Goal: Task Accomplishment & Management: Manage account settings

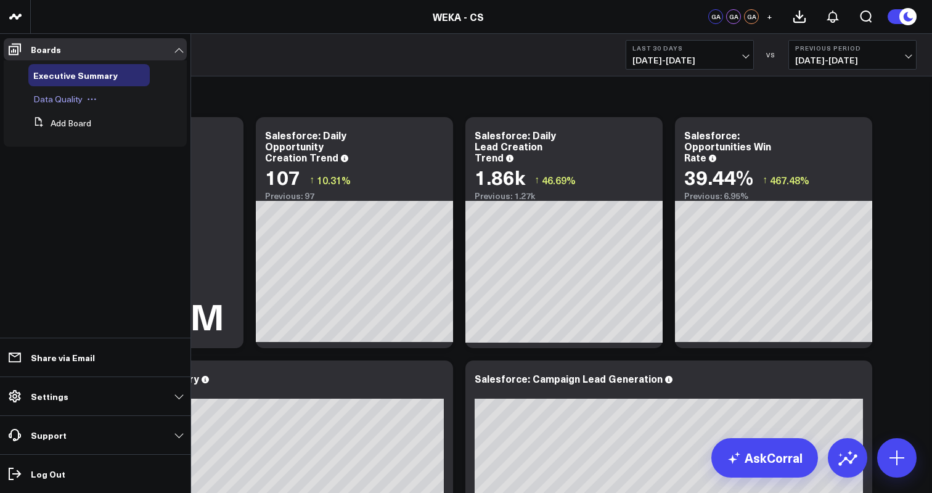
click at [73, 95] on span "Data Quality" at bounding box center [57, 99] width 49 height 12
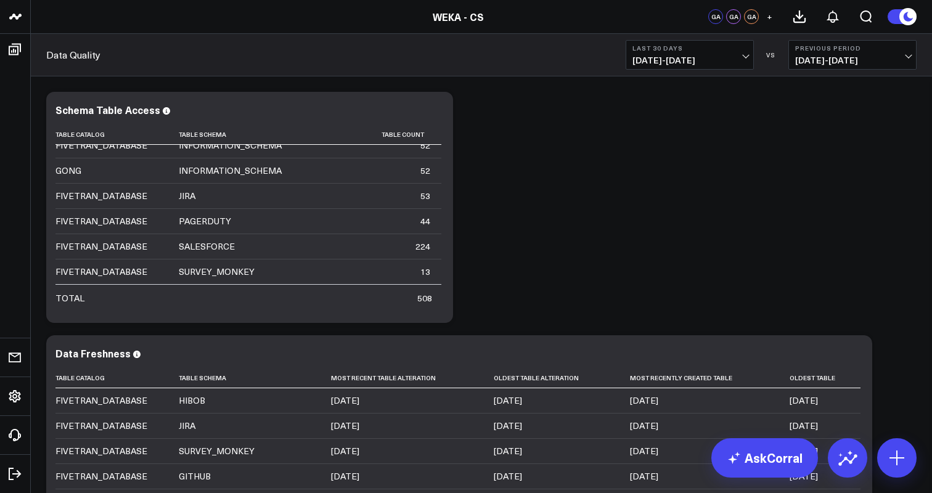
click at [608, 214] on div "Modify via AI Copy link to widget Ask support Remove Create linked copy Executi…" at bounding box center [481, 329] width 883 height 487
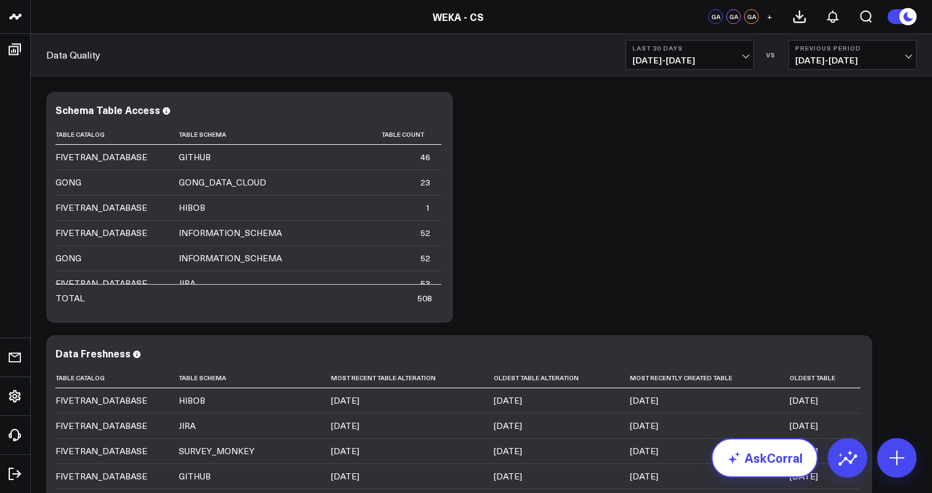
click at [790, 462] on link "AskCorral" at bounding box center [764, 457] width 107 height 39
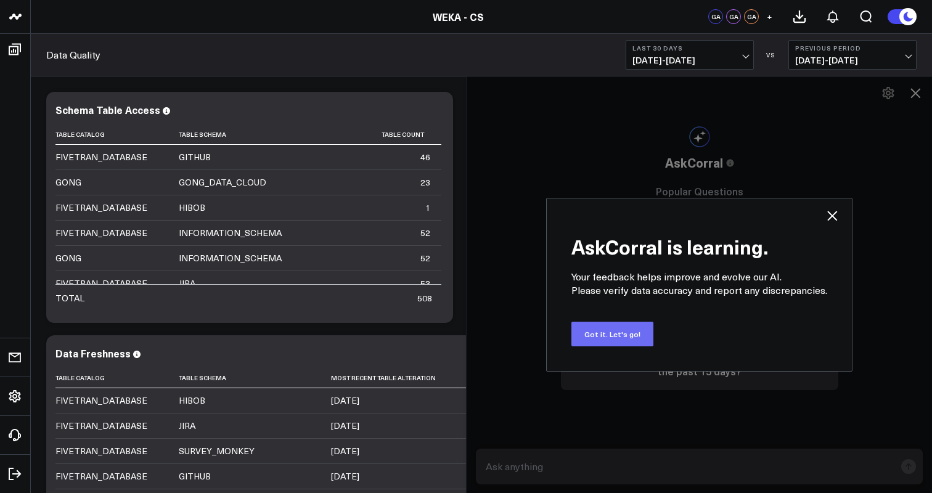
click at [626, 335] on button "Got it. Let's go!" at bounding box center [612, 334] width 82 height 25
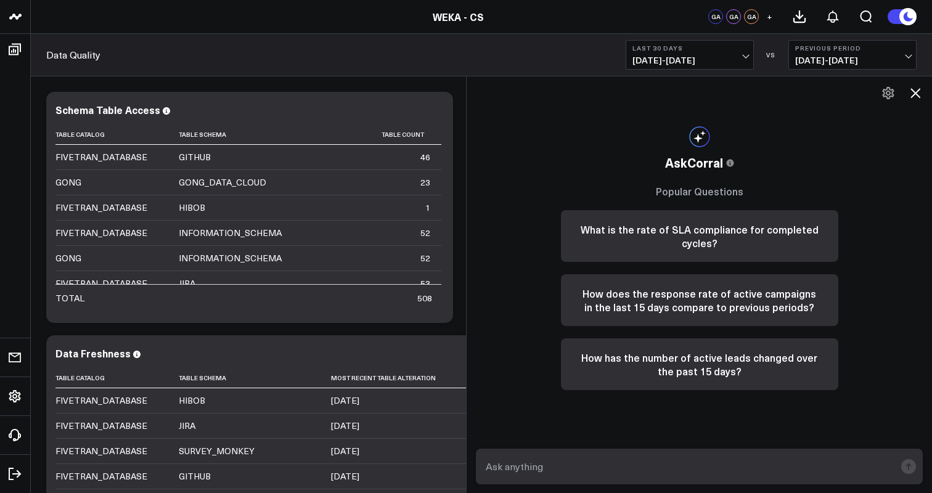
click at [622, 466] on textarea at bounding box center [689, 466] width 412 height 22
type textarea "h"
type textarea "how many open cases are there currently?"
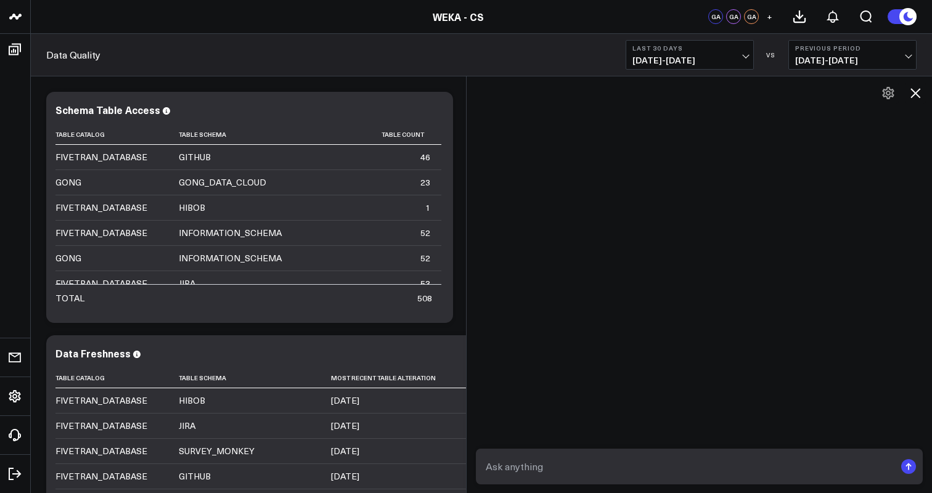
click at [916, 100] on icon at bounding box center [915, 93] width 15 height 15
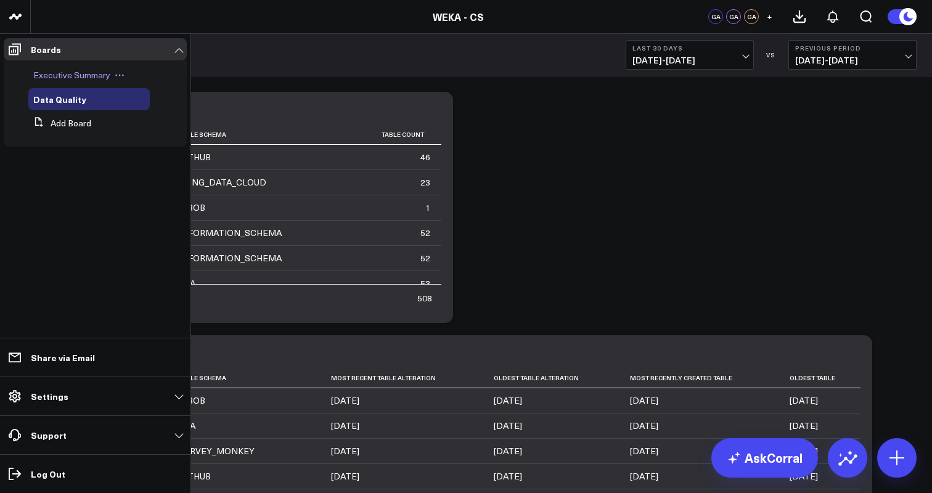
click at [99, 75] on span "Executive Summary" at bounding box center [71, 75] width 77 height 12
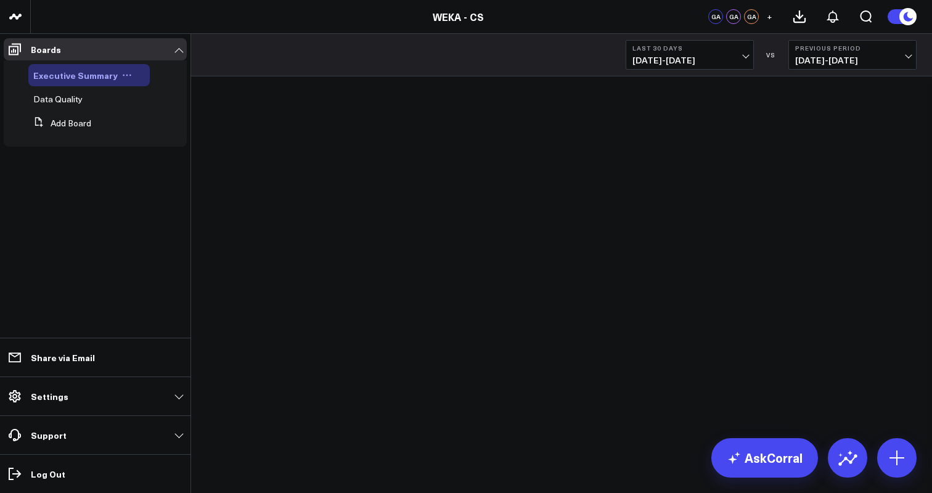
click at [124, 73] on icon at bounding box center [127, 75] width 10 height 10
click at [126, 75] on icon at bounding box center [127, 76] width 2 height 2
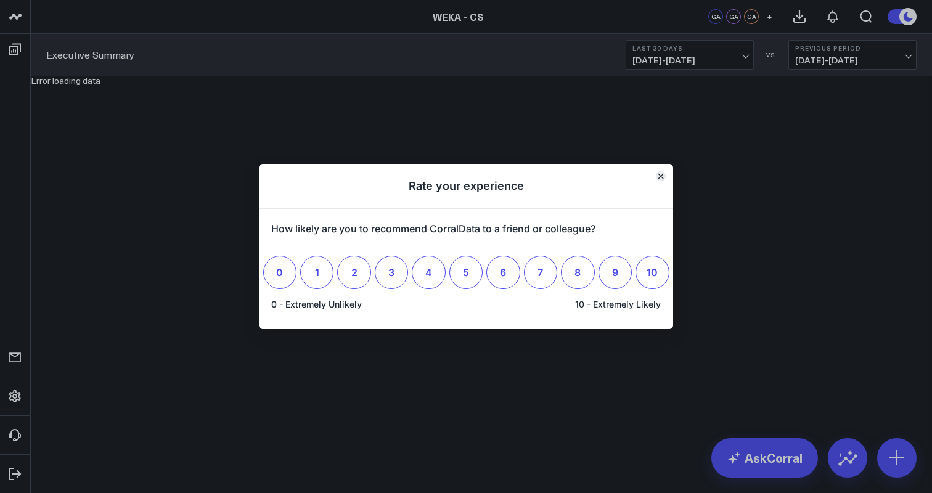
click at [659, 178] on icon "Close" at bounding box center [660, 176] width 5 height 5
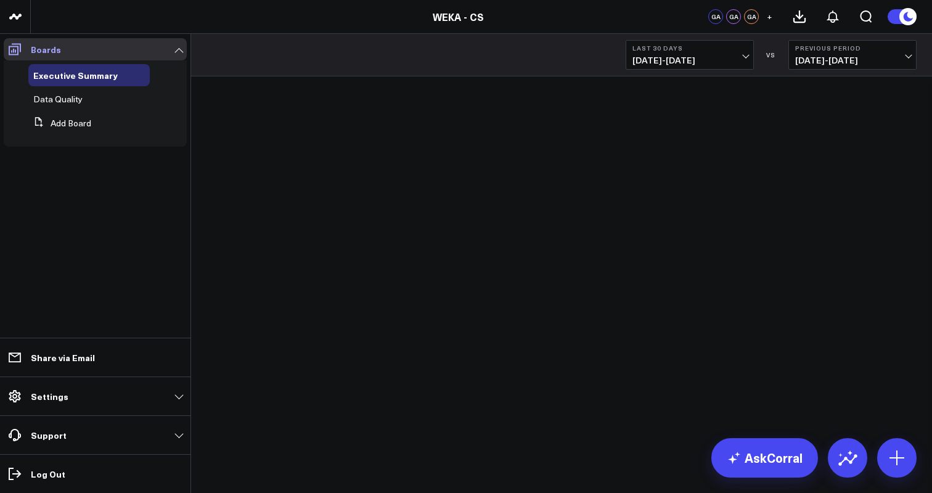
click at [17, 48] on icon at bounding box center [15, 50] width 12 height 12
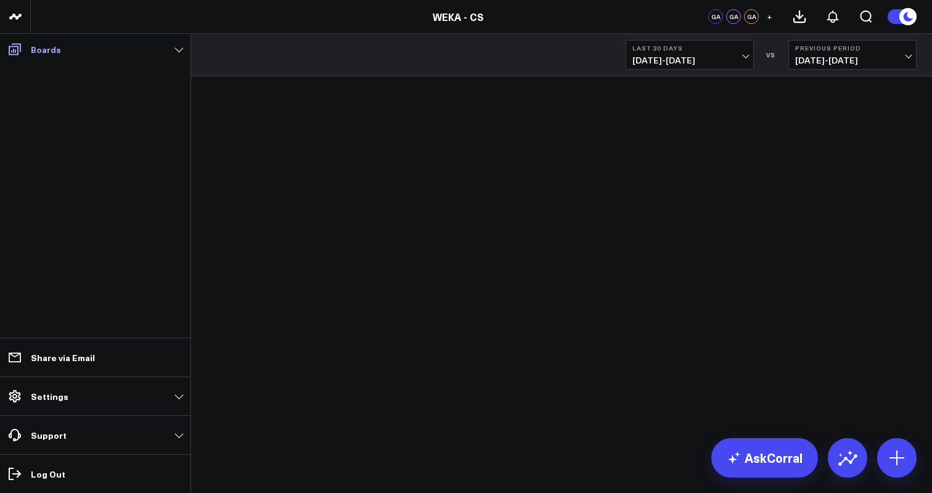
click at [50, 55] on link "Boards" at bounding box center [95, 49] width 183 height 22
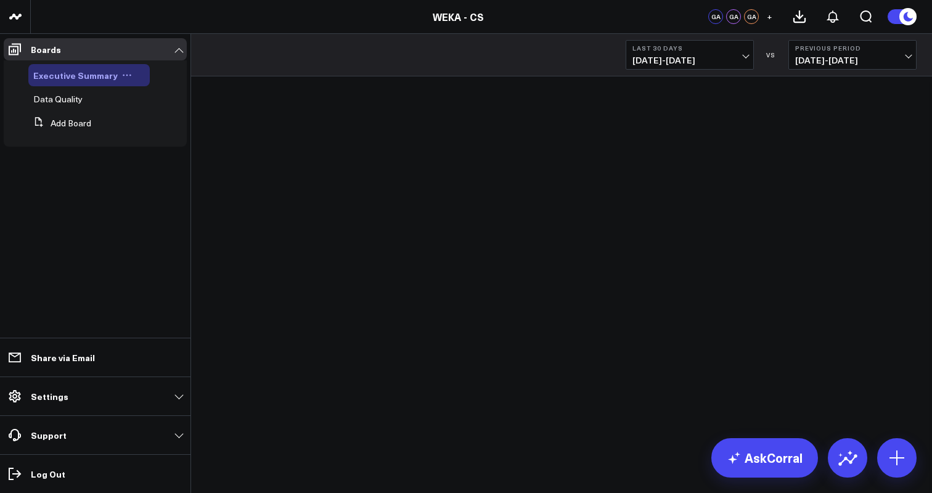
click at [54, 74] on span "Executive Summary" at bounding box center [75, 75] width 84 height 12
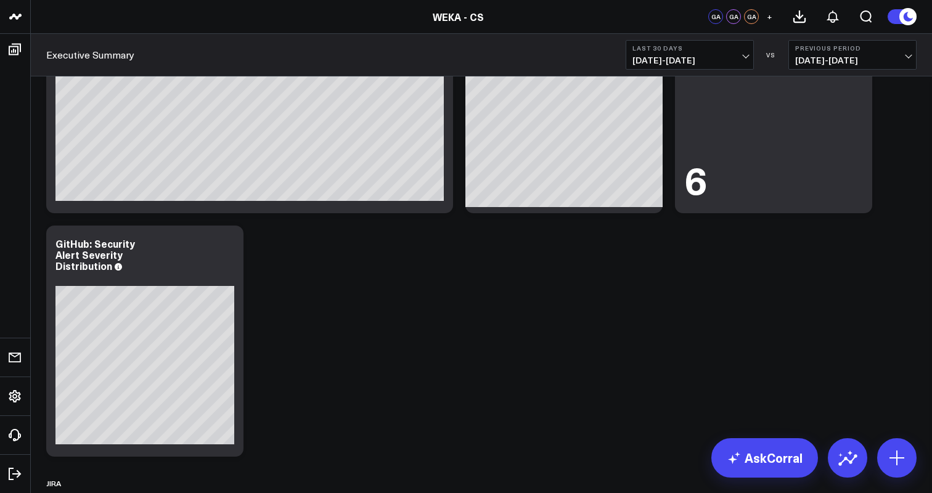
scroll to position [2195, 0]
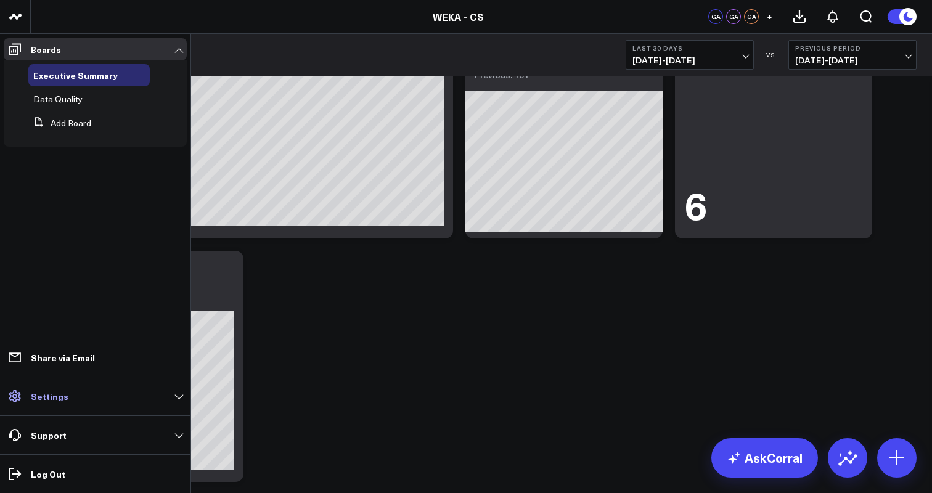
click at [73, 397] on link "Settings" at bounding box center [95, 396] width 183 height 22
click at [54, 436] on p "Support" at bounding box center [49, 435] width 36 height 10
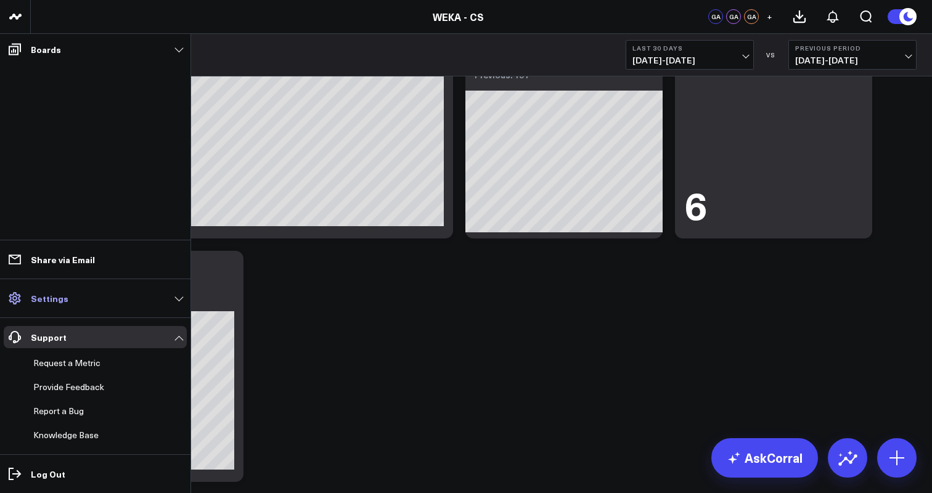
click at [84, 300] on link "Settings" at bounding box center [95, 298] width 183 height 22
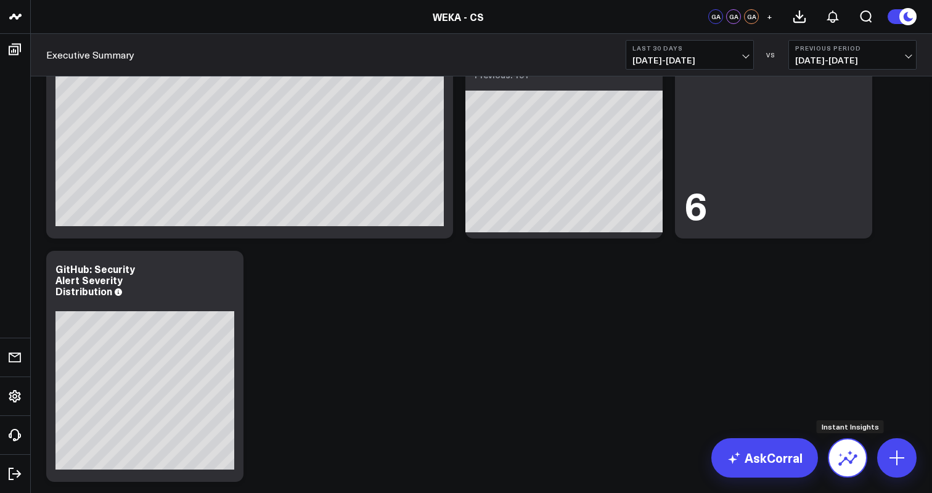
click at [842, 448] on icon at bounding box center [848, 458] width 20 height 20
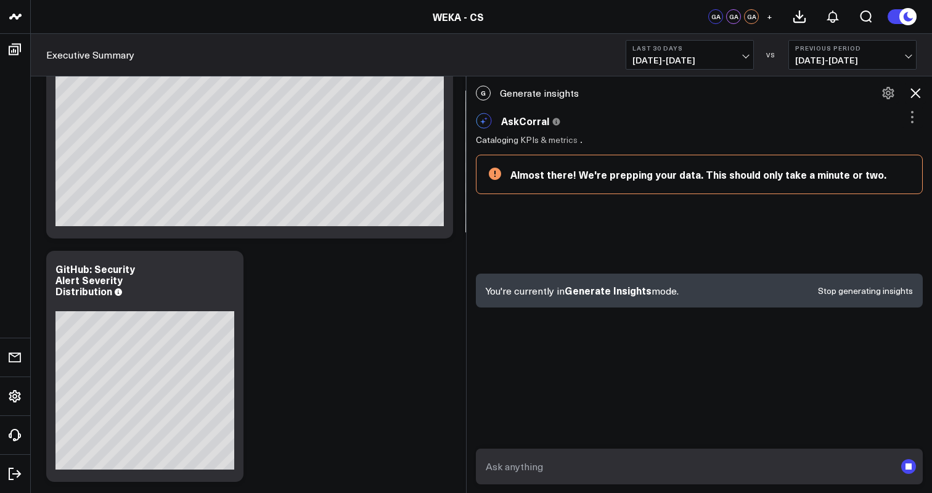
click at [916, 94] on icon at bounding box center [915, 93] width 10 height 10
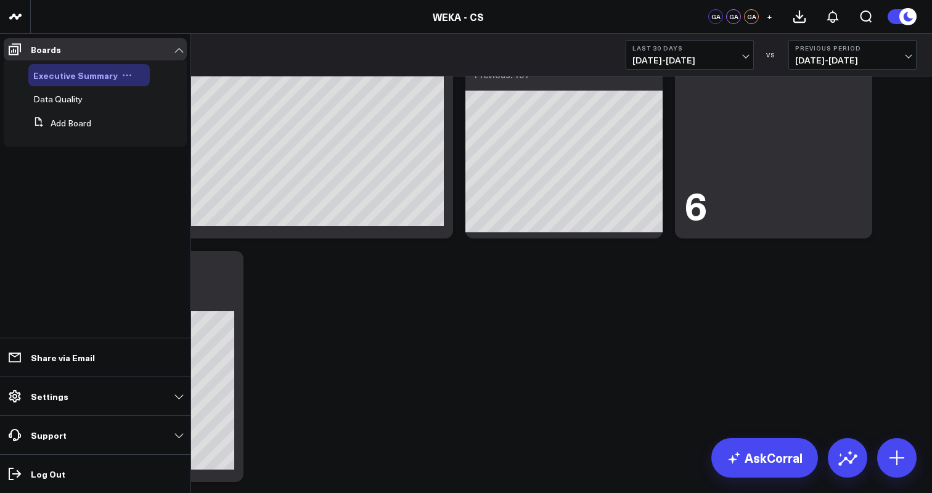
click at [124, 74] on icon at bounding box center [127, 75] width 10 height 10
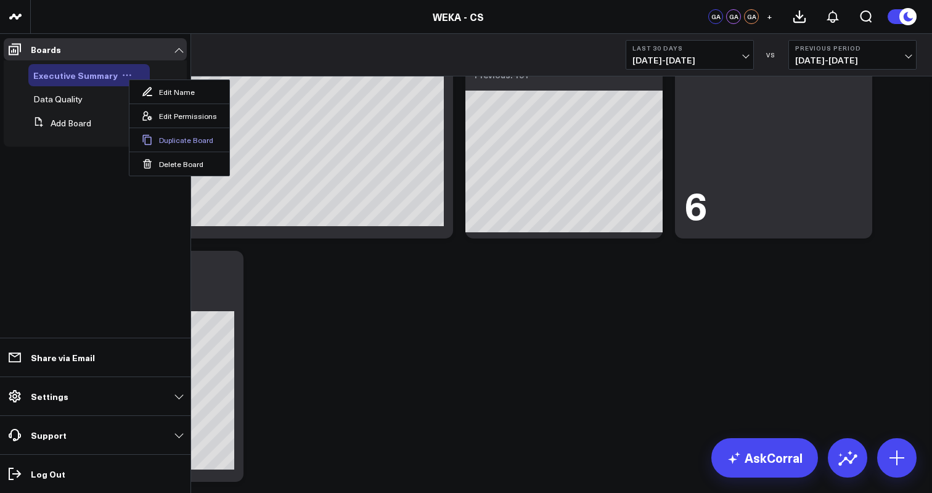
click at [158, 137] on button "Duplicate Board" at bounding box center [179, 140] width 100 height 24
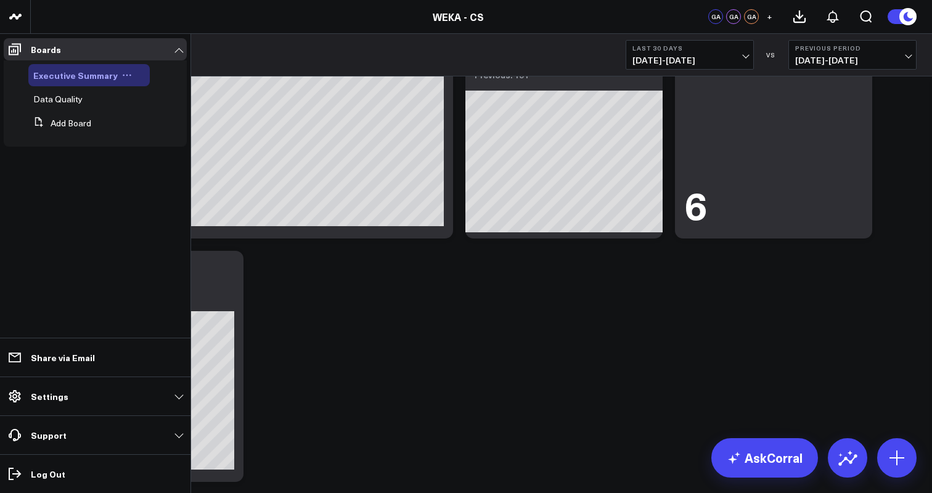
click at [123, 76] on icon at bounding box center [127, 75] width 10 height 10
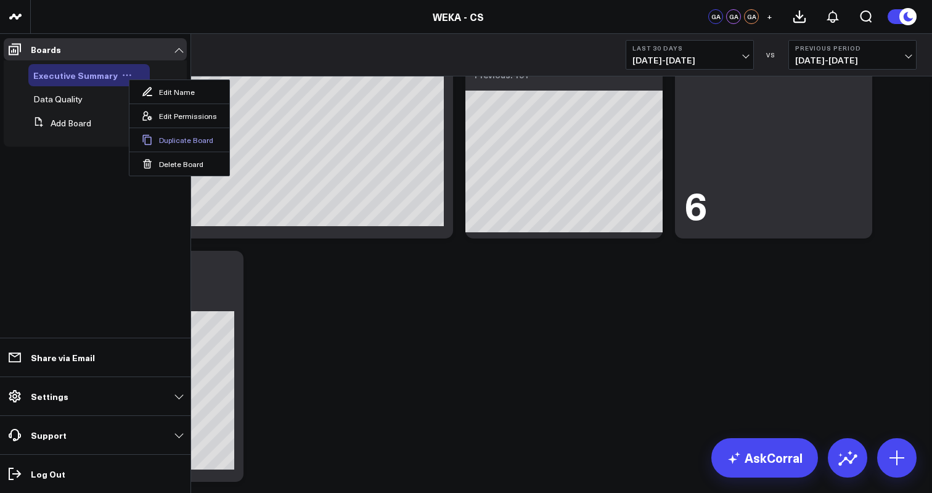
click at [147, 136] on icon at bounding box center [147, 139] width 11 height 11
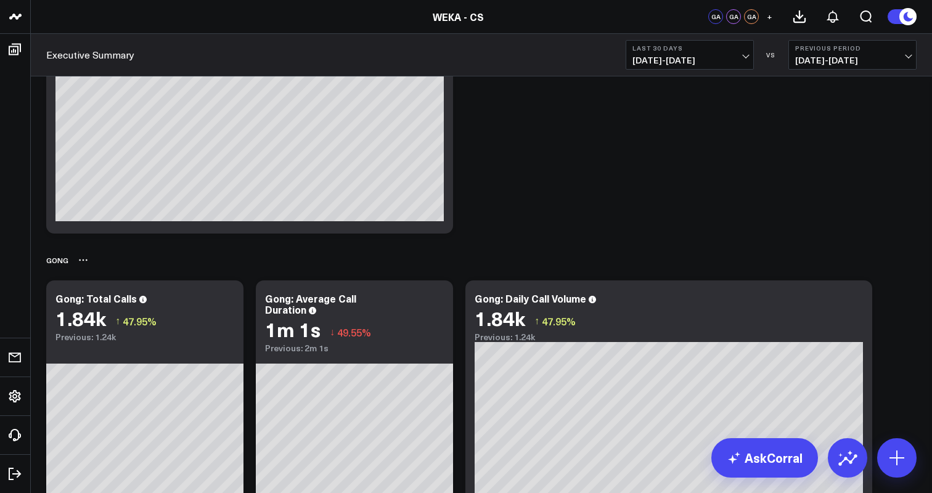
scroll to position [908, 0]
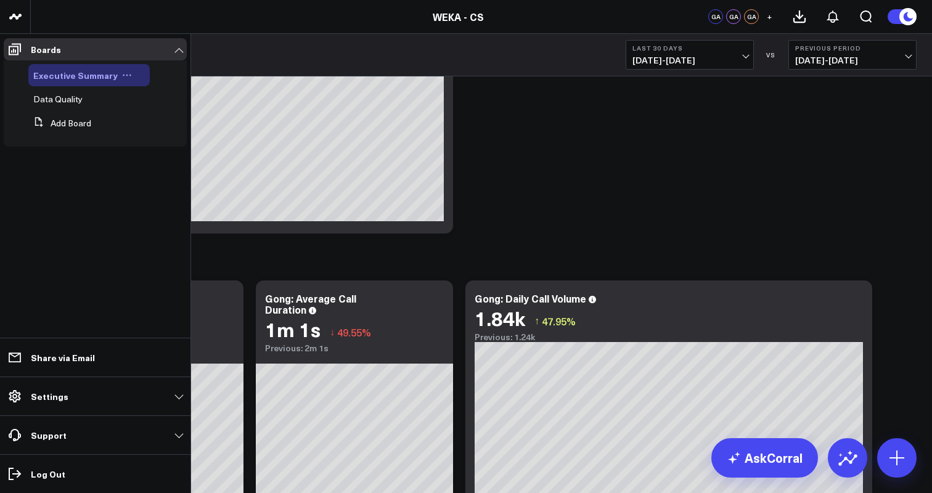
click at [126, 76] on icon at bounding box center [127, 75] width 10 height 10
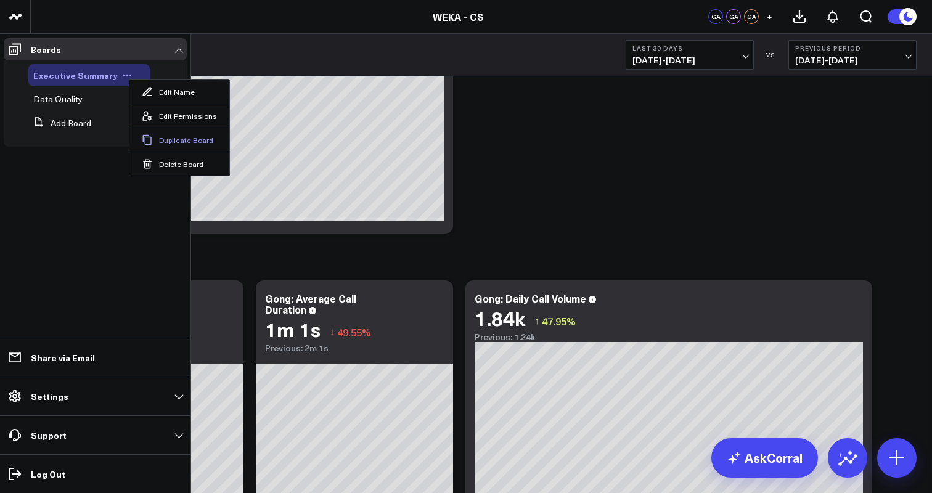
click at [147, 139] on icon at bounding box center [147, 139] width 11 height 11
click at [198, 120] on button "Edit Permissions" at bounding box center [179, 116] width 100 height 24
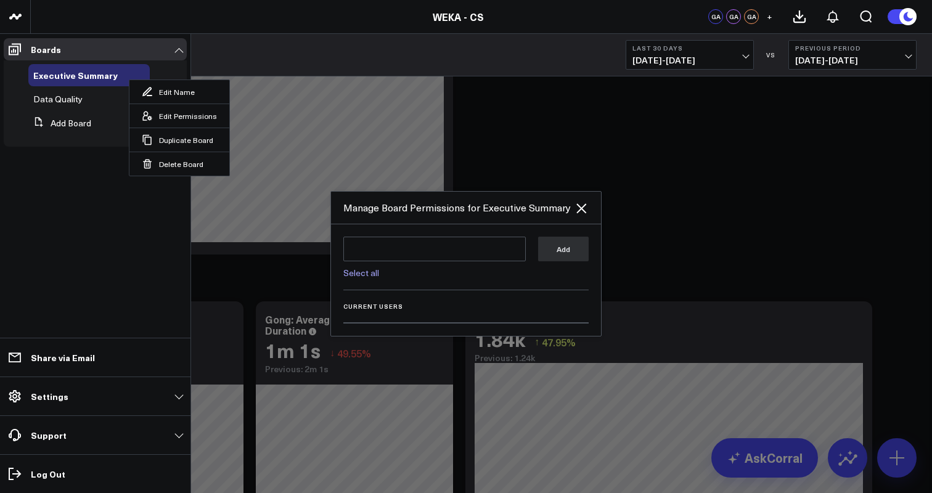
scroll to position [572, 0]
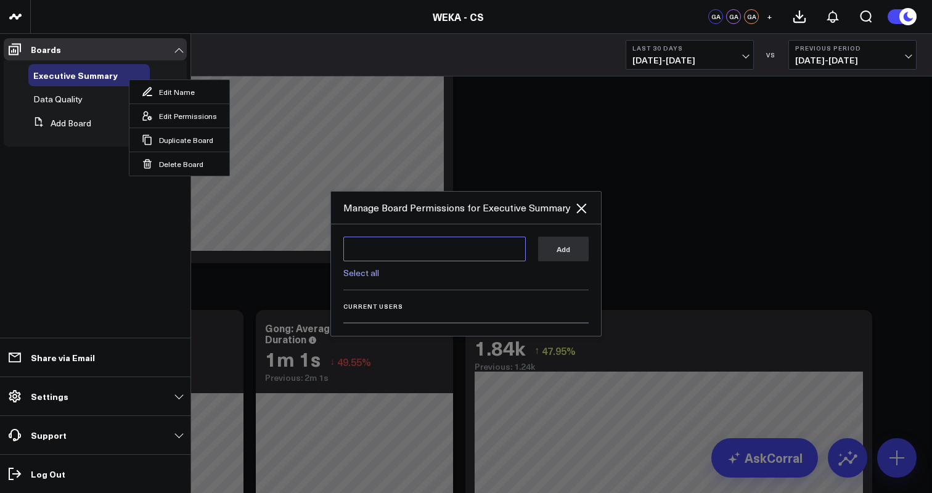
click at [495, 253] on textarea at bounding box center [434, 249] width 182 height 25
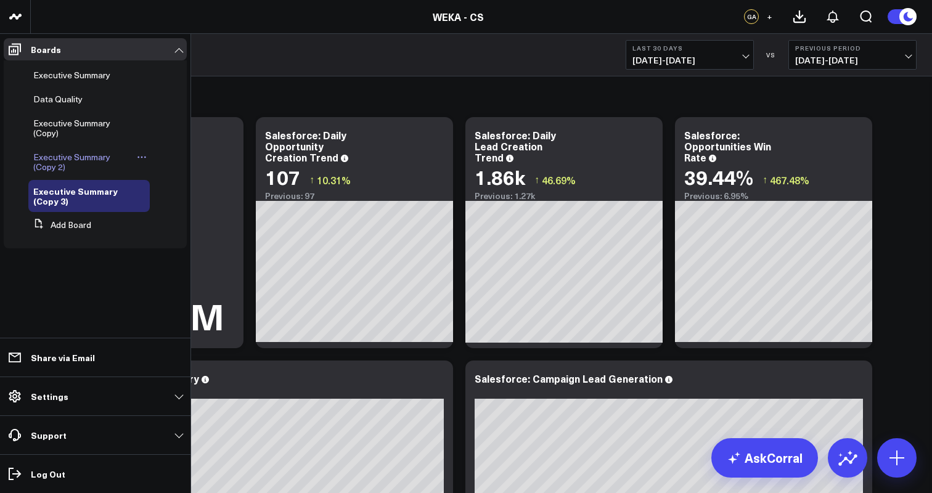
type textarea "gl"
click at [141, 156] on icon at bounding box center [142, 157] width 10 height 10
click at [176, 248] on button "Delete Board" at bounding box center [199, 246] width 100 height 24
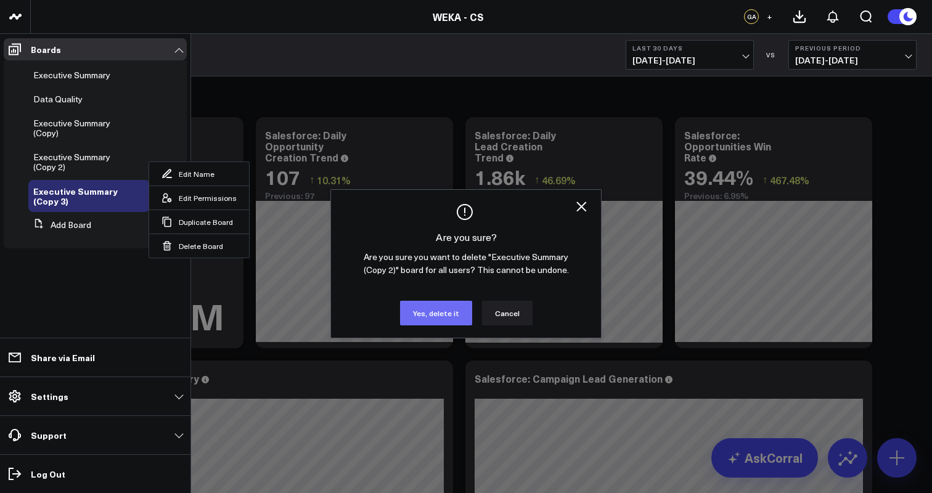
click at [452, 309] on button "Yes, delete it" at bounding box center [436, 313] width 72 height 25
click at [438, 319] on button "Yes, delete it" at bounding box center [436, 313] width 72 height 25
click at [581, 204] on icon at bounding box center [581, 206] width 15 height 15
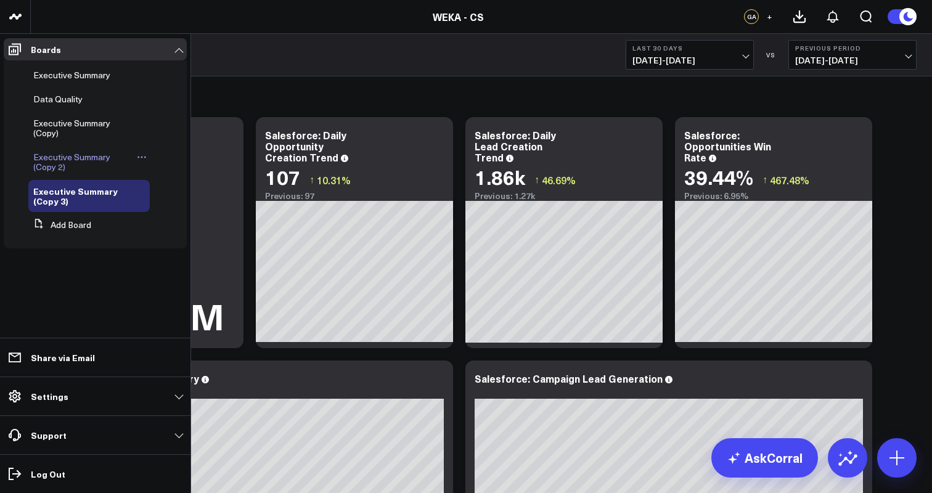
click at [141, 158] on icon at bounding box center [142, 158] width 2 height 2
click at [143, 157] on icon at bounding box center [142, 157] width 10 height 10
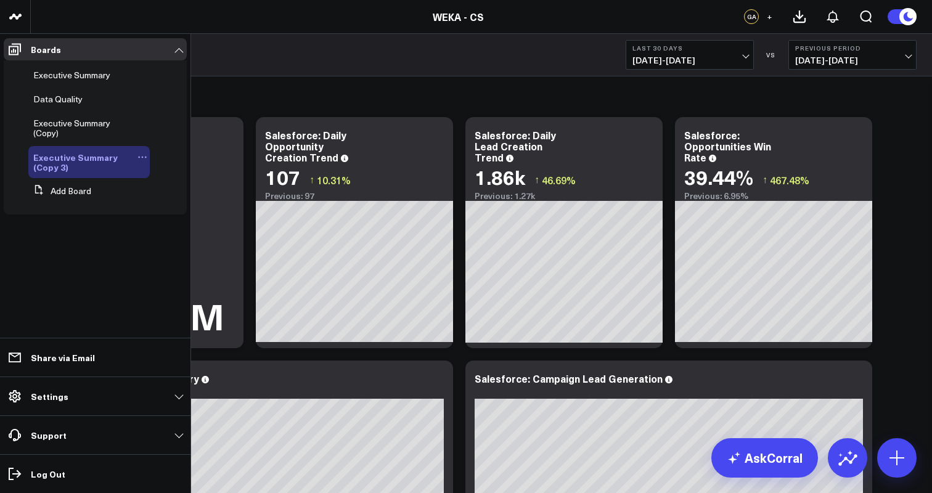
click at [137, 158] on icon at bounding box center [142, 157] width 10 height 10
click at [179, 246] on button "Delete Board" at bounding box center [200, 246] width 100 height 24
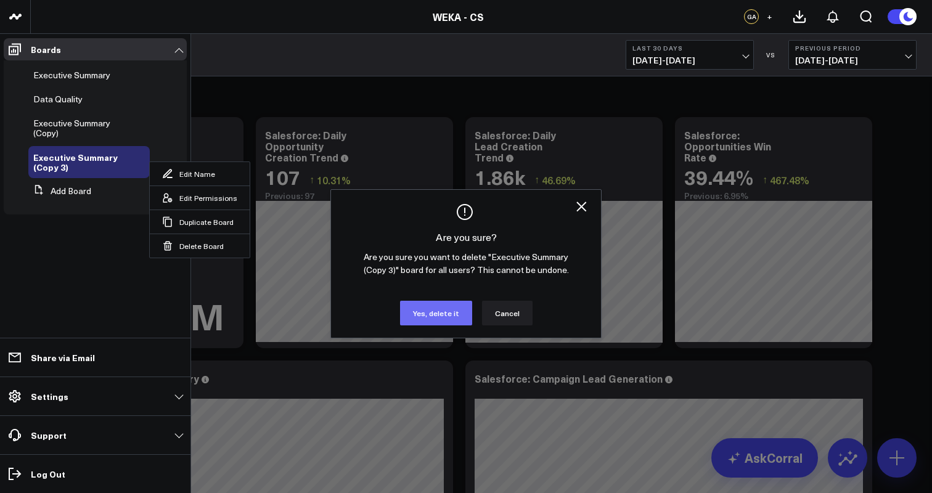
click at [453, 313] on button "Yes, delete it" at bounding box center [436, 313] width 72 height 25
click at [439, 314] on button "Yes, delete it" at bounding box center [436, 313] width 72 height 25
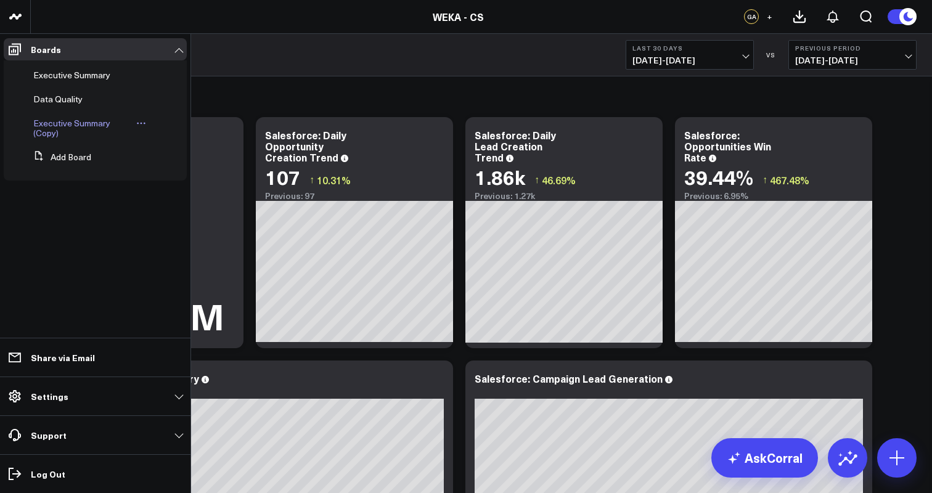
click at [140, 121] on icon at bounding box center [141, 123] width 10 height 10
click at [208, 142] on button "Edit Name" at bounding box center [199, 139] width 100 height 23
type input "Executive Summary - [PERSON_NAME]"
click at [166, 236] on ul "Boards Executive Summary Data Quality Executive Summary - [PERSON_NAME] Add Boa…" at bounding box center [95, 263] width 190 height 459
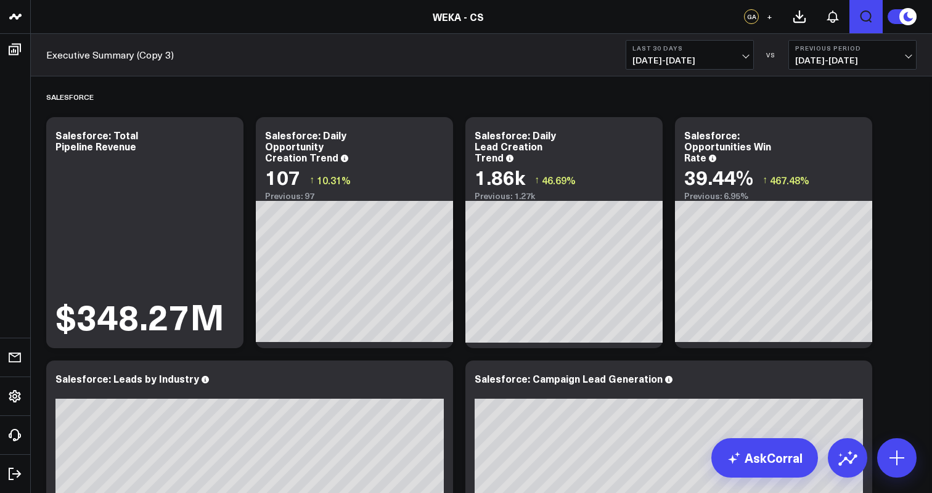
click at [870, 16] on icon "Open search" at bounding box center [866, 16] width 12 height 12
click at [870, 16] on icon "Open search" at bounding box center [866, 16] width 15 height 15
click at [787, 451] on link "AskCorral" at bounding box center [764, 457] width 107 height 39
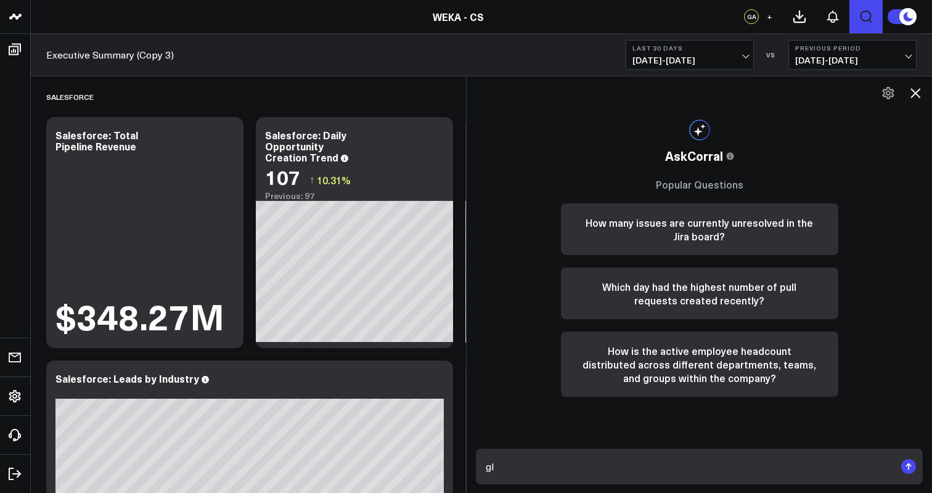
click at [630, 470] on textarea "gl" at bounding box center [689, 466] width 412 height 22
type textarea "how many open cases are there [DATE]?"
click at [910, 470] on rect "submit" at bounding box center [908, 466] width 15 height 15
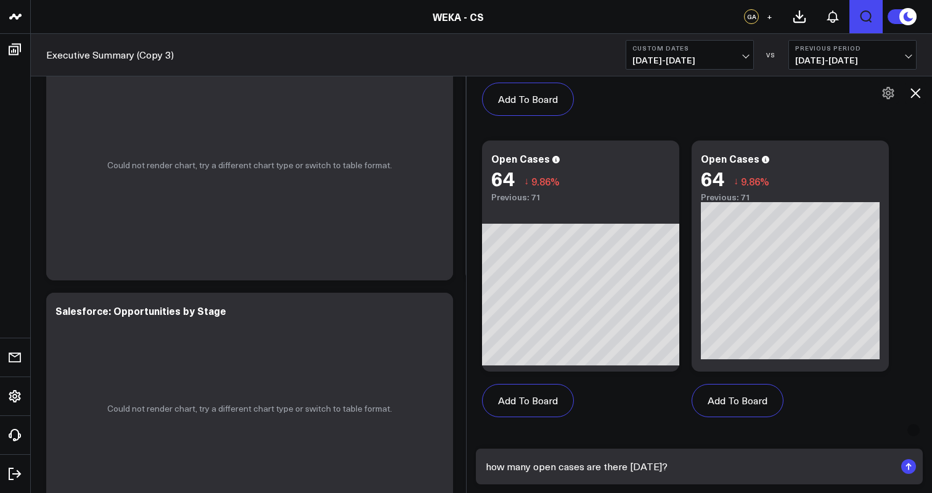
scroll to position [610, 0]
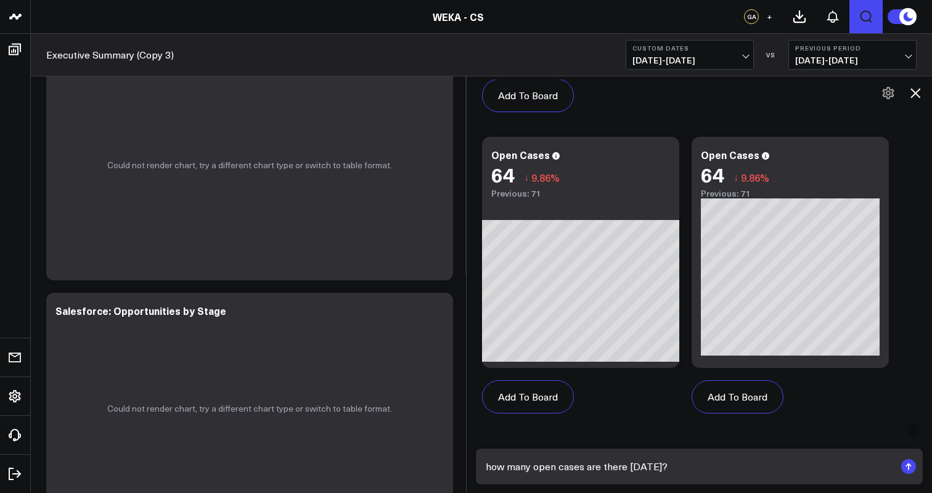
click at [916, 98] on icon at bounding box center [915, 93] width 15 height 15
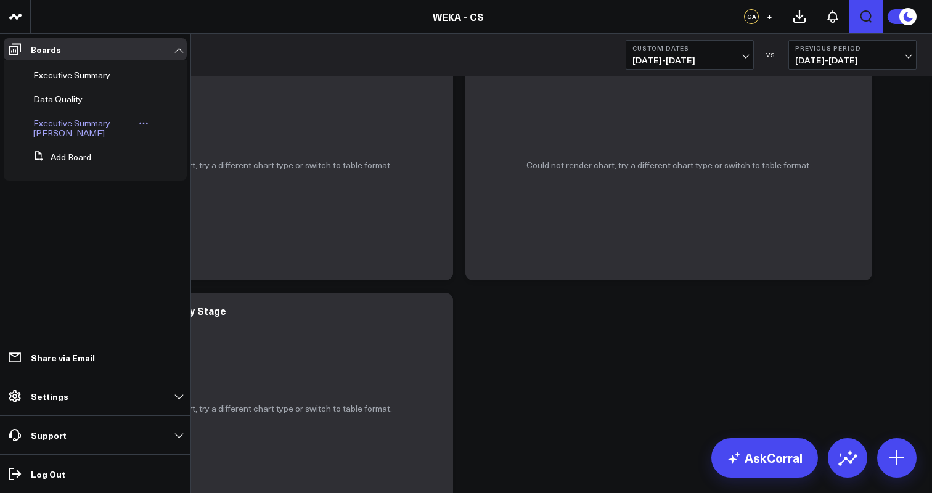
click at [88, 134] on link "Executive Summary - [PERSON_NAME]" at bounding box center [85, 128] width 104 height 20
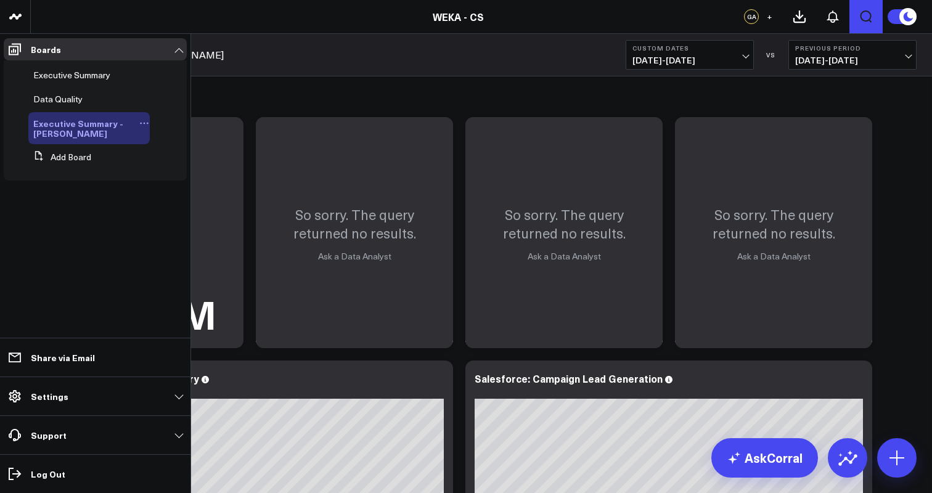
click at [142, 124] on icon at bounding box center [144, 123] width 10 height 10
click at [140, 123] on icon at bounding box center [144, 123] width 10 height 10
click at [191, 214] on button "Delete Board" at bounding box center [199, 212] width 100 height 24
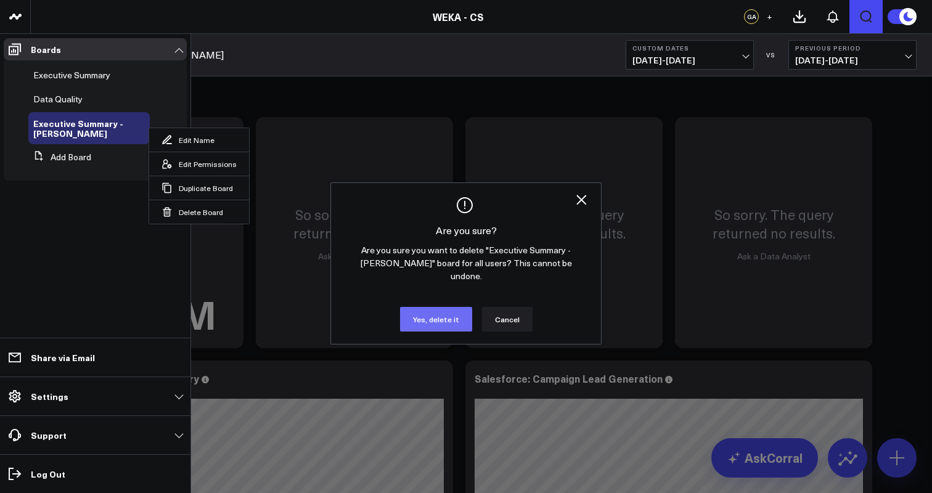
click at [426, 312] on button "Yes, delete it" at bounding box center [436, 319] width 72 height 25
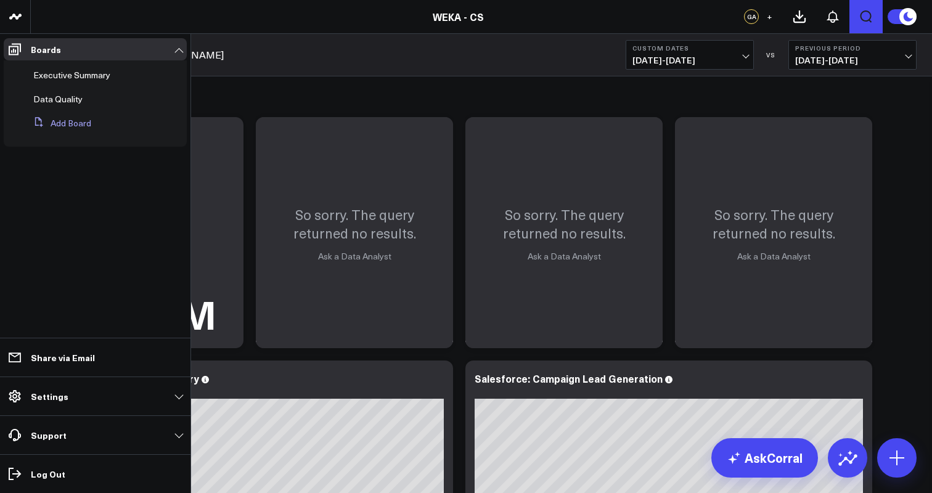
click at [86, 124] on button "Add Board" at bounding box center [59, 123] width 63 height 22
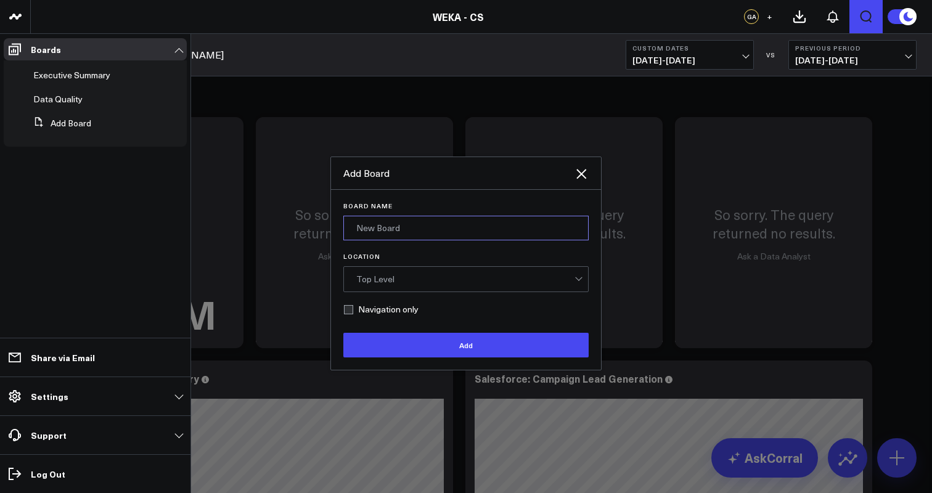
click at [441, 225] on input "Board Name" at bounding box center [465, 228] width 245 height 25
click at [455, 285] on div "Top Level" at bounding box center [465, 279] width 218 height 25
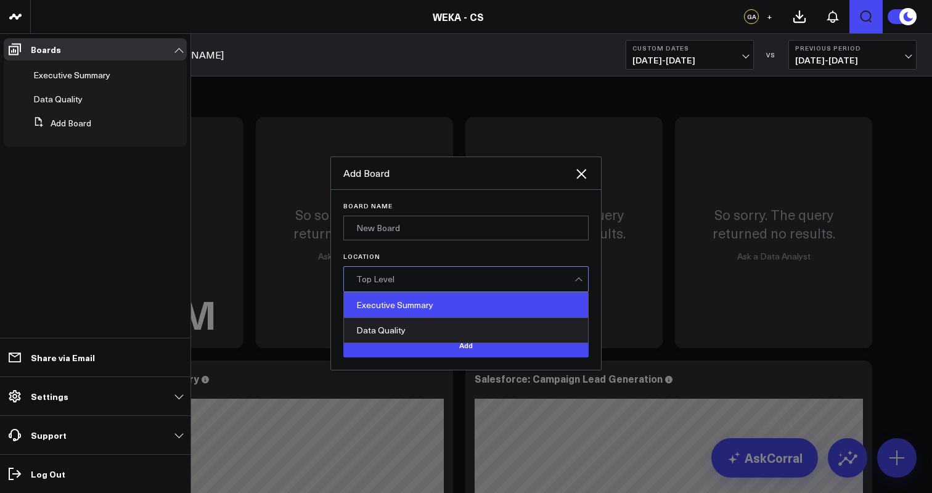
click at [457, 308] on div "Executive Summary" at bounding box center [466, 305] width 244 height 25
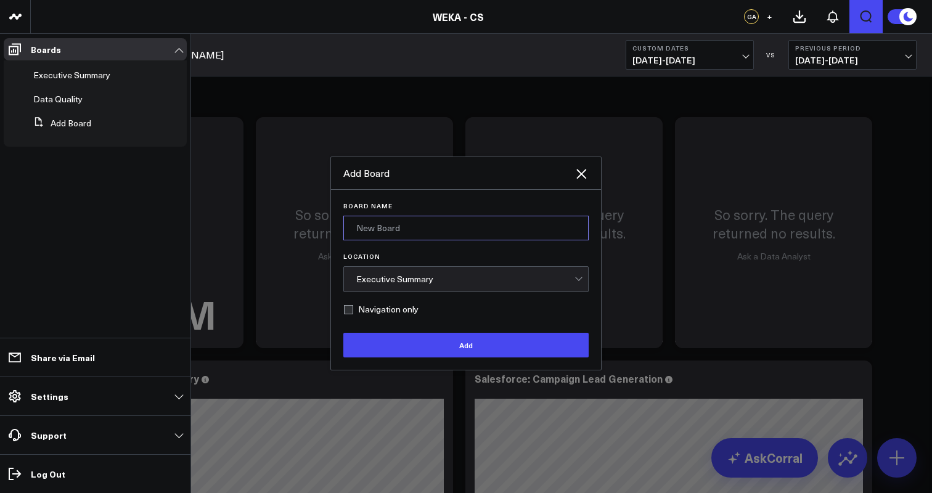
click at [449, 231] on input "Board Name" at bounding box center [465, 228] width 245 height 25
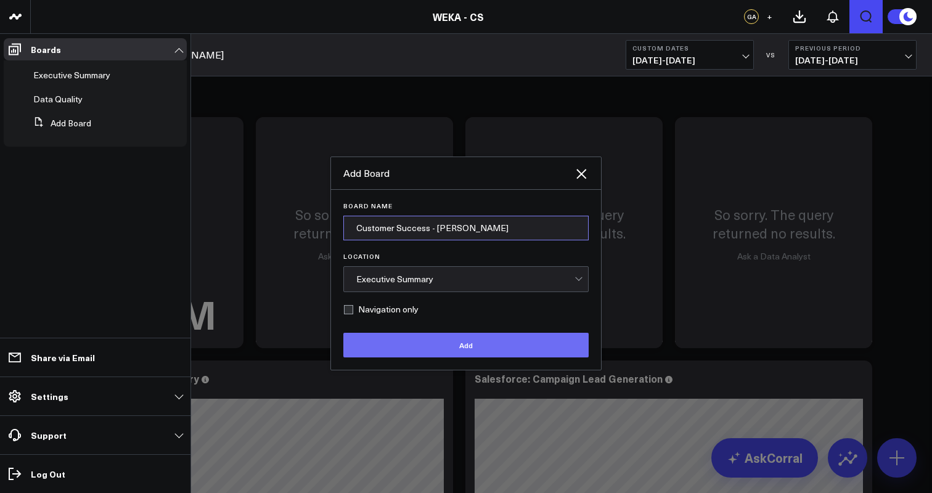
type input "Customer Success - [PERSON_NAME]"
click at [446, 348] on button "Add" at bounding box center [465, 345] width 245 height 25
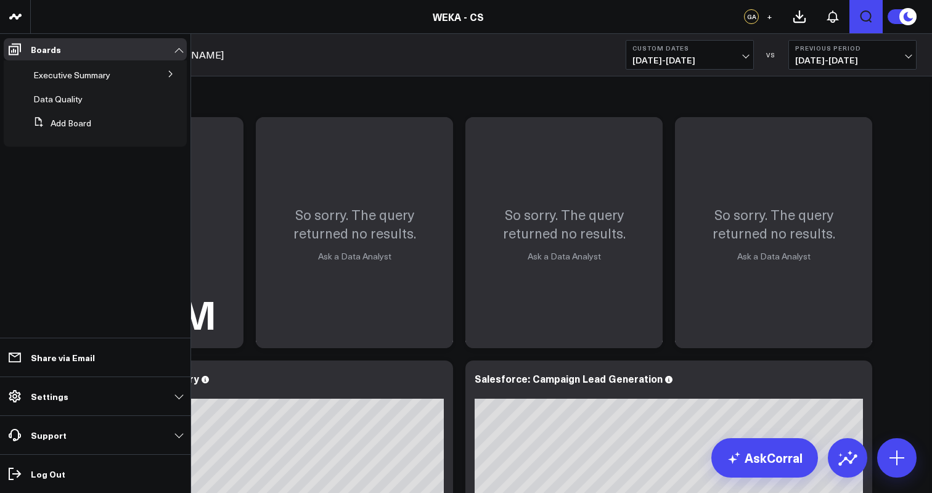
click at [170, 78] on button at bounding box center [171, 73] width 32 height 18
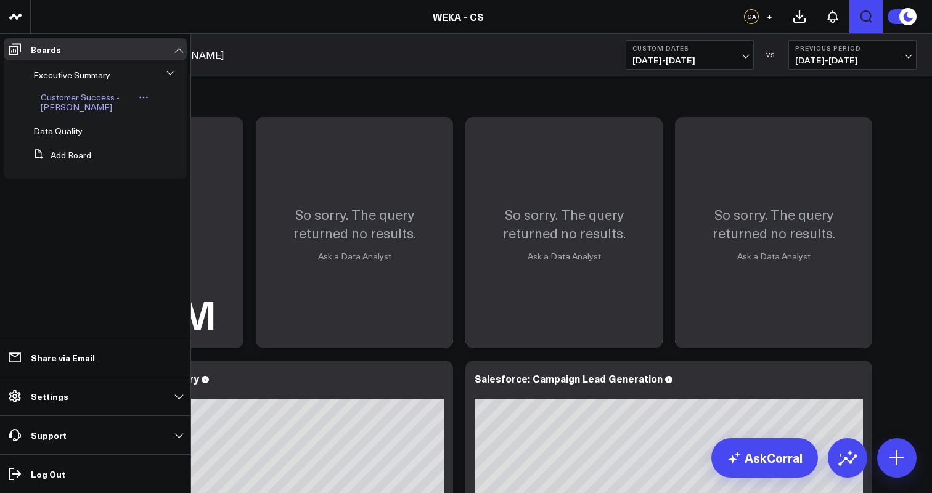
click at [106, 101] on span "Customer Success - [PERSON_NAME]" at bounding box center [80, 102] width 79 height 22
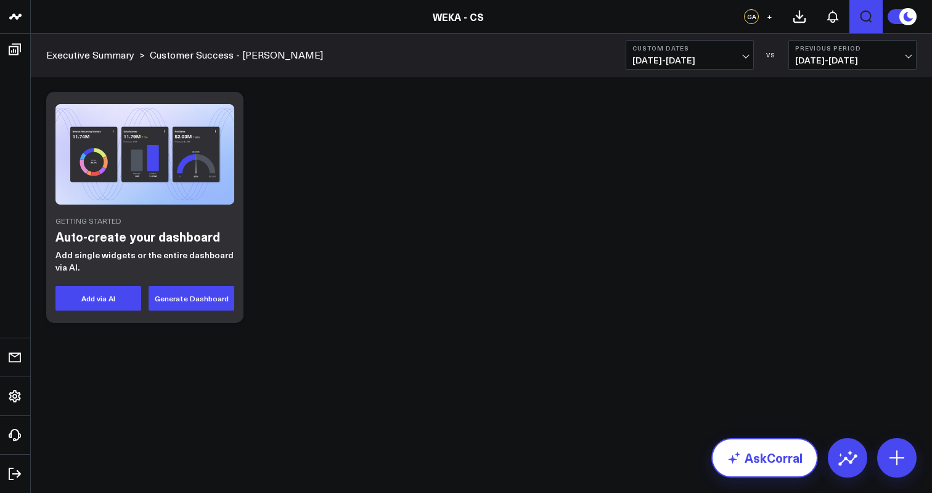
click at [767, 454] on link "AskCorral" at bounding box center [764, 457] width 107 height 39
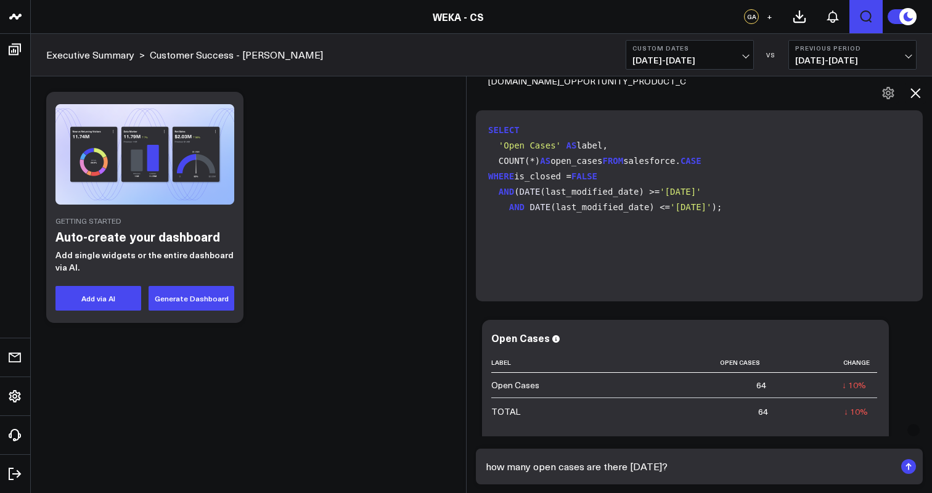
scroll to position [123, 0]
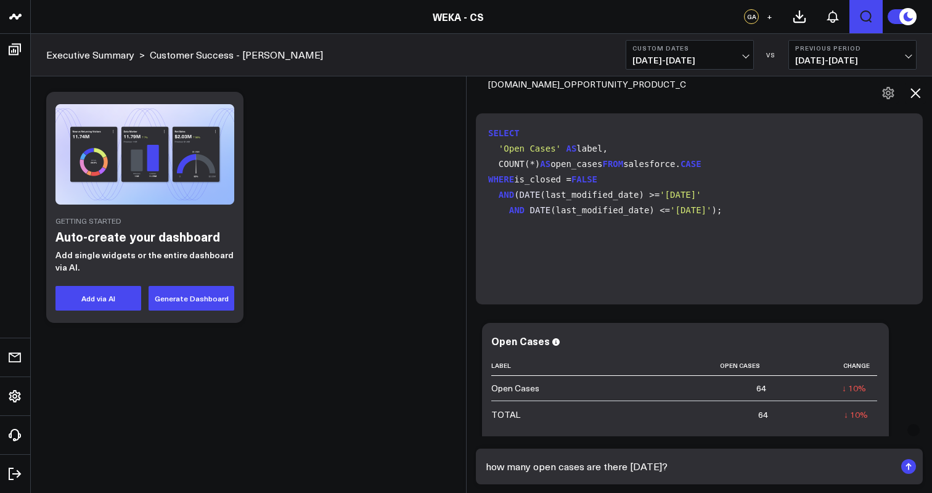
click at [622, 194] on code "SELECT 'Open Cases' AS label, COUNT(*) AS open_cases FROM salesforce. CASE WHER…" at bounding box center [701, 172] width 427 height 92
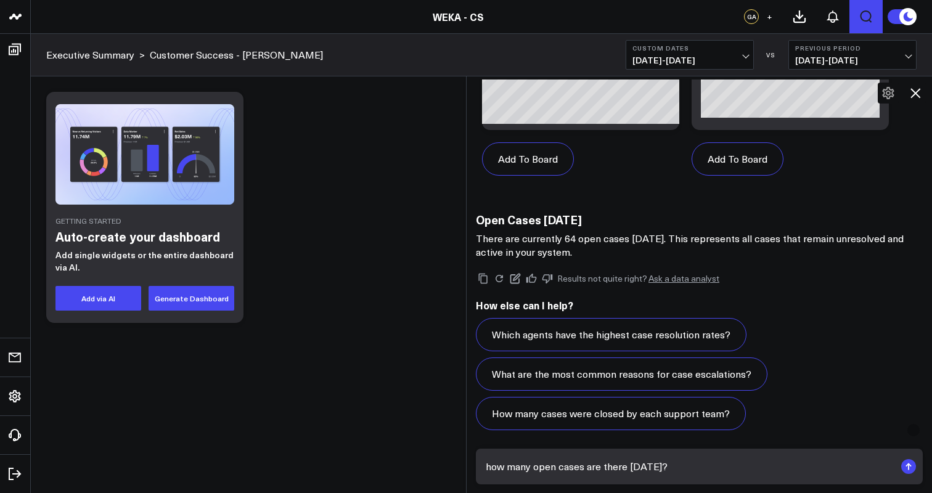
scroll to position [854, 0]
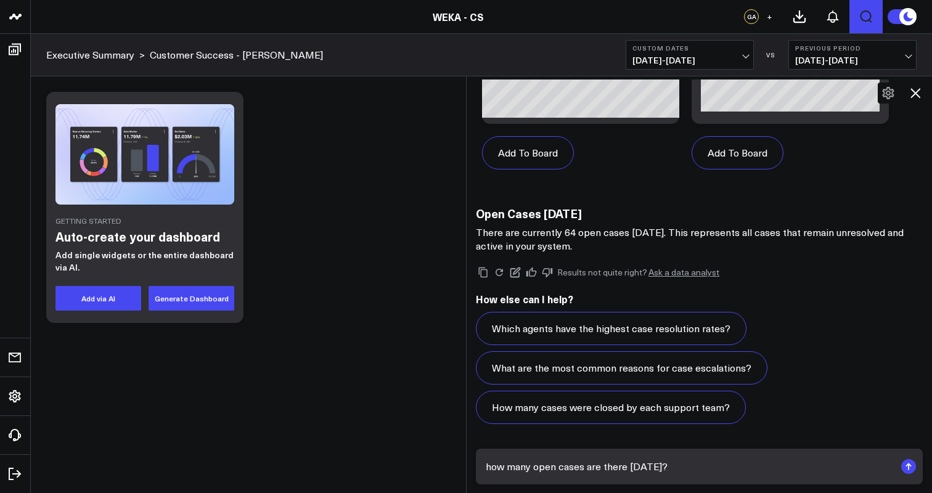
click at [576, 469] on textarea "how many open cases are there [DATE]?" at bounding box center [689, 466] width 412 height 22
type textarea "i"
type textarea "I"
type textarea "Slice this by case record type"
click at [911, 467] on rect "submit" at bounding box center [908, 466] width 15 height 15
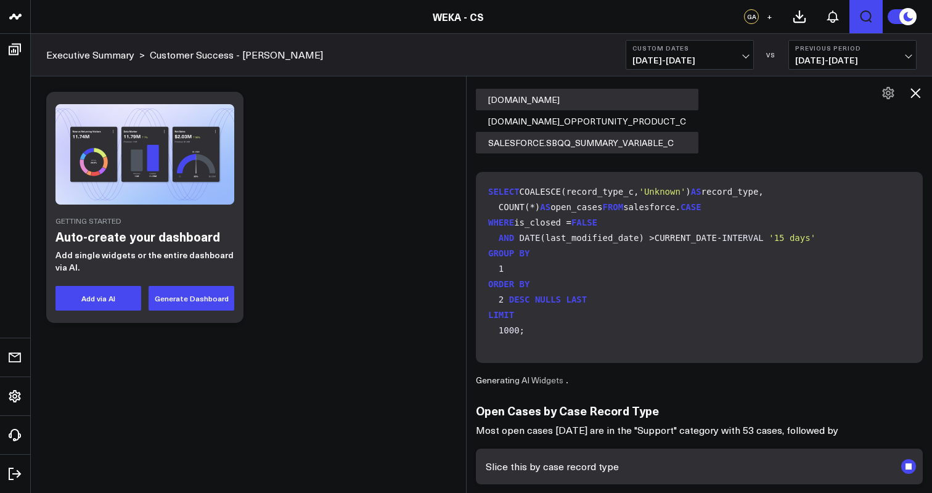
scroll to position [1159, 0]
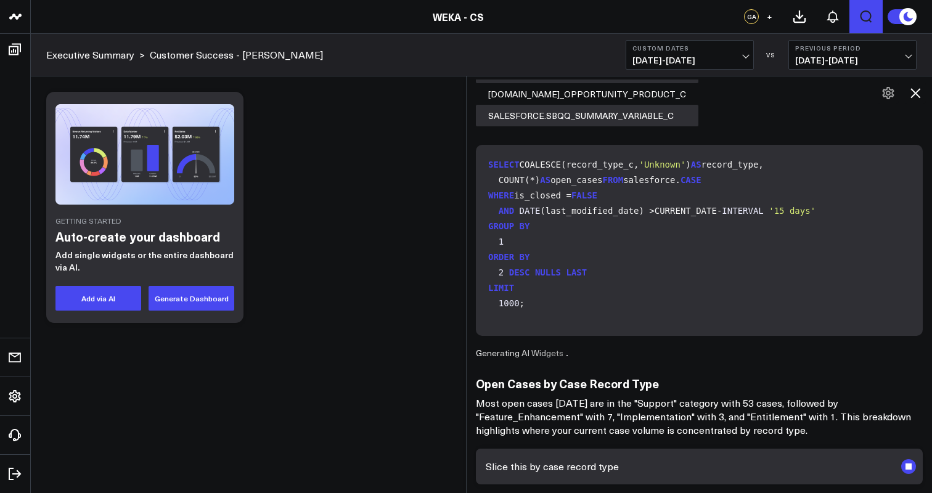
click at [658, 460] on textarea "Slice this by case record type" at bounding box center [689, 466] width 412 height 22
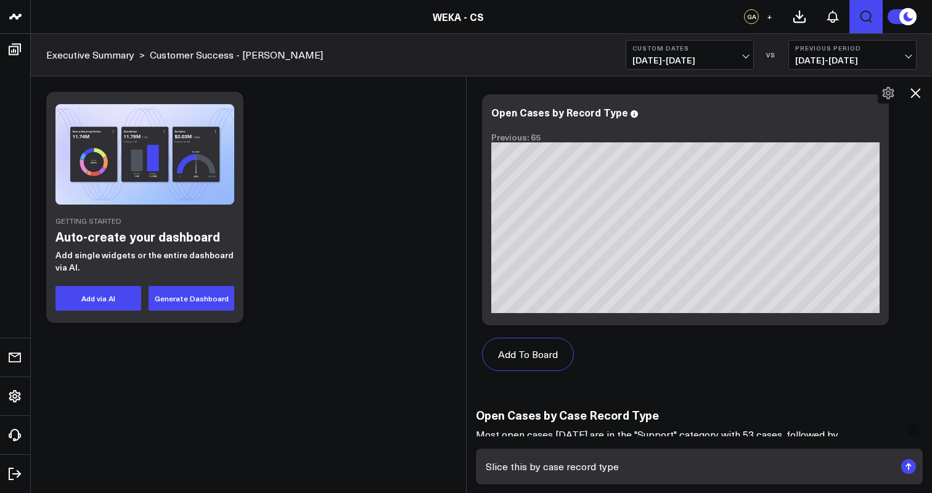
scroll to position [2046, 0]
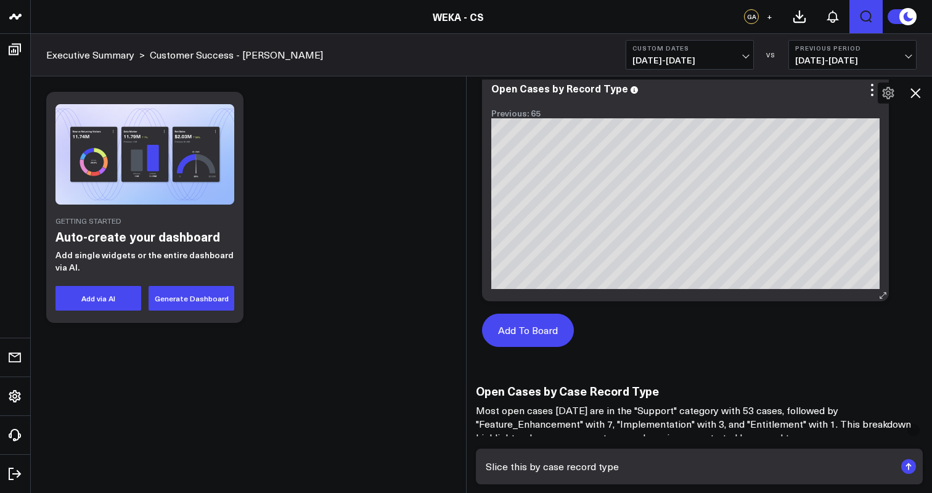
click at [552, 331] on button "Add To Board" at bounding box center [528, 330] width 92 height 33
click at [524, 329] on button "Add To Board" at bounding box center [528, 330] width 92 height 33
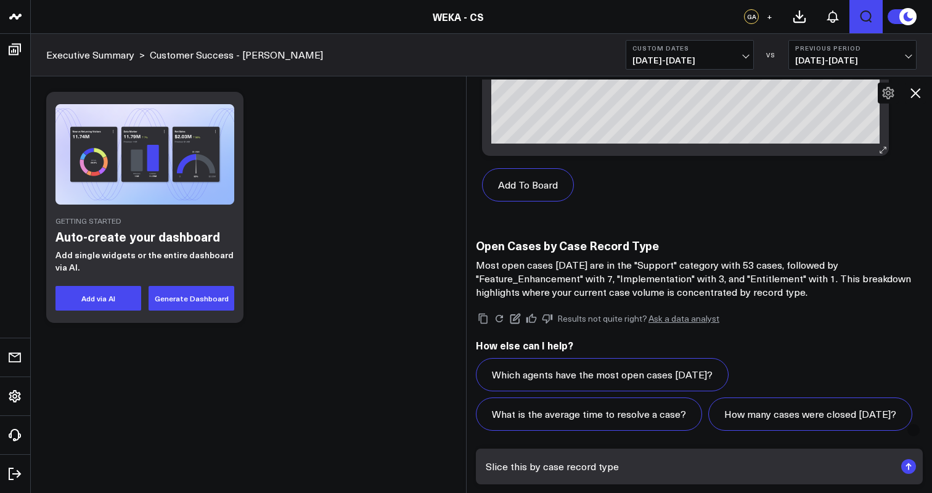
scroll to position [2197, 0]
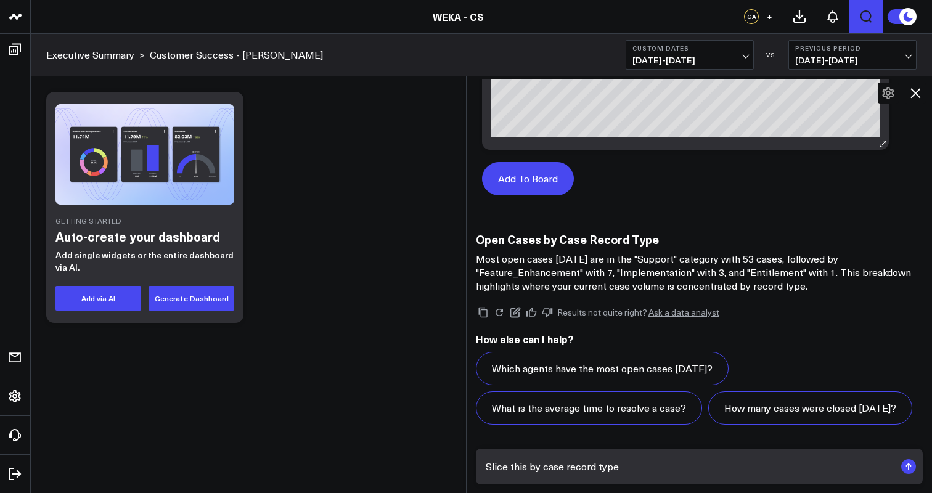
click at [524, 180] on button "Add To Board" at bounding box center [528, 178] width 92 height 33
click at [523, 180] on button "Add To Board" at bounding box center [528, 178] width 92 height 33
click at [297, 222] on div "Getting Started Auto-create your dashboard Add single widgets or the entire das…" at bounding box center [481, 207] width 883 height 243
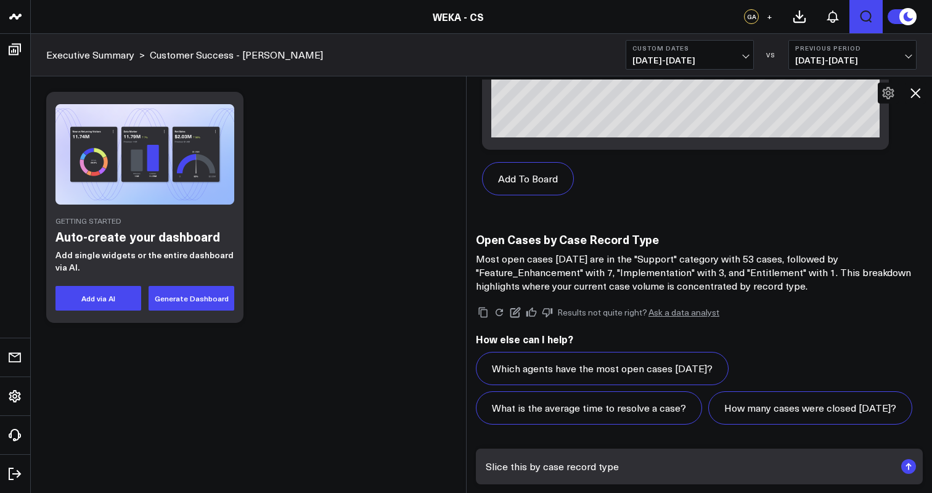
click at [919, 96] on icon at bounding box center [915, 93] width 15 height 15
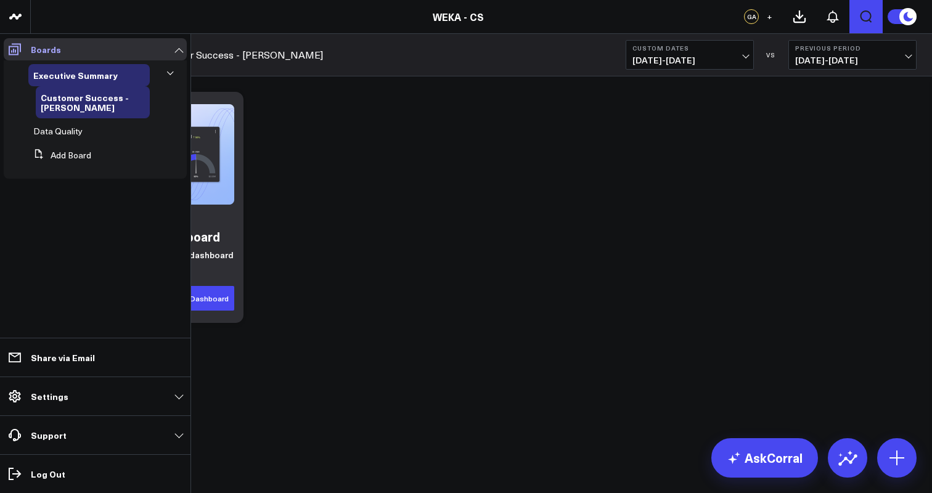
click at [12, 44] on icon at bounding box center [15, 50] width 12 height 12
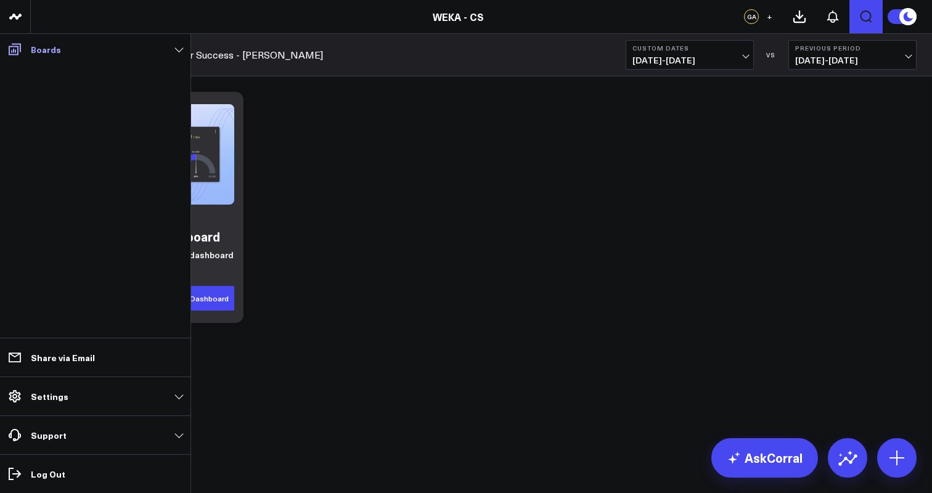
click at [12, 44] on icon at bounding box center [15, 50] width 12 height 12
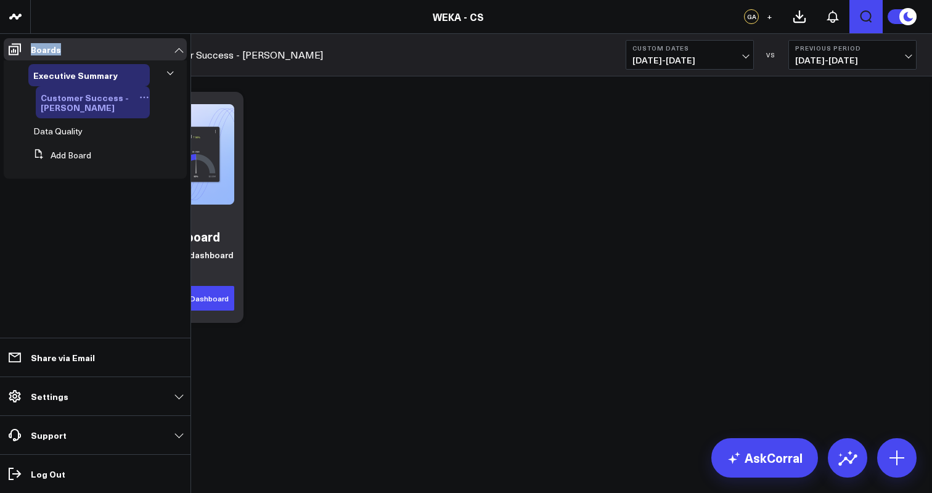
click at [67, 100] on span "Customer Success - [PERSON_NAME]" at bounding box center [85, 102] width 88 height 22
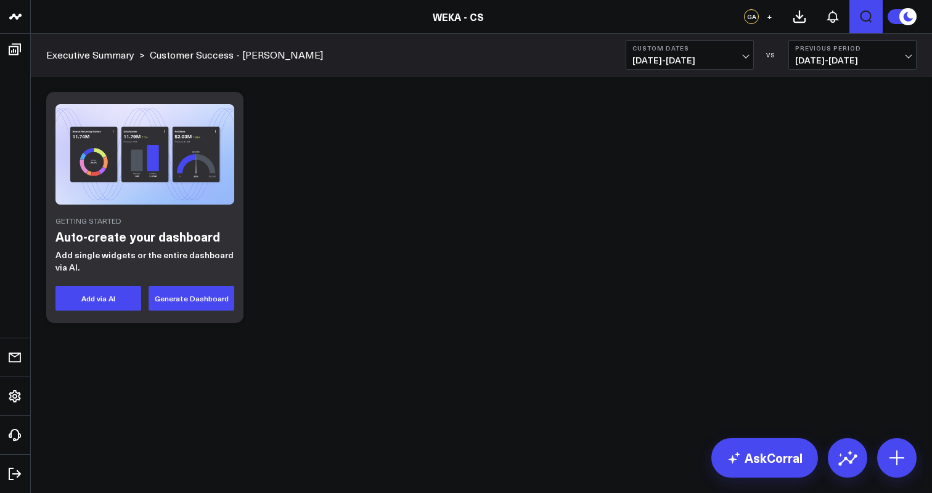
click at [300, 217] on div "Getting Started Auto-create your dashboard Add single widgets or the entire das…" at bounding box center [481, 207] width 883 height 243
click at [746, 55] on span "[DATE] - [DATE]" at bounding box center [689, 60] width 115 height 10
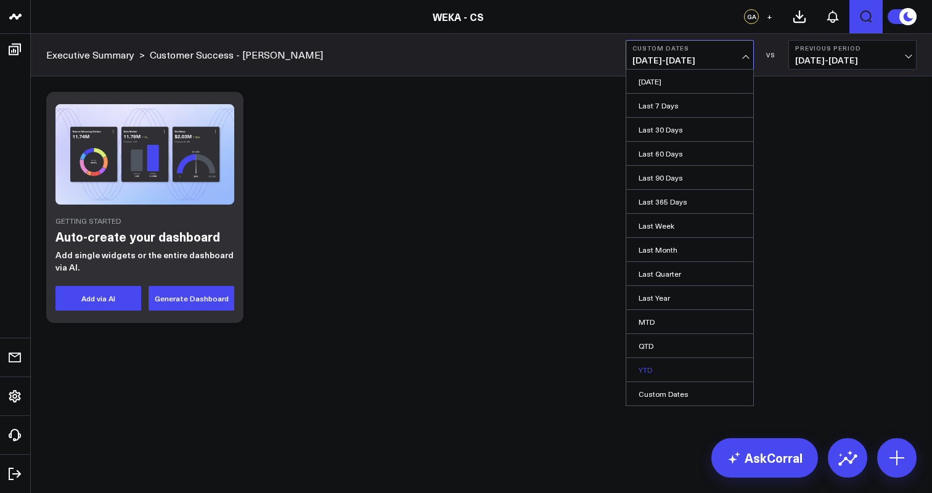
click at [688, 366] on link "YTD" at bounding box center [689, 369] width 127 height 23
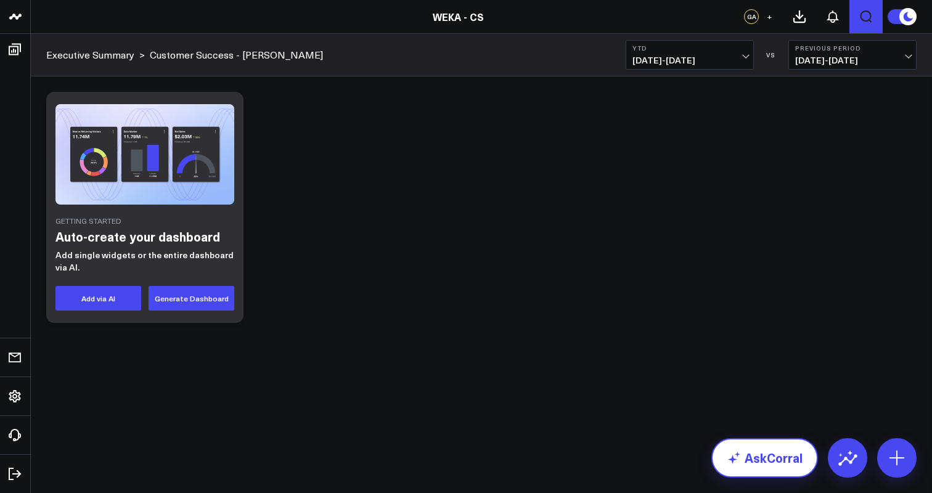
click at [781, 459] on link "AskCorral" at bounding box center [764, 457] width 107 height 39
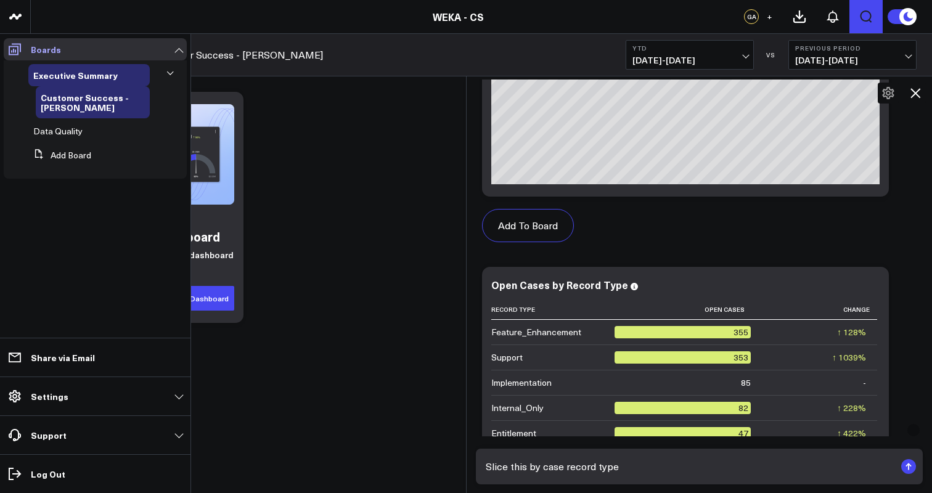
click at [25, 54] on span at bounding box center [15, 49] width 22 height 22
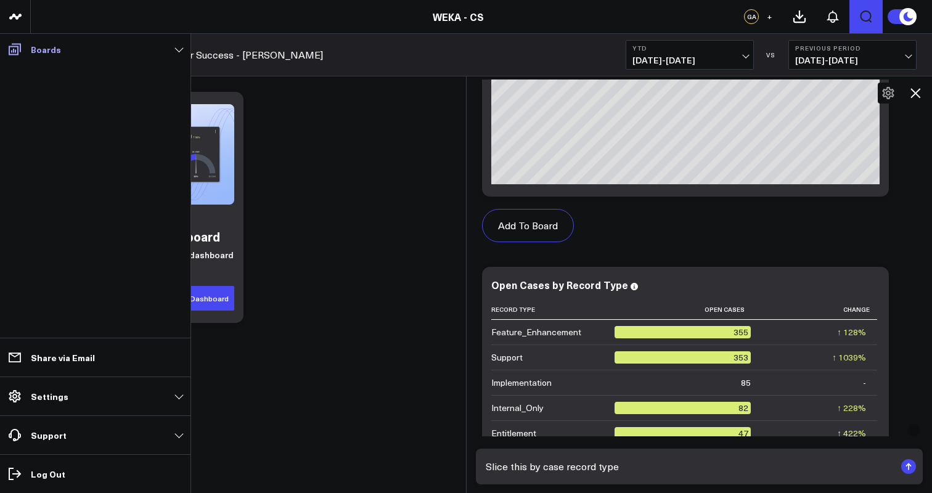
click at [55, 47] on p "Boards" at bounding box center [46, 49] width 30 height 10
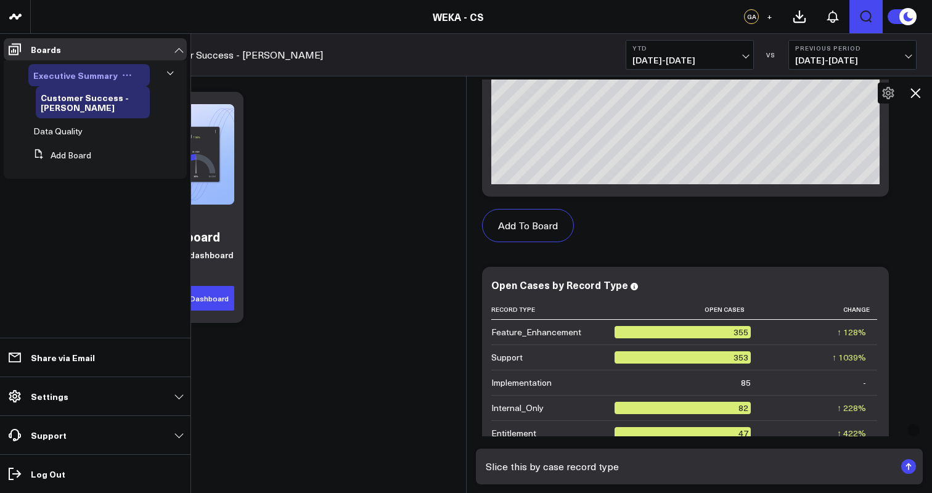
click at [84, 77] on span "Executive Summary" at bounding box center [75, 75] width 84 height 12
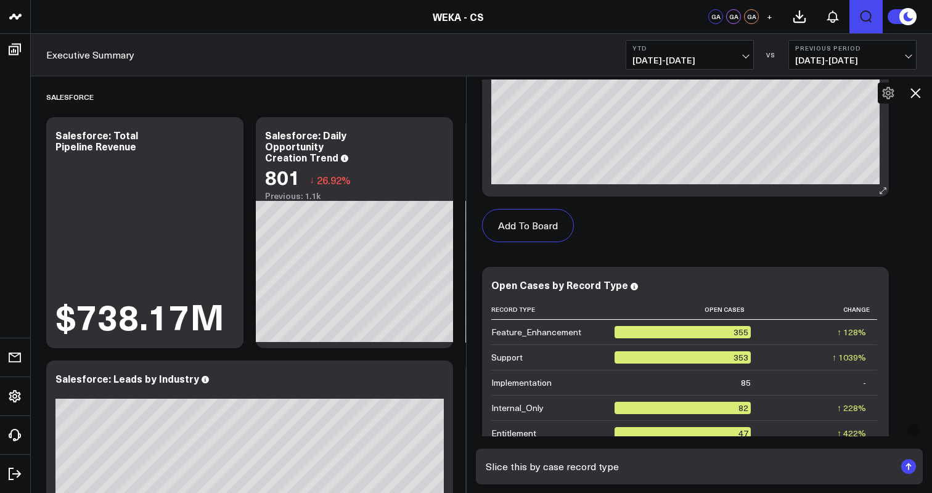
click at [661, 242] on div "Add To Board" at bounding box center [685, 226] width 407 height 58
click at [922, 91] on icon at bounding box center [915, 93] width 15 height 15
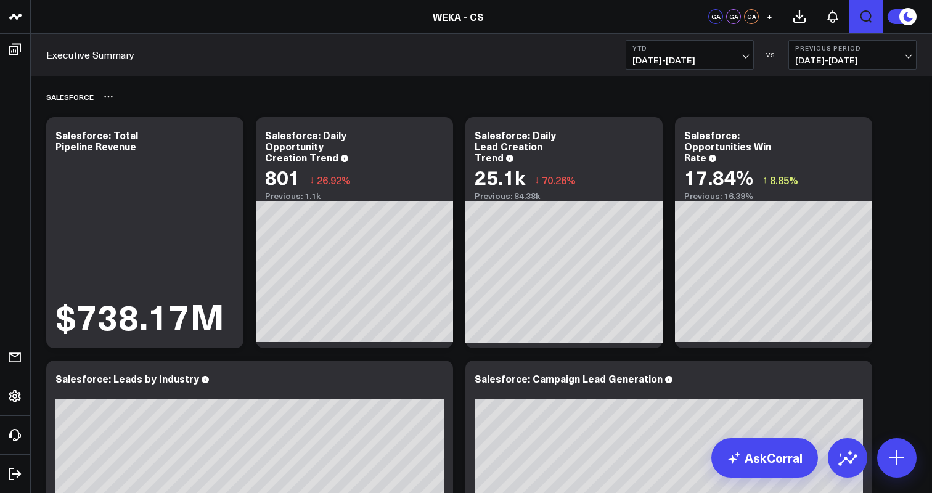
click at [431, 85] on div "Salesforce" at bounding box center [481, 97] width 870 height 28
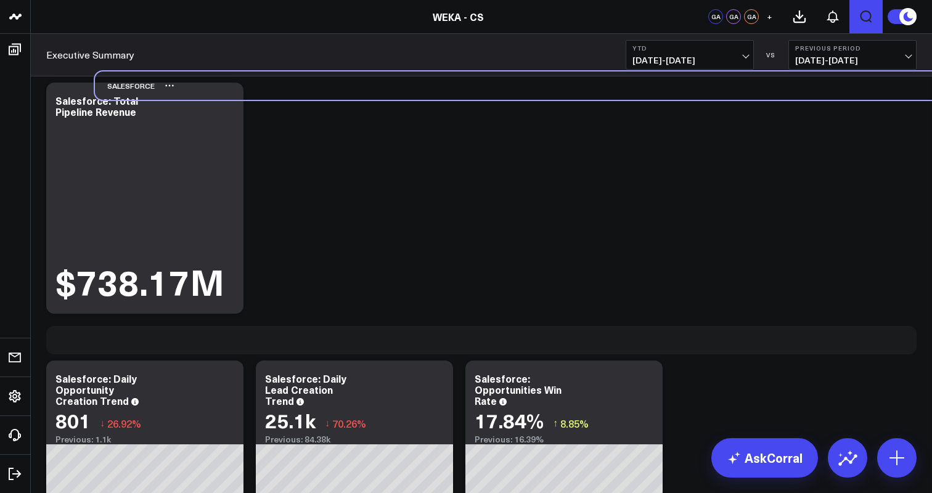
click at [480, 74] on div "Salesforce" at bounding box center [530, 85] width 870 height 28
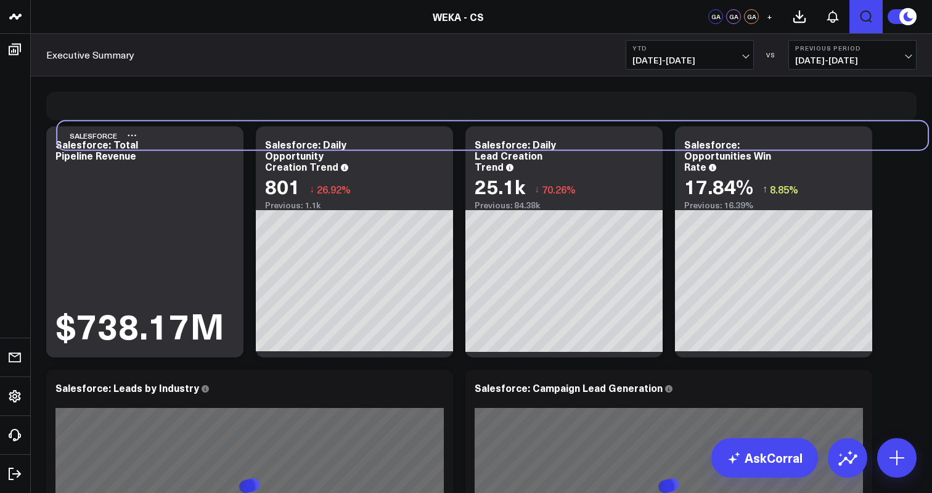
drag, startPoint x: 146, startPoint y: 357, endPoint x: 156, endPoint y: 143, distance: 214.1
click at [156, 143] on div "Salesforce" at bounding box center [492, 135] width 870 height 28
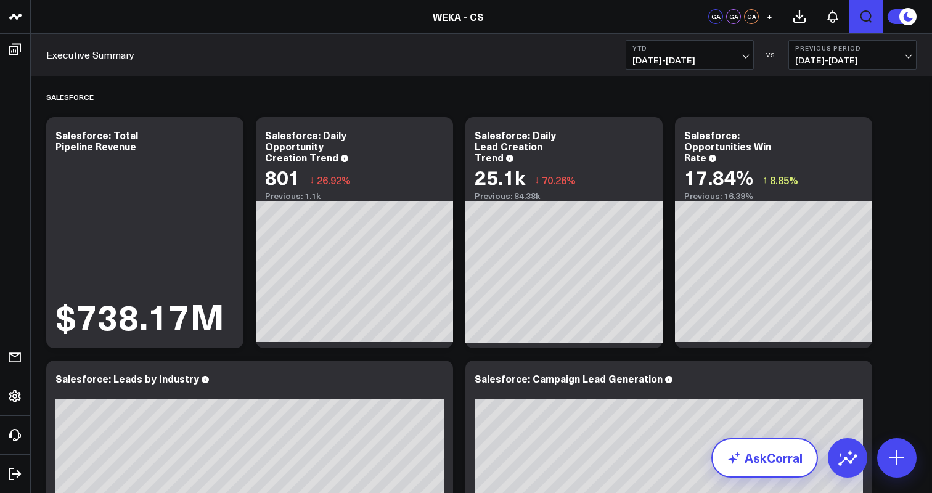
click at [760, 462] on link "AskCorral" at bounding box center [764, 457] width 107 height 39
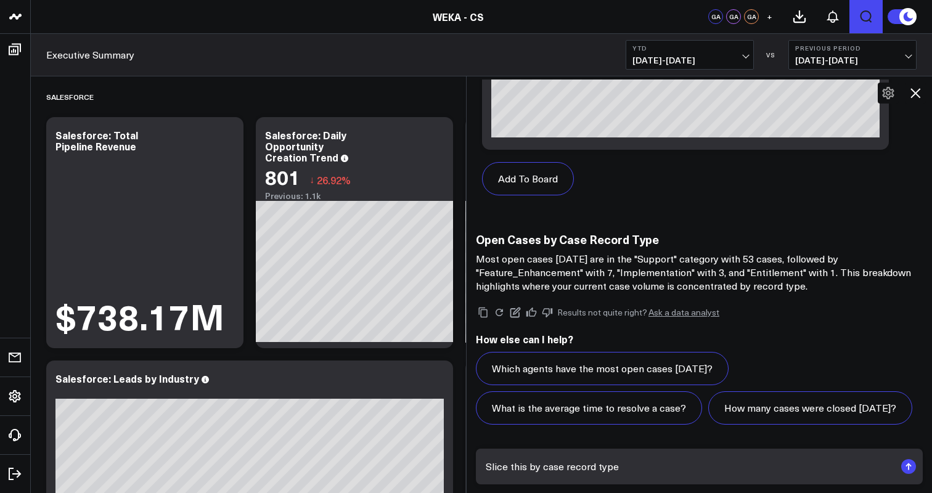
scroll to position [9, 0]
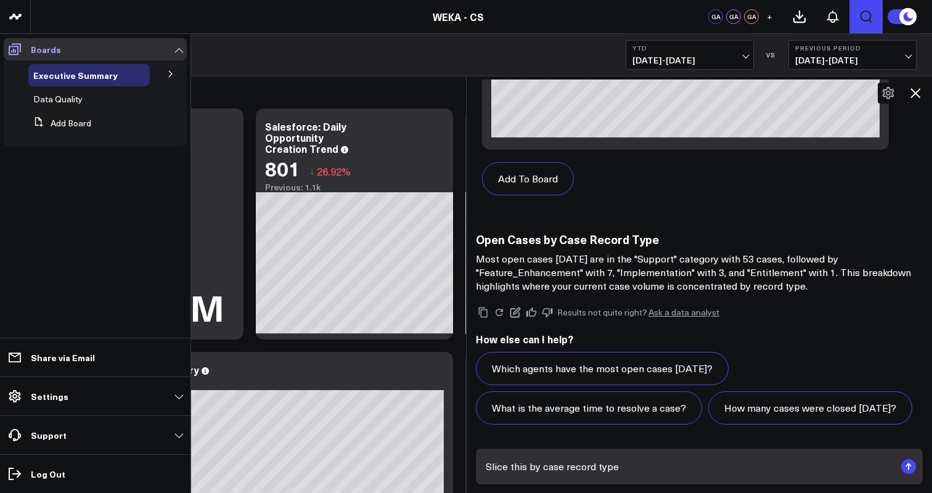
click at [7, 52] on icon at bounding box center [14, 49] width 15 height 15
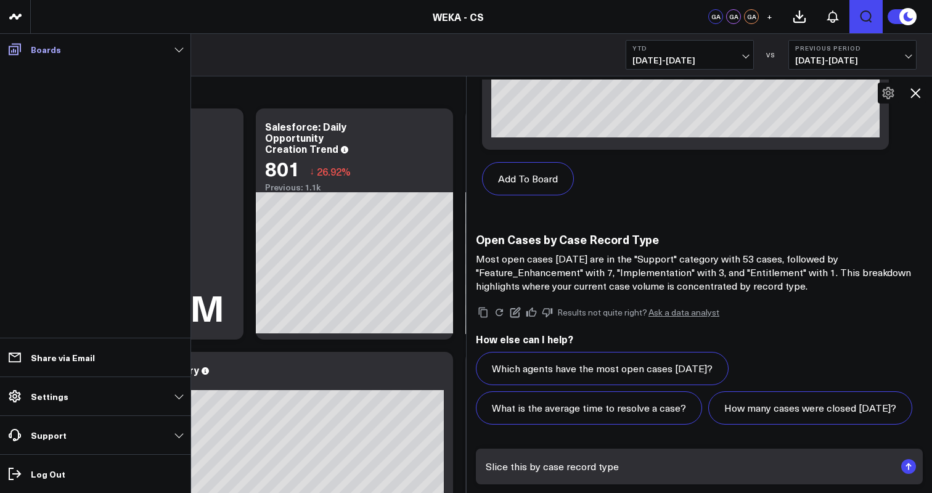
click at [88, 42] on link "Boards" at bounding box center [95, 49] width 183 height 22
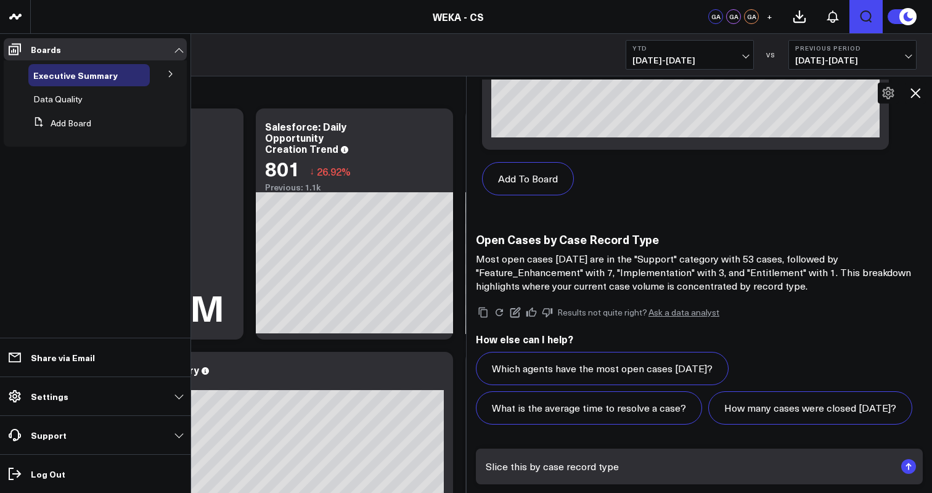
click at [173, 81] on button at bounding box center [171, 73] width 32 height 18
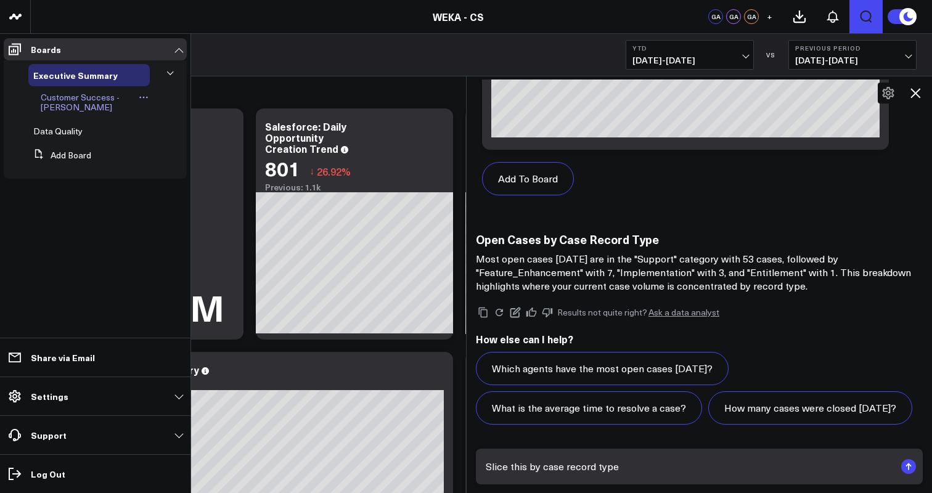
click at [90, 102] on span "Customer Success - [PERSON_NAME]" at bounding box center [80, 102] width 79 height 22
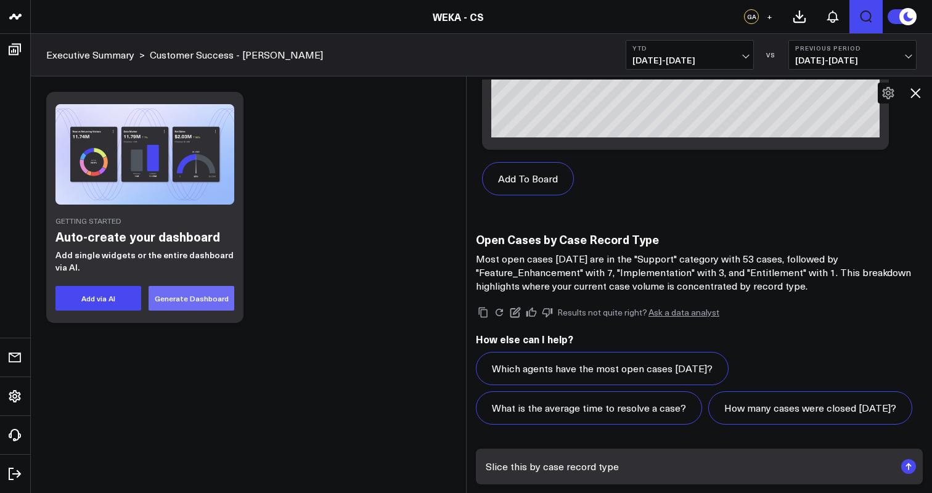
click at [207, 287] on button "Generate Dashboard" at bounding box center [192, 298] width 86 height 25
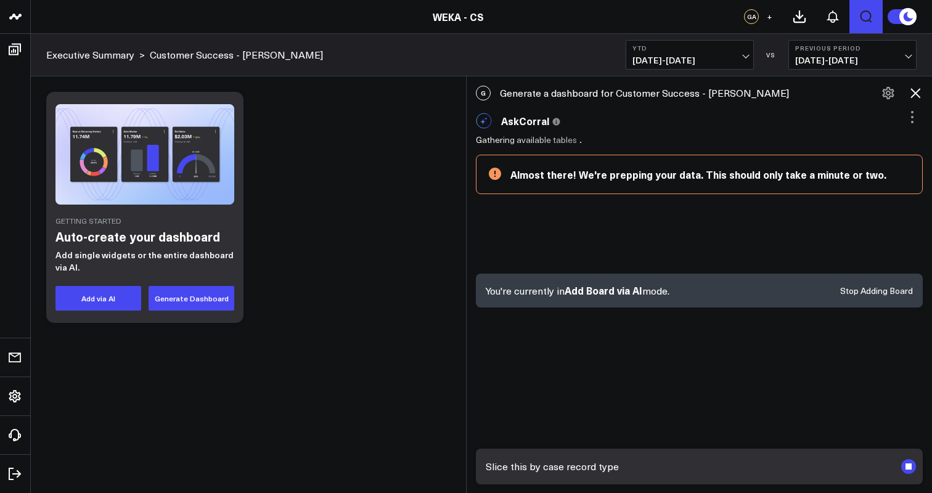
click at [873, 288] on button "Stop Adding Board" at bounding box center [876, 291] width 73 height 9
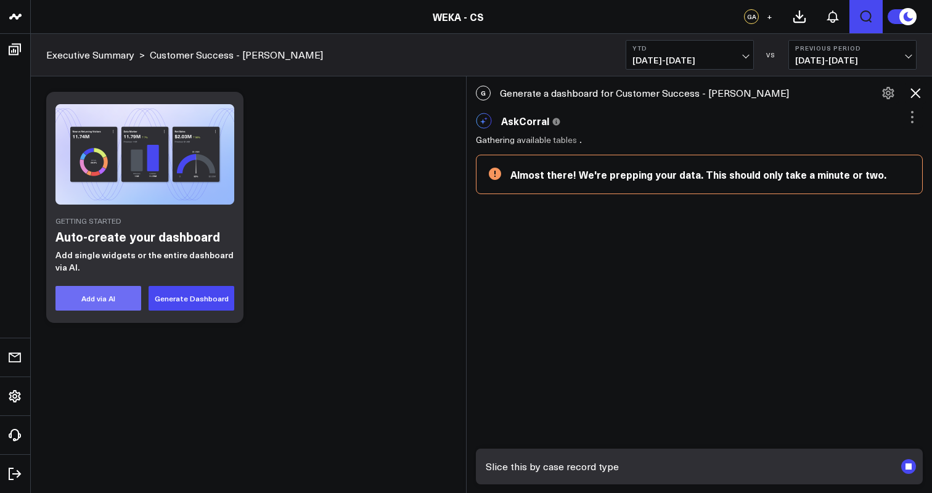
click at [131, 289] on button "Add via AI" at bounding box center [98, 298] width 86 height 25
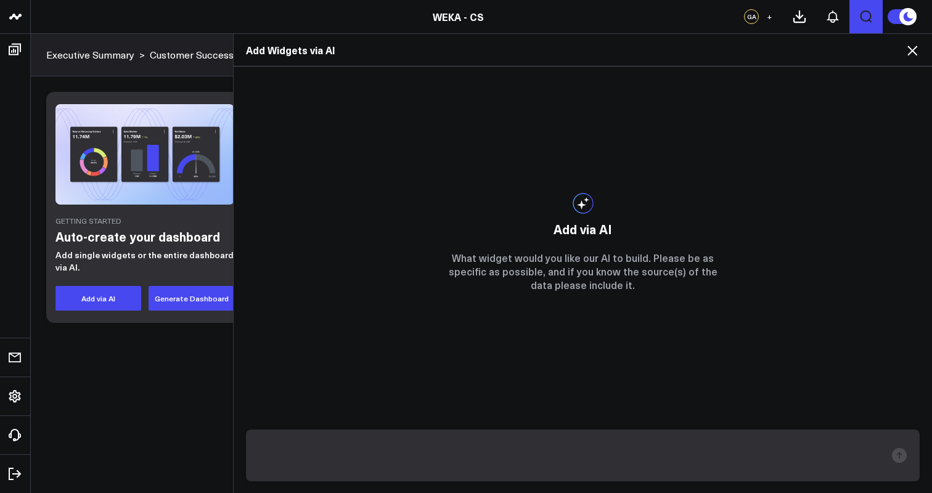
click at [542, 452] on textarea at bounding box center [572, 455] width 627 height 32
type textarea "d"
type textarea "open cases by record type"
click at [896, 451] on rect "submit" at bounding box center [899, 455] width 15 height 15
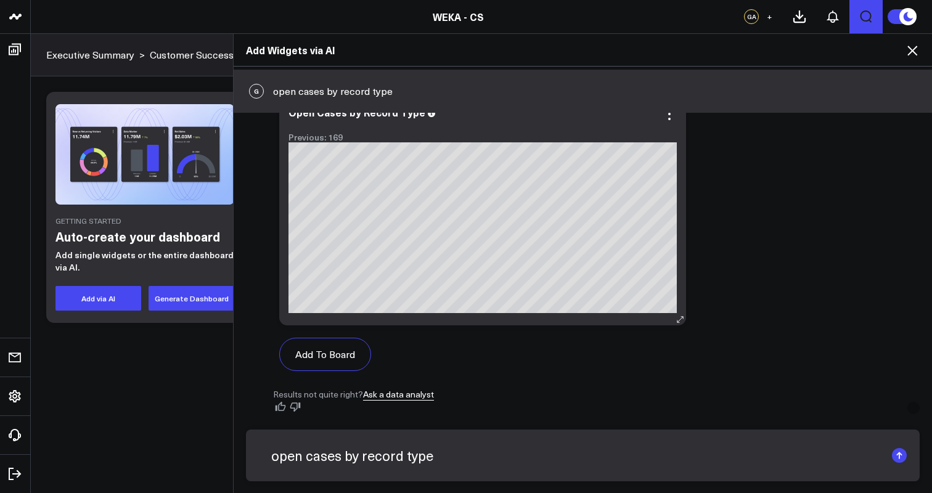
scroll to position [688, 0]
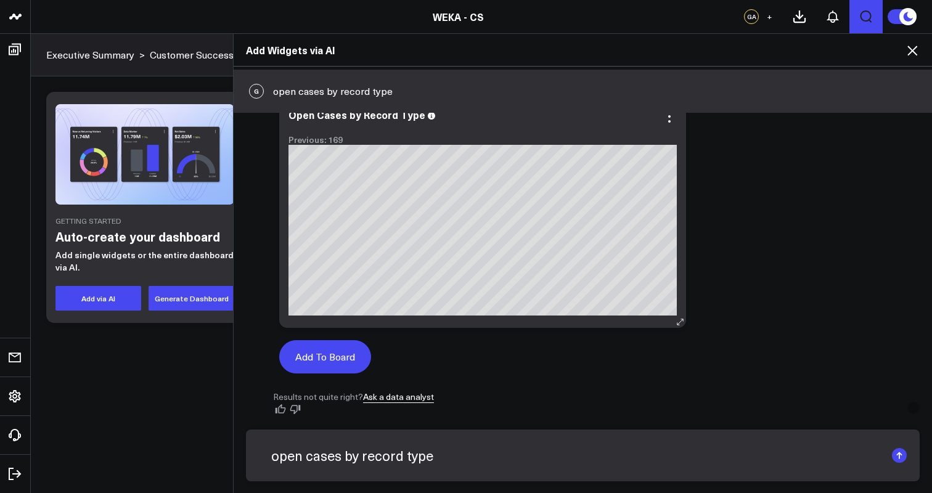
click at [337, 356] on button "Add To Board" at bounding box center [325, 356] width 92 height 33
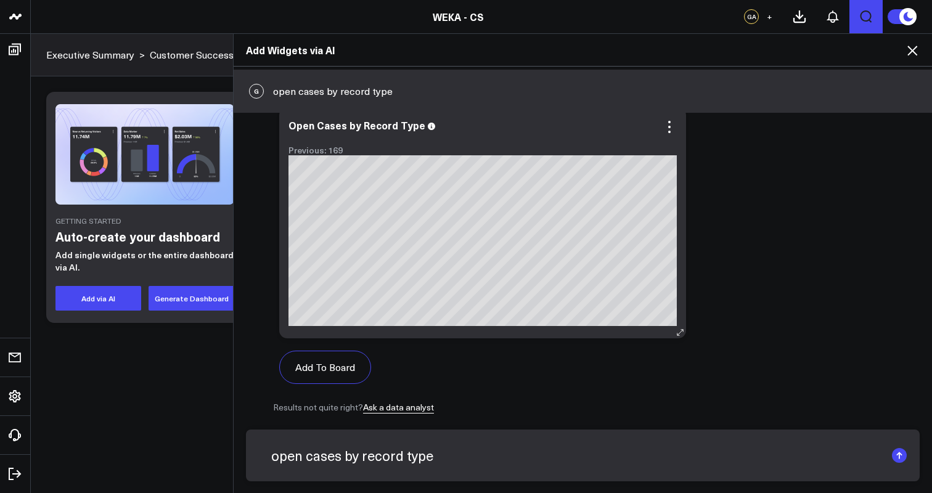
scroll to position [691, 0]
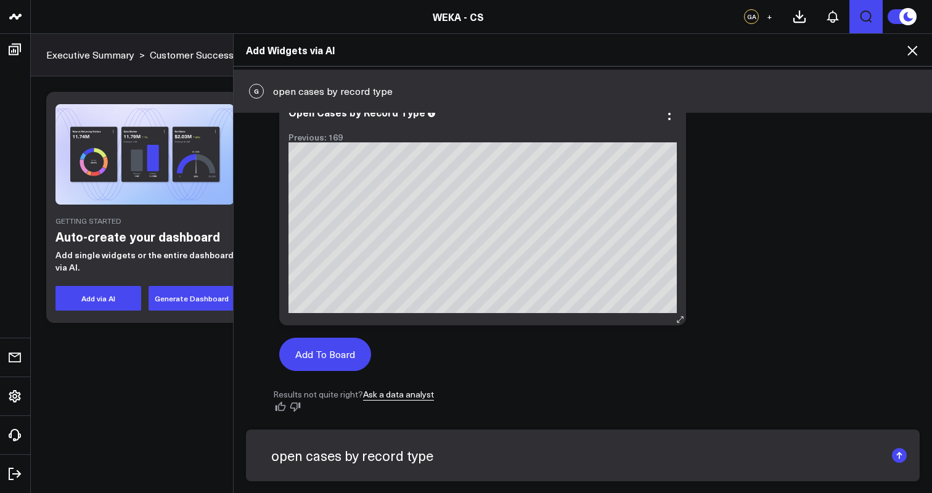
click at [319, 354] on button "Add To Board" at bounding box center [325, 354] width 92 height 33
click at [403, 398] on link "Ask a data analyst" at bounding box center [398, 394] width 71 height 12
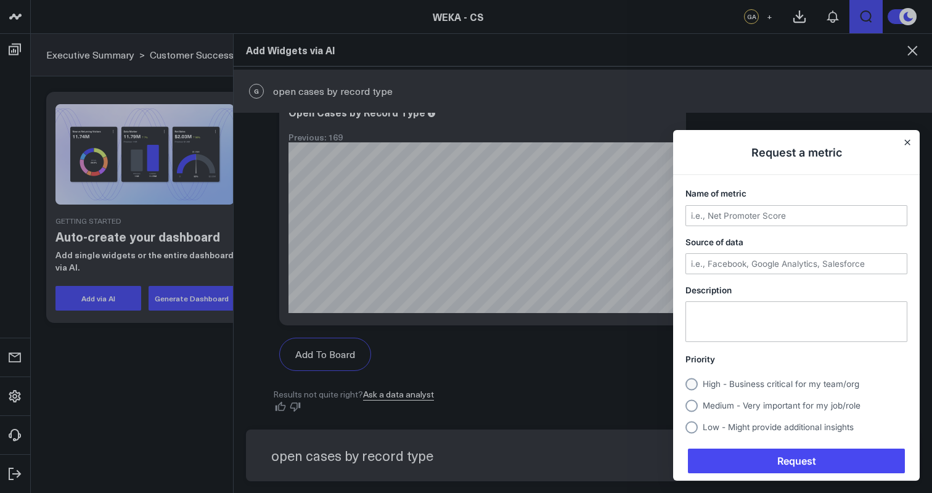
click at [545, 441] on div at bounding box center [466, 246] width 932 height 493
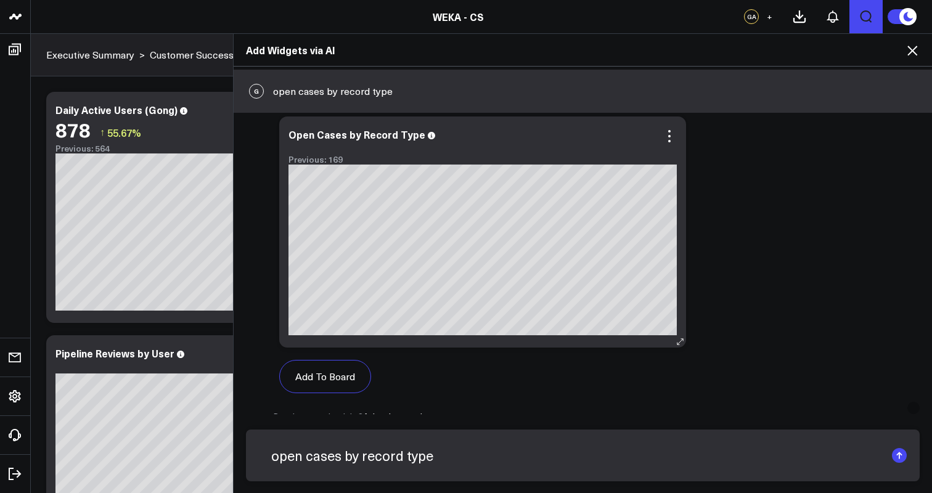
scroll to position [688, 0]
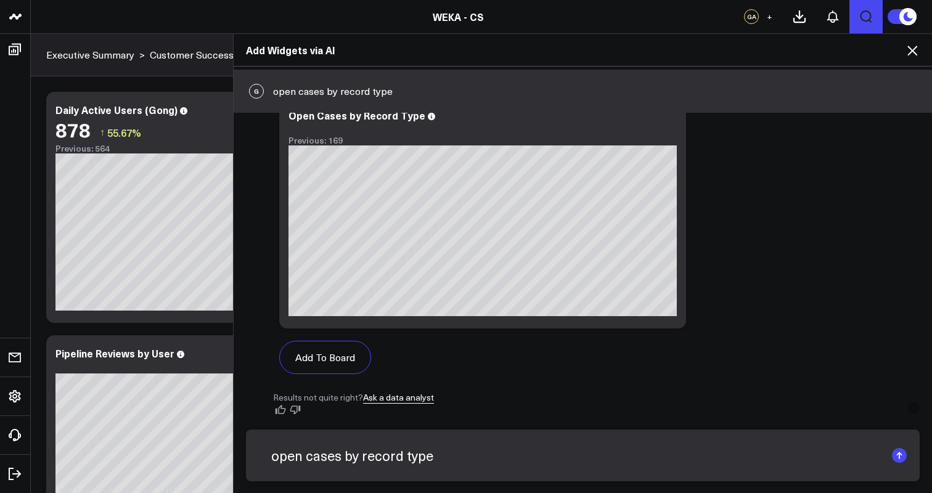
click at [189, 52] on div "Add Widgets via AI G open cases by record type AskCorral This feature is experi…" at bounding box center [466, 263] width 932 height 460
click at [189, 63] on div "Add Widgets via AI G open cases by record type AskCorral This feature is experi…" at bounding box center [466, 263] width 932 height 460
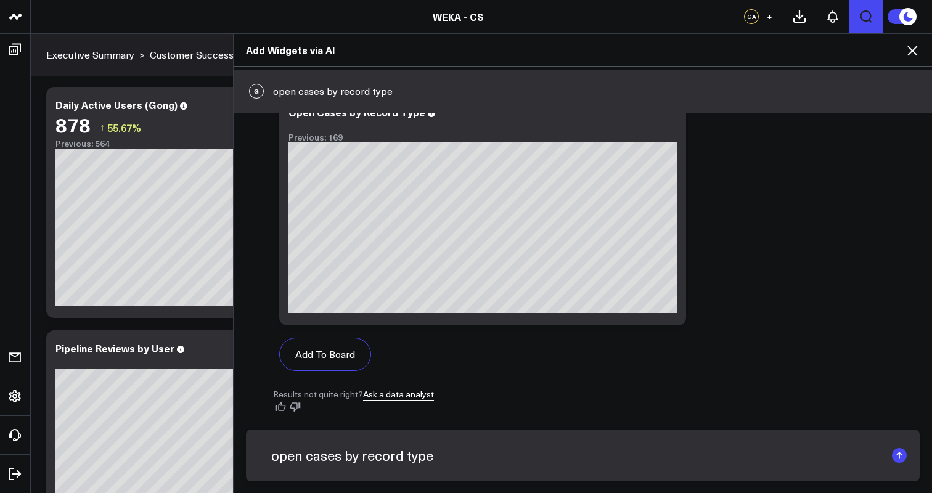
scroll to position [0, 0]
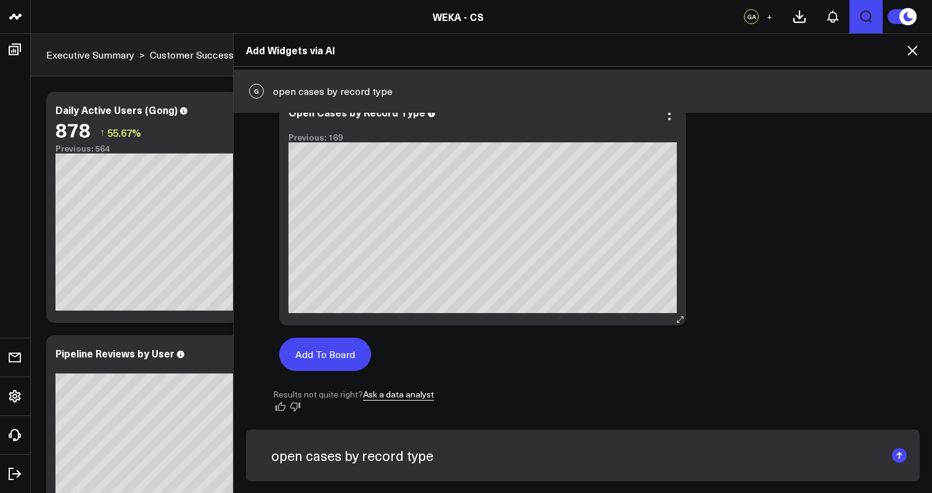
click at [341, 357] on button "Add To Board" at bounding box center [325, 354] width 92 height 33
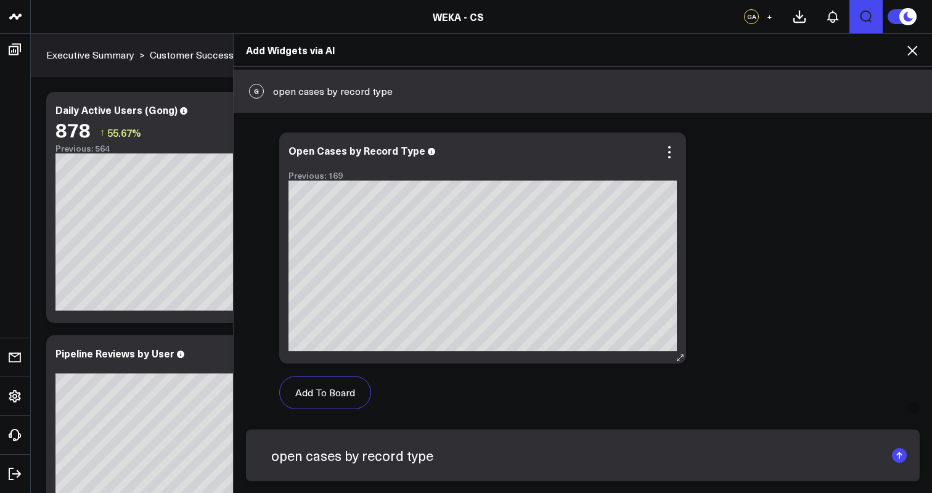
scroll to position [691, 0]
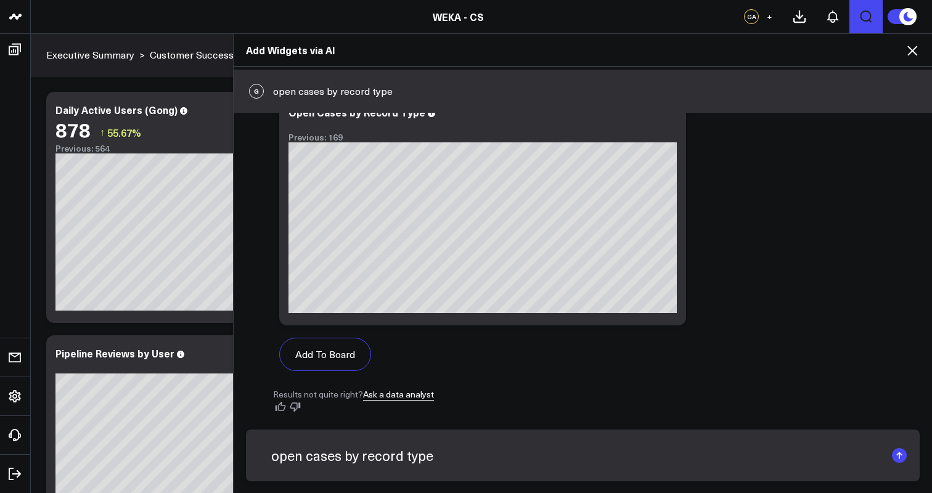
click at [219, 50] on div "Add Widgets via AI G open cases by record type AskCorral This feature is experi…" at bounding box center [466, 263] width 932 height 460
click at [210, 67] on div "Add Widgets via AI G open cases by record type AskCorral This feature is experi…" at bounding box center [466, 263] width 932 height 460
click at [918, 49] on icon at bounding box center [912, 50] width 15 height 15
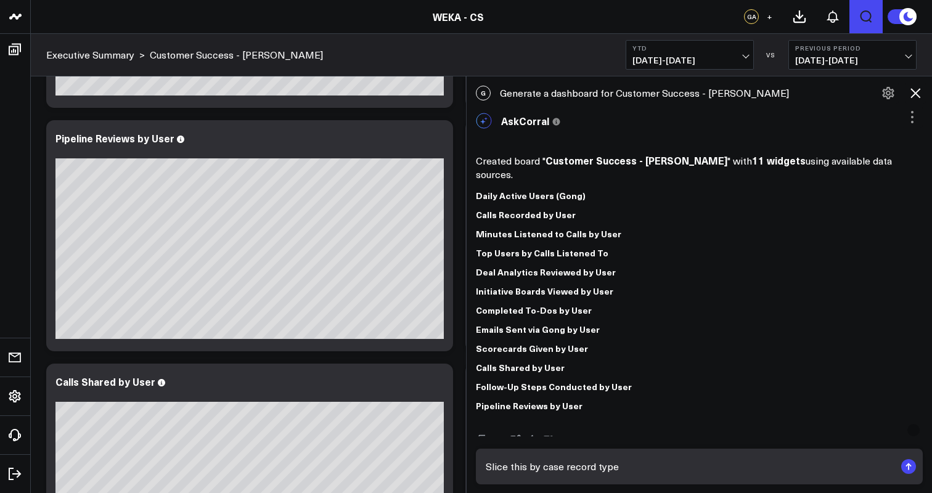
scroll to position [0, 0]
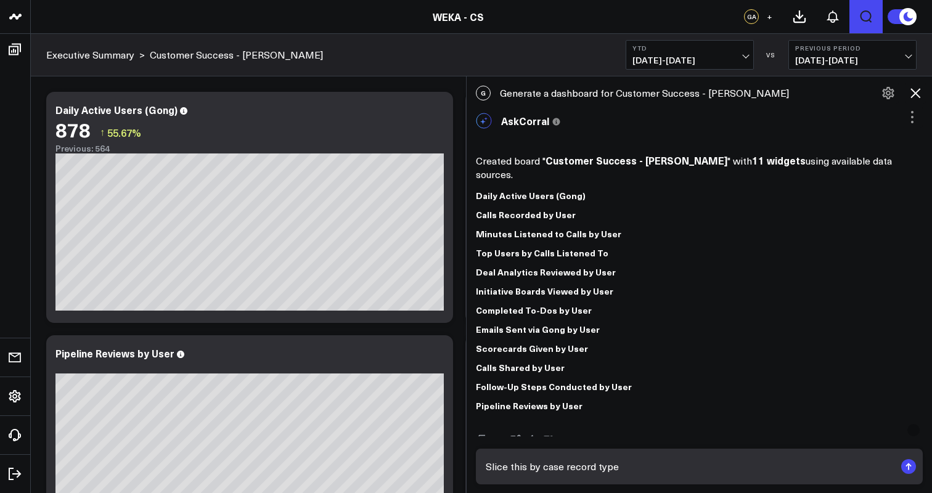
click at [905, 120] on icon at bounding box center [912, 117] width 15 height 15
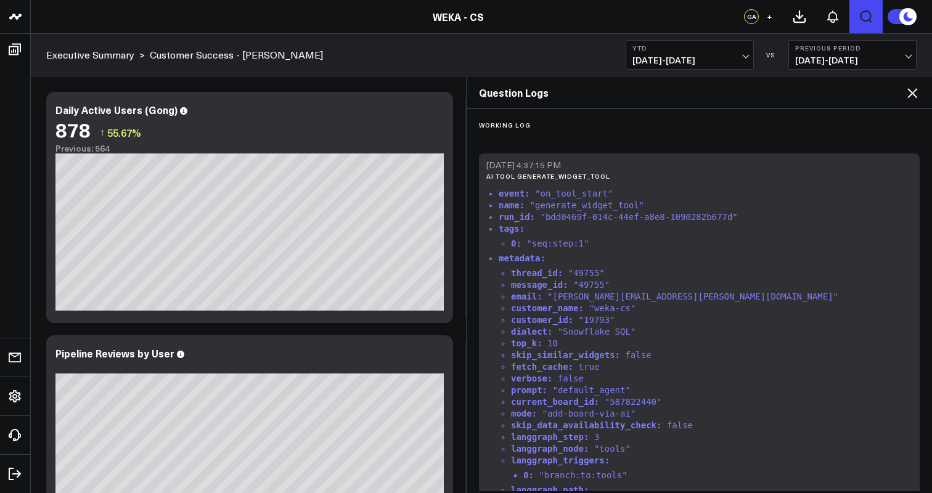
click at [918, 97] on icon at bounding box center [912, 93] width 15 height 15
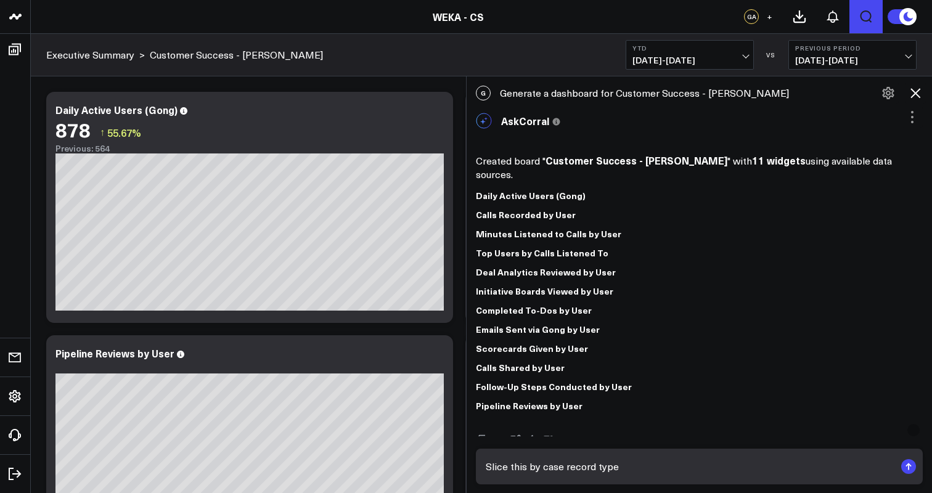
click at [915, 90] on icon at bounding box center [915, 93] width 15 height 15
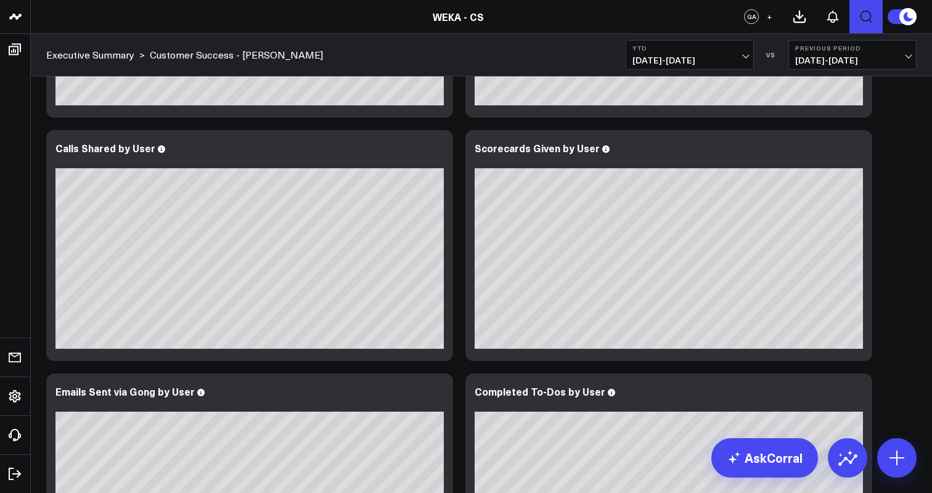
scroll to position [484, 0]
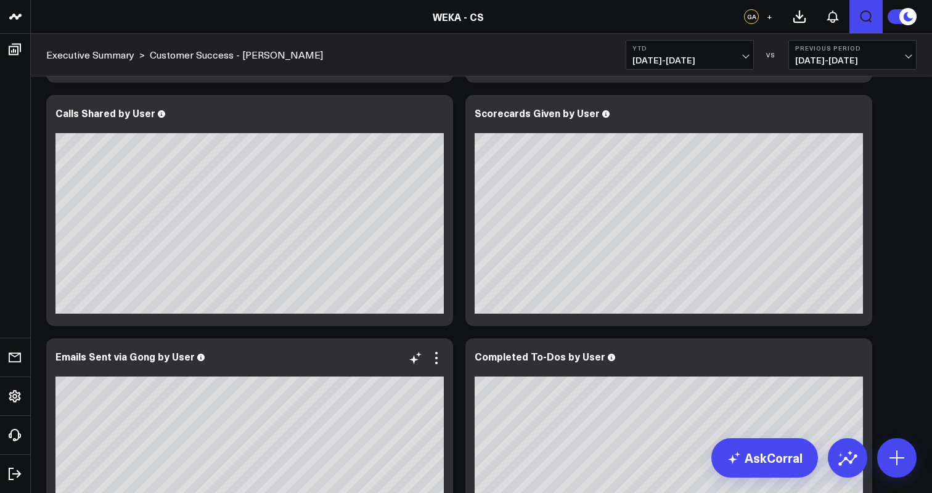
click at [439, 365] on div at bounding box center [249, 369] width 388 height 9
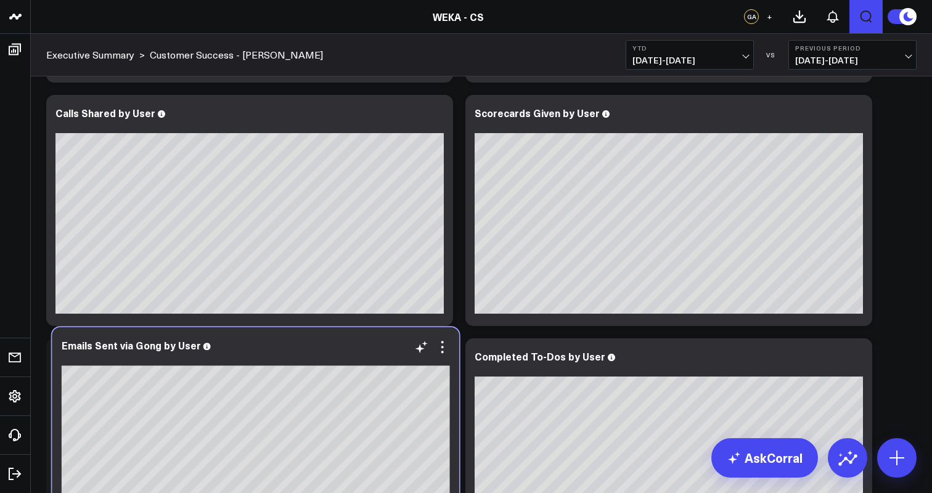
click at [445, 354] on div at bounding box center [256, 358] width 388 height 9
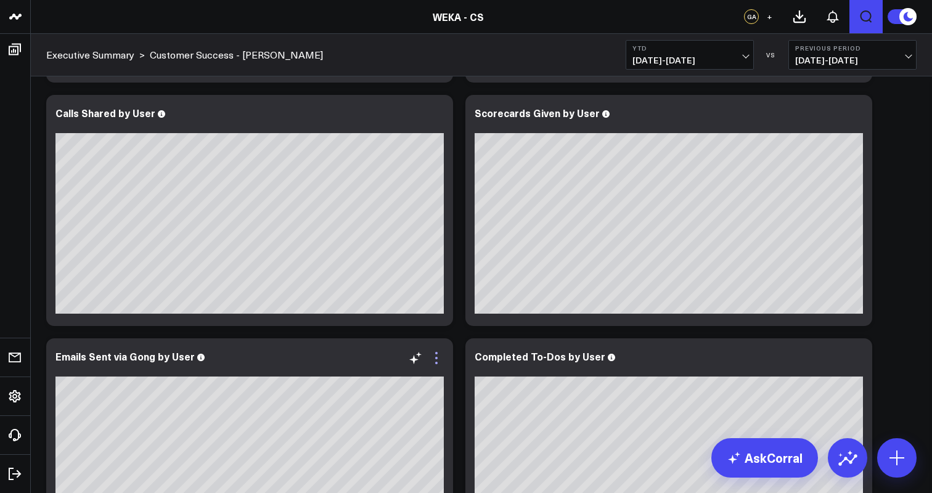
click at [438, 362] on icon at bounding box center [436, 358] width 15 height 15
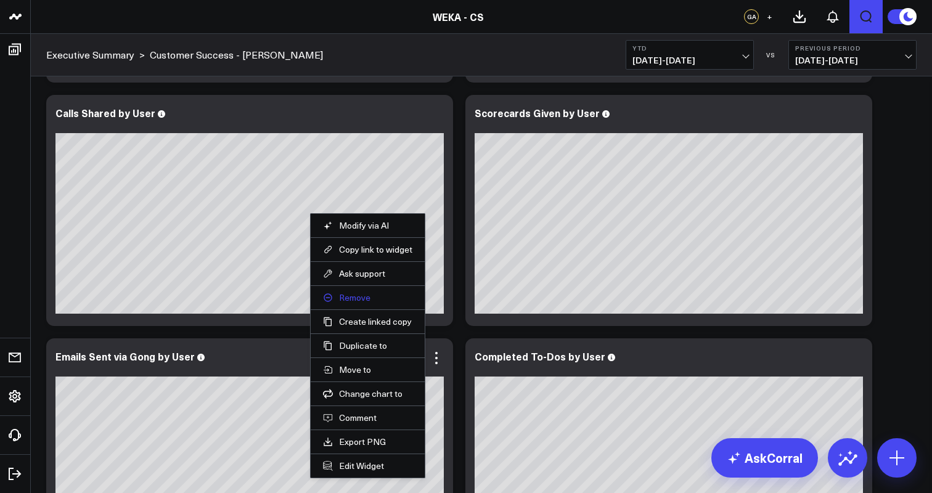
click at [375, 301] on button "Remove" at bounding box center [367, 297] width 89 height 11
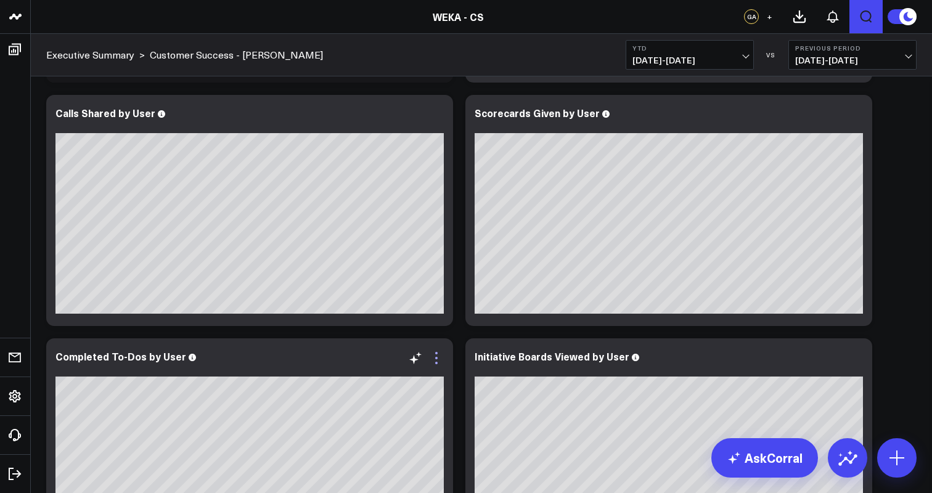
click at [432, 355] on icon at bounding box center [436, 358] width 15 height 15
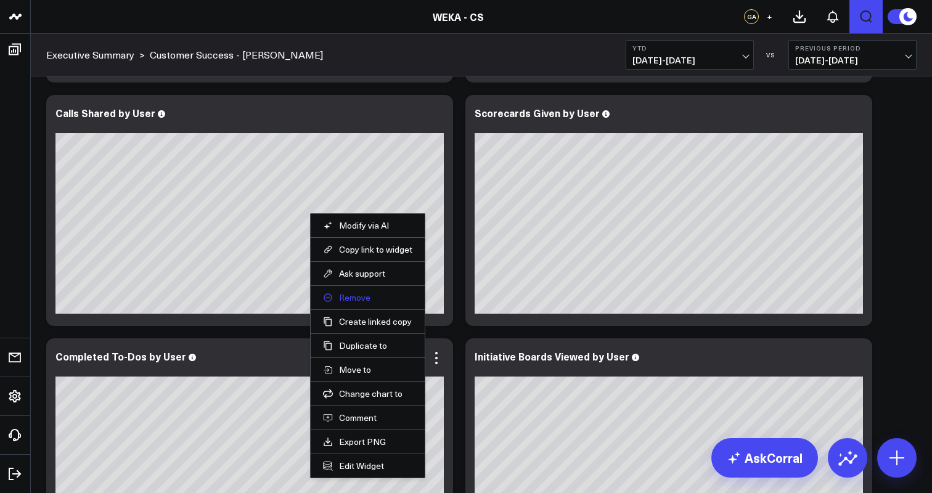
click at [382, 298] on button "Remove" at bounding box center [367, 297] width 89 height 11
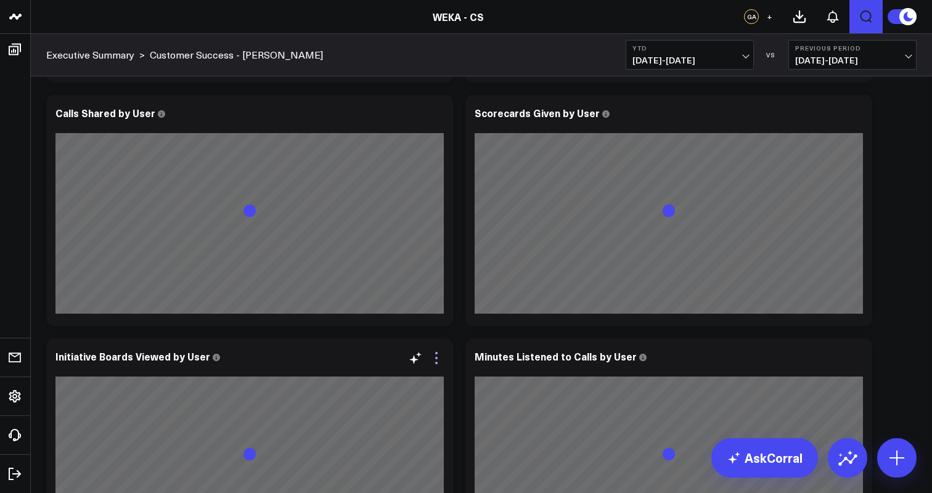
click at [434, 361] on icon at bounding box center [436, 358] width 15 height 15
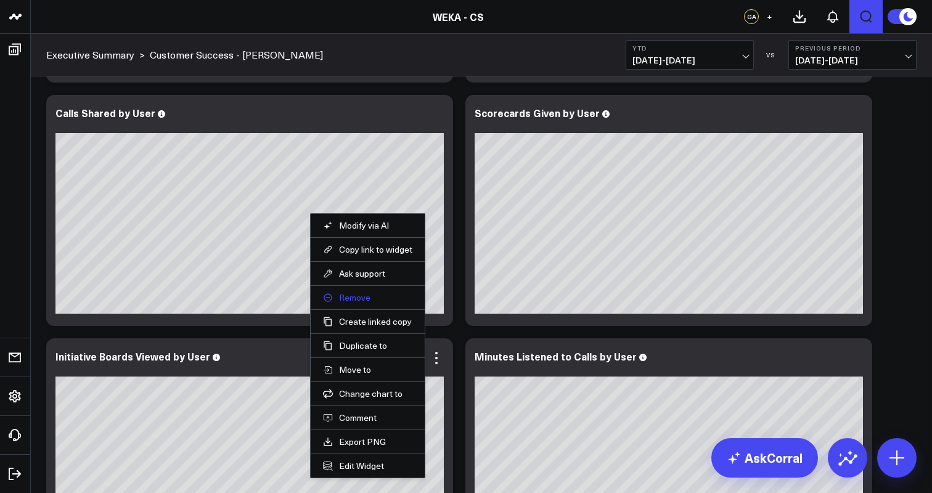
click at [388, 300] on button "Remove" at bounding box center [367, 297] width 89 height 11
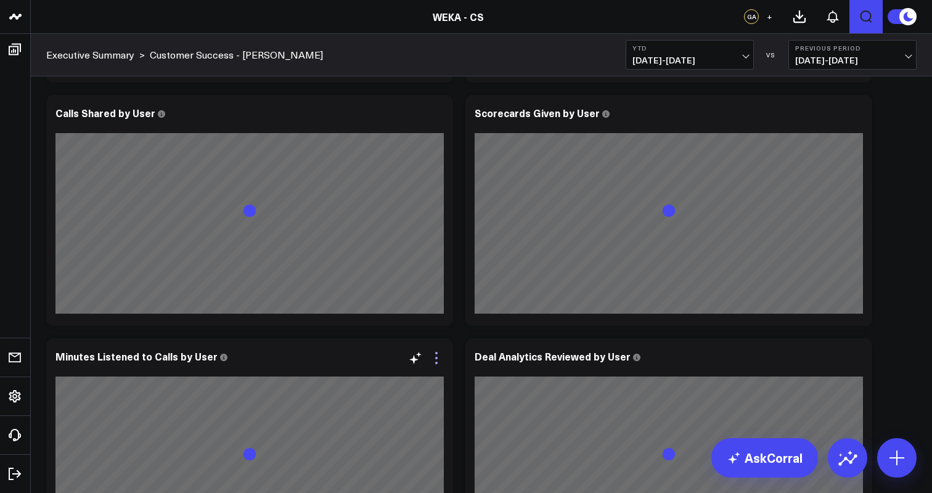
click at [435, 354] on icon at bounding box center [436, 358] width 15 height 15
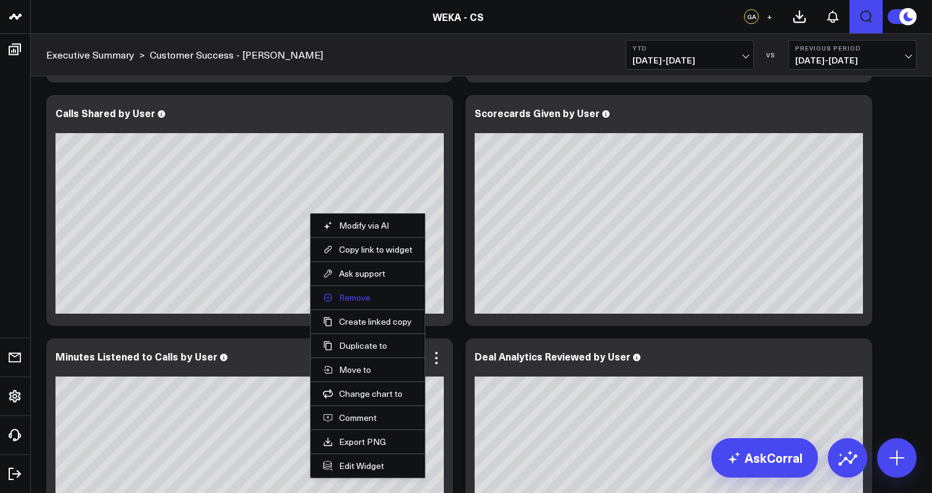
click at [372, 296] on button "Remove" at bounding box center [367, 297] width 89 height 11
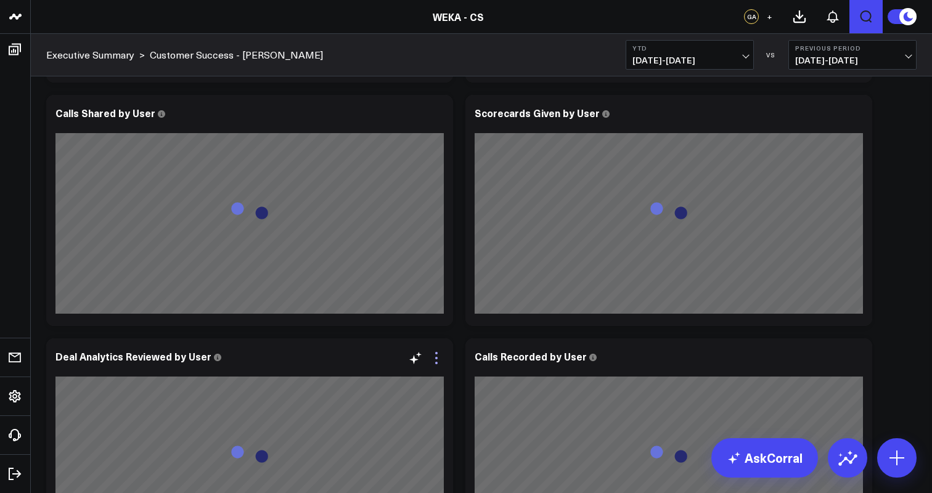
click at [433, 364] on icon at bounding box center [436, 358] width 15 height 15
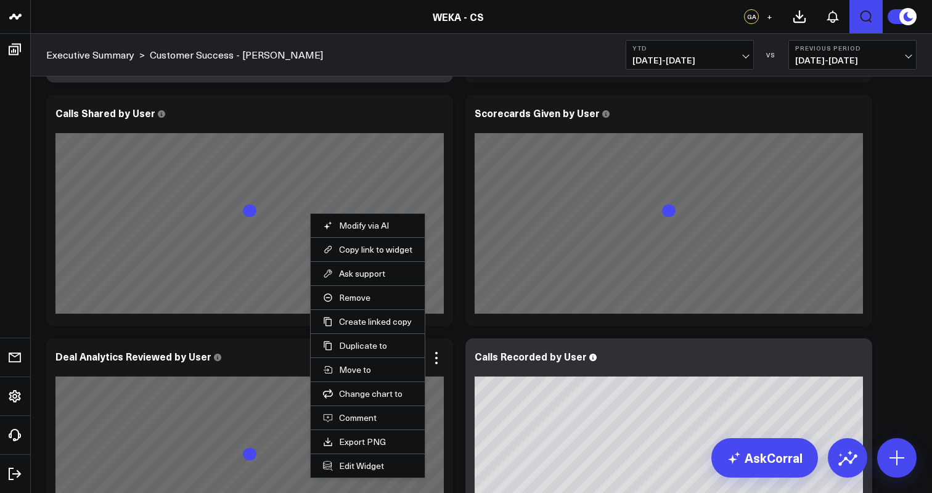
click at [404, 305] on li "Remove" at bounding box center [368, 297] width 114 height 24
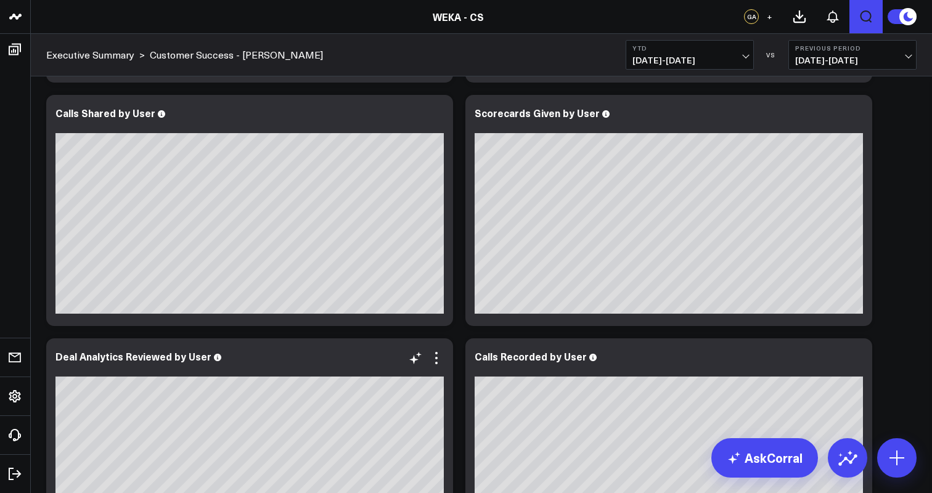
click at [440, 368] on div at bounding box center [249, 369] width 388 height 9
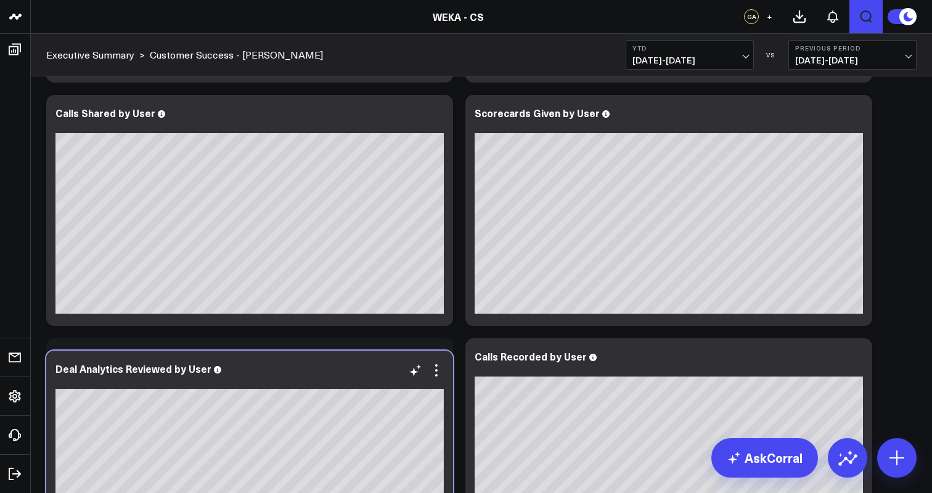
click at [440, 380] on div at bounding box center [249, 381] width 388 height 9
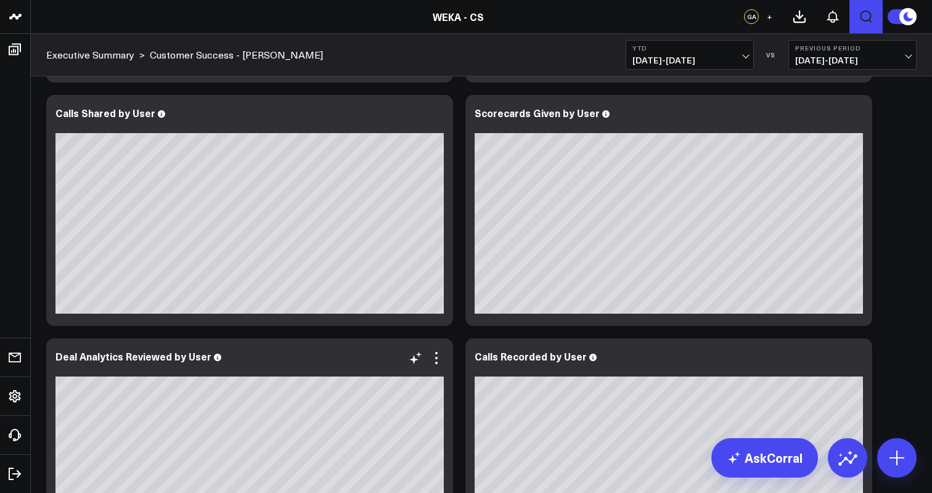
click at [436, 365] on div at bounding box center [249, 369] width 388 height 9
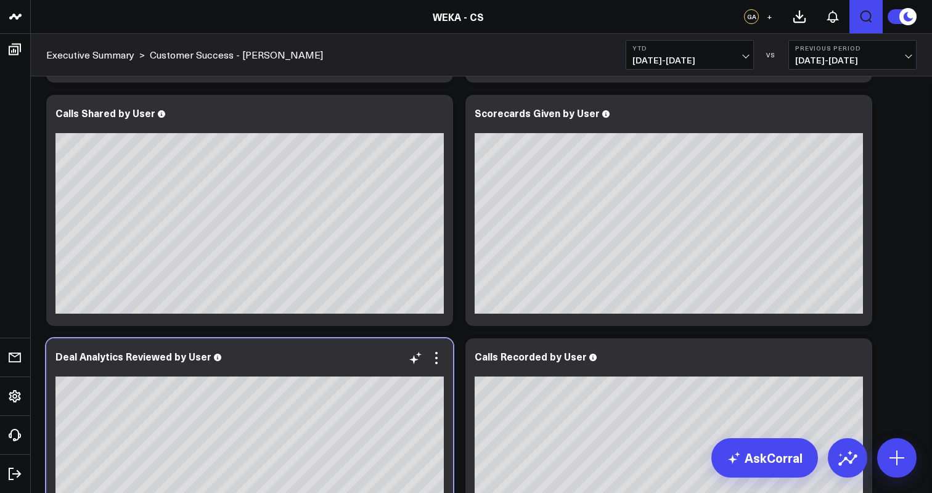
click at [436, 365] on div at bounding box center [249, 369] width 388 height 9
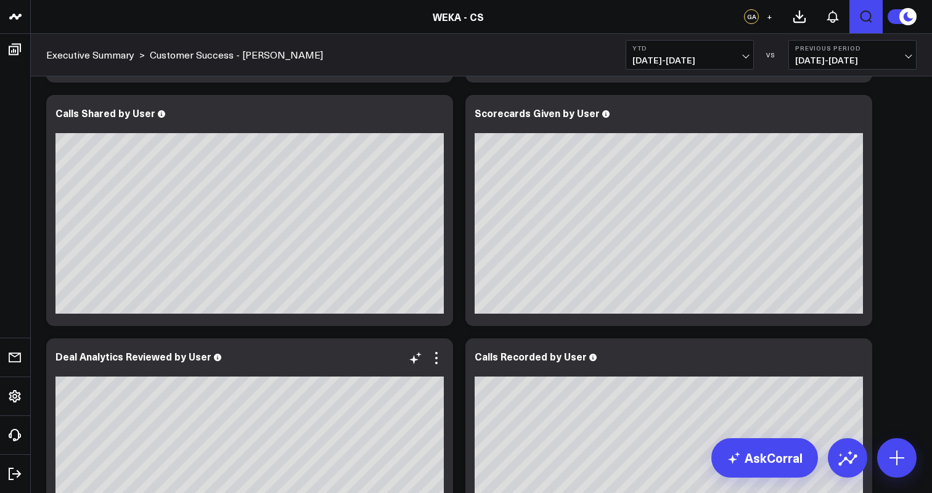
click at [436, 365] on div at bounding box center [249, 369] width 388 height 9
click at [435, 358] on icon at bounding box center [436, 358] width 2 height 2
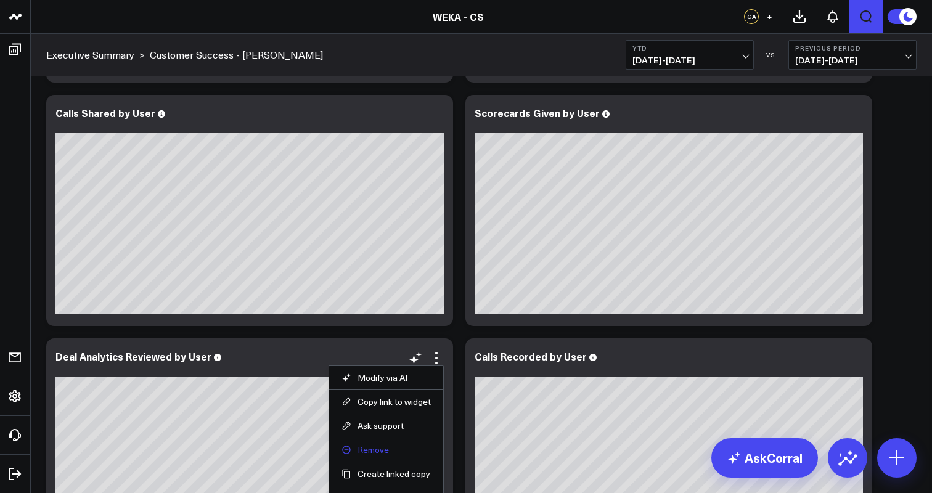
click at [423, 446] on button "Remove" at bounding box center [385, 449] width 89 height 11
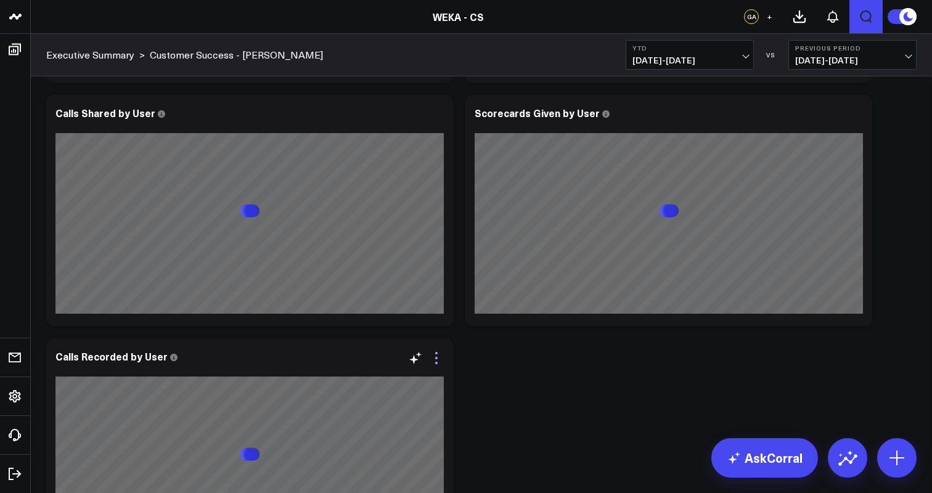
click at [436, 359] on icon at bounding box center [436, 358] width 2 height 2
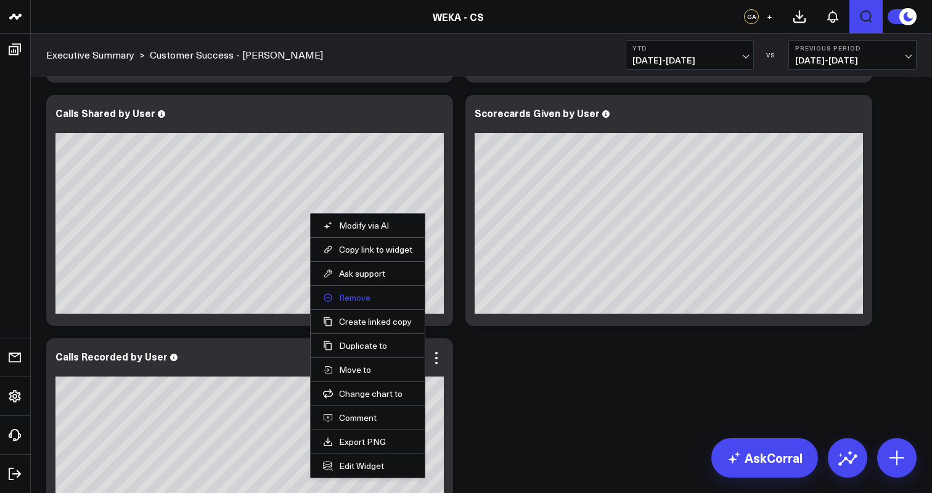
click at [380, 298] on button "Remove" at bounding box center [367, 297] width 89 height 11
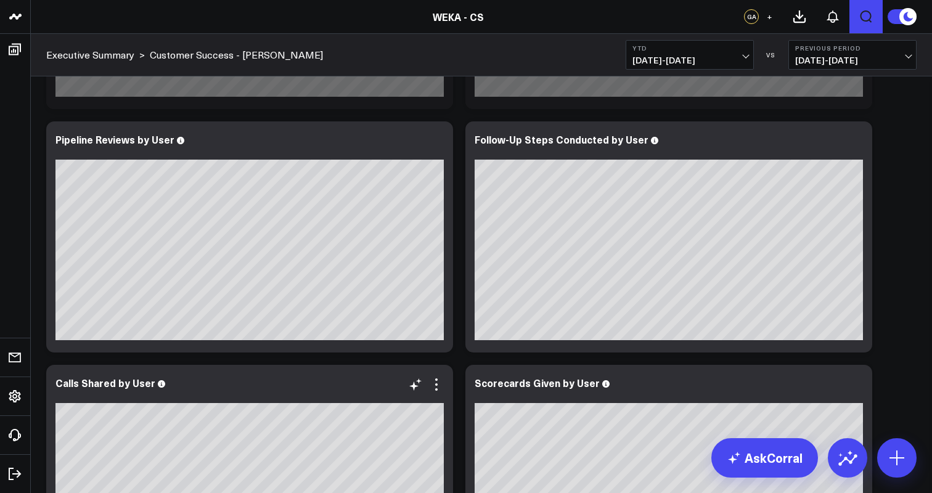
scroll to position [153, 0]
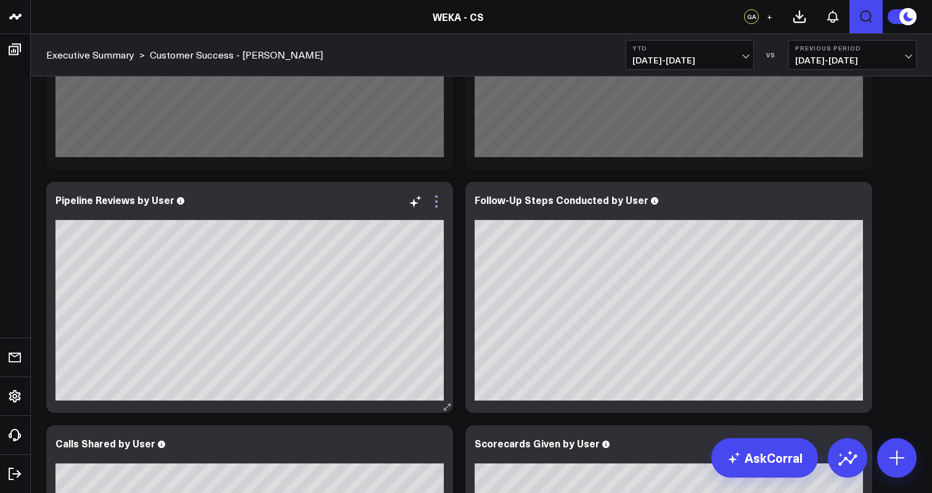
click at [438, 198] on icon at bounding box center [436, 201] width 15 height 15
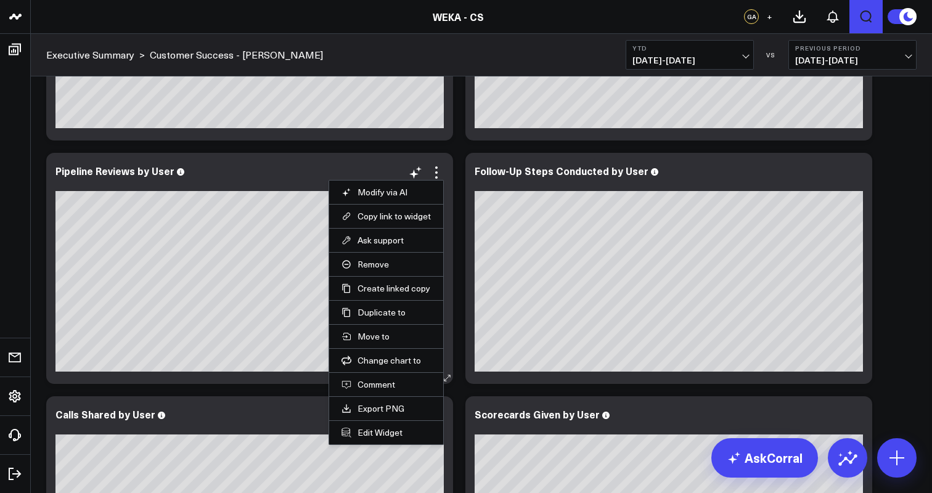
scroll to position [0, 0]
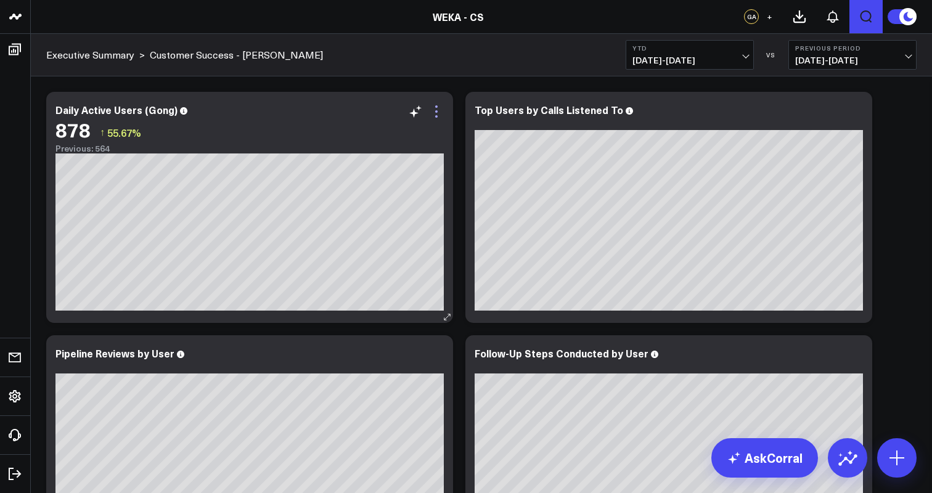
click at [433, 113] on icon at bounding box center [436, 111] width 15 height 15
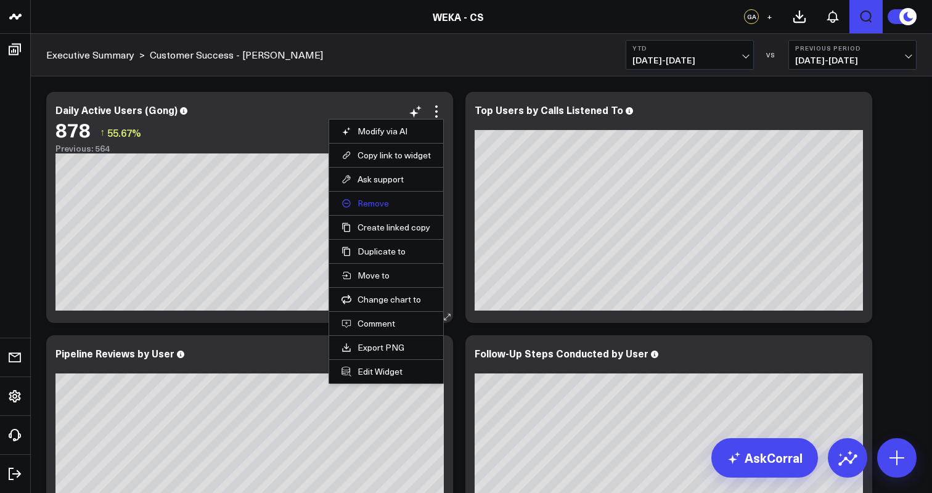
click at [400, 205] on button "Remove" at bounding box center [385, 203] width 89 height 11
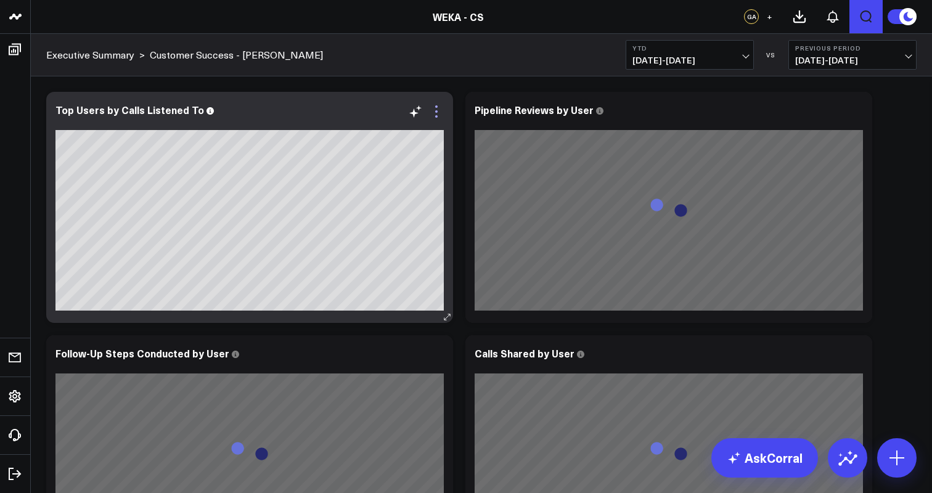
click at [437, 117] on icon at bounding box center [436, 116] width 2 height 2
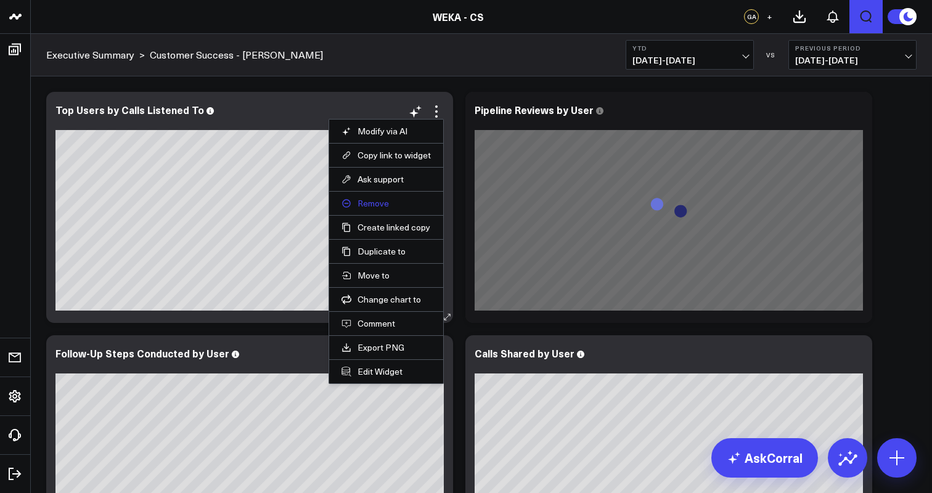
click at [409, 202] on button "Remove" at bounding box center [385, 203] width 89 height 11
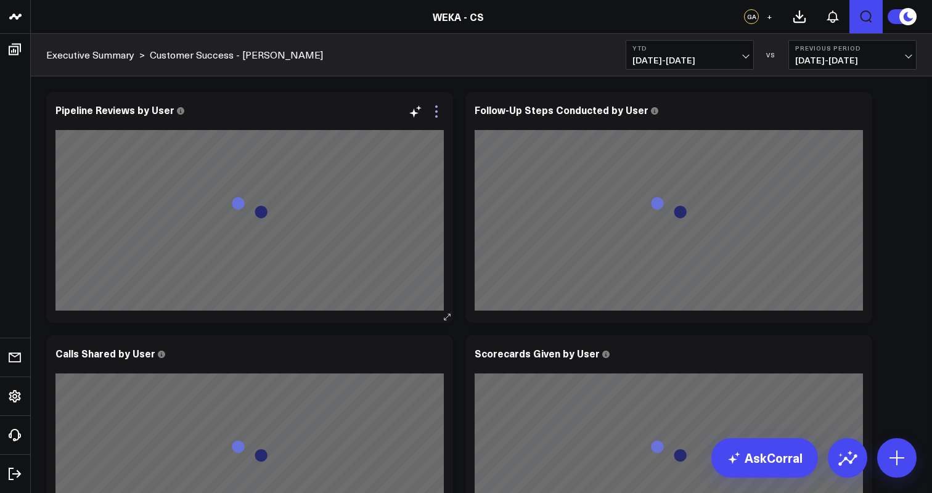
click at [436, 114] on icon at bounding box center [436, 111] width 15 height 15
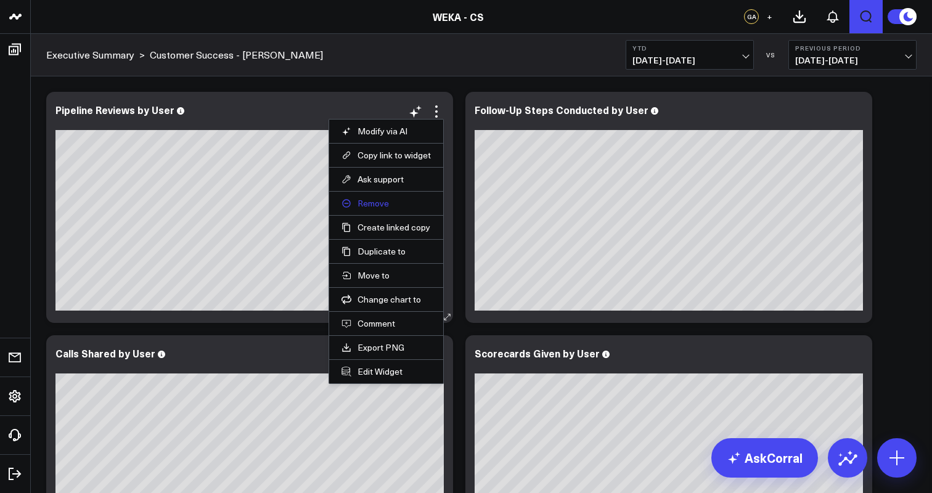
click at [403, 206] on button "Remove" at bounding box center [385, 203] width 89 height 11
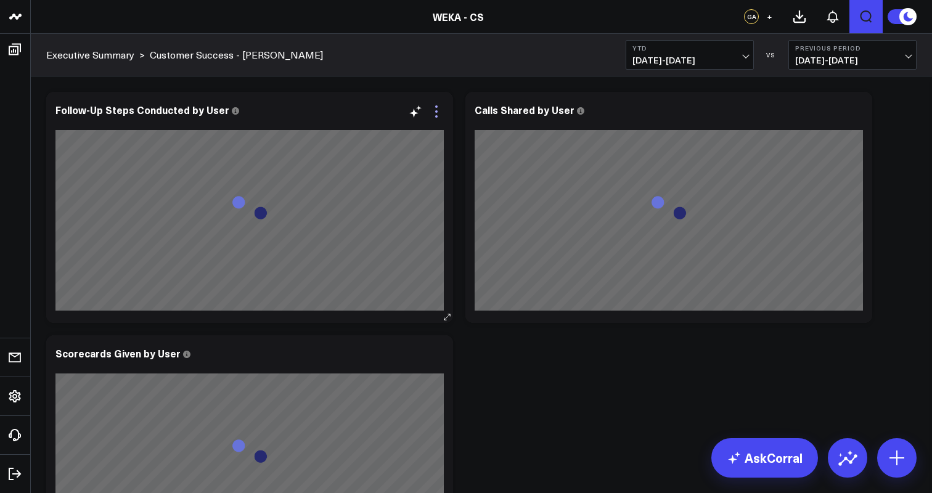
click at [435, 113] on icon at bounding box center [436, 111] width 15 height 15
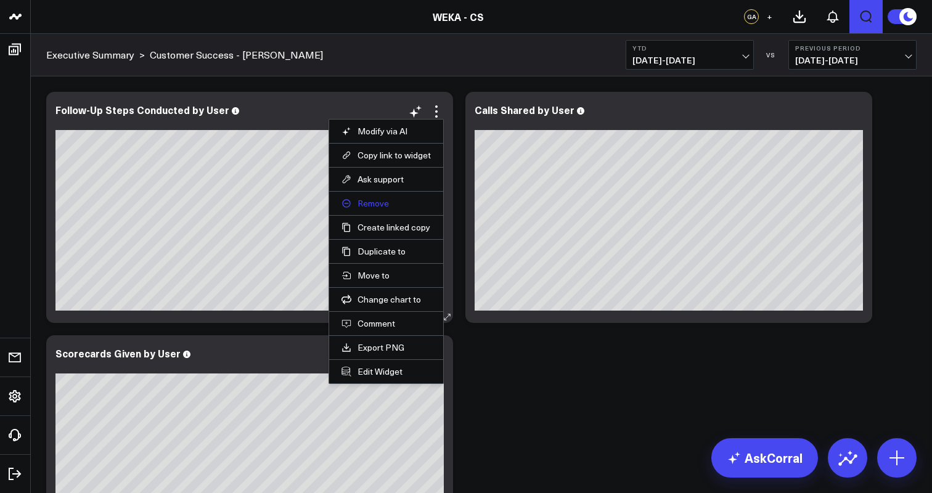
click at [393, 203] on button "Remove" at bounding box center [385, 203] width 89 height 11
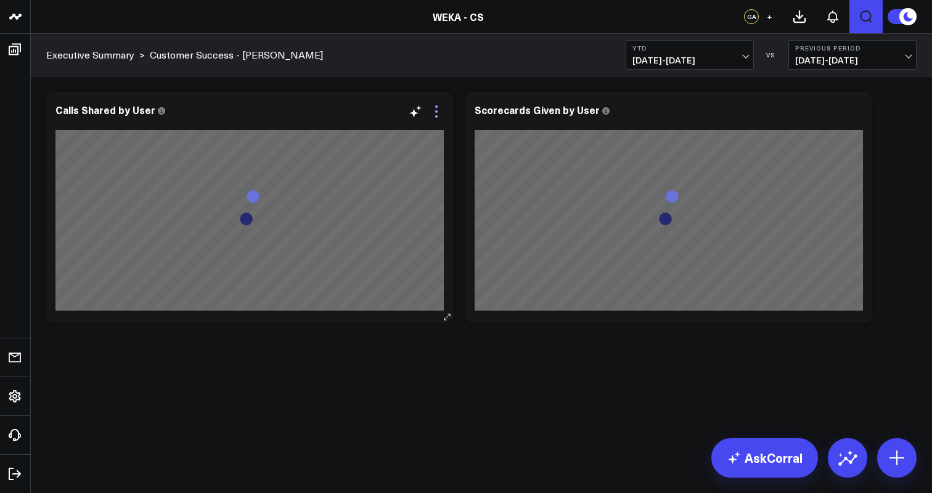
click at [436, 116] on icon at bounding box center [436, 116] width 2 height 2
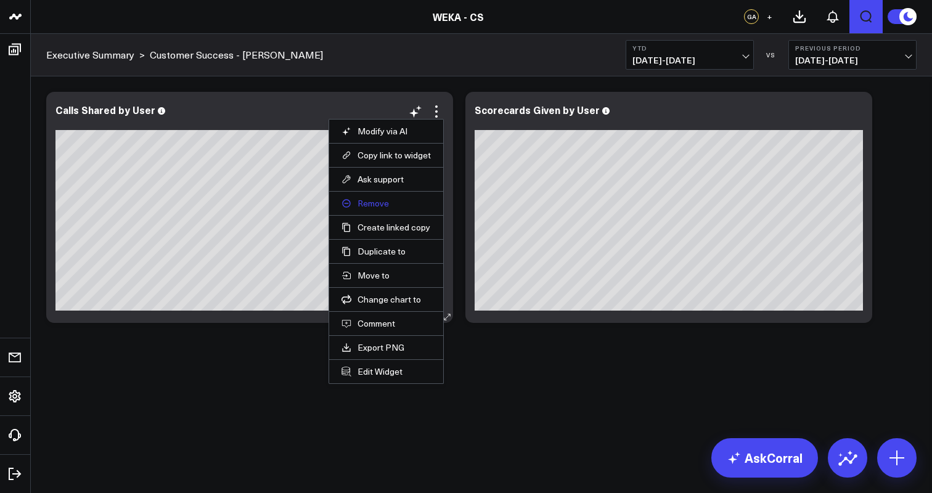
click at [399, 206] on button "Remove" at bounding box center [385, 203] width 89 height 11
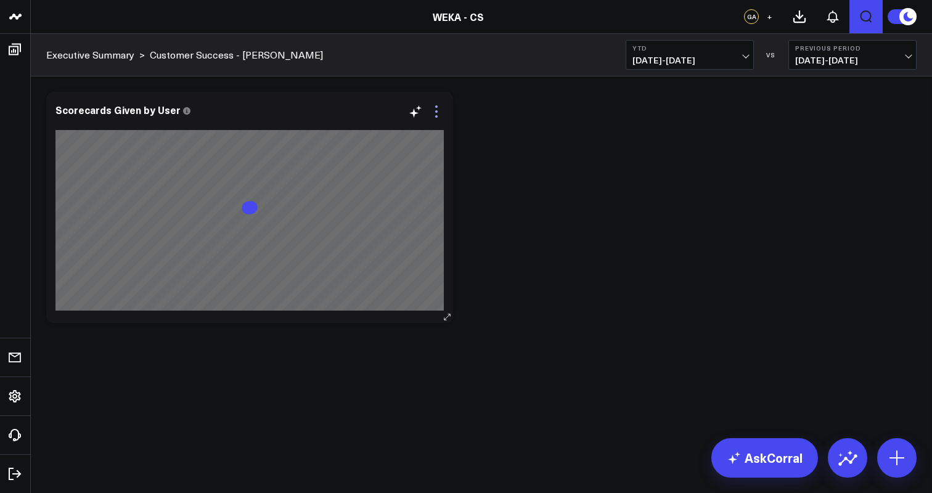
click at [436, 113] on icon at bounding box center [436, 111] width 15 height 15
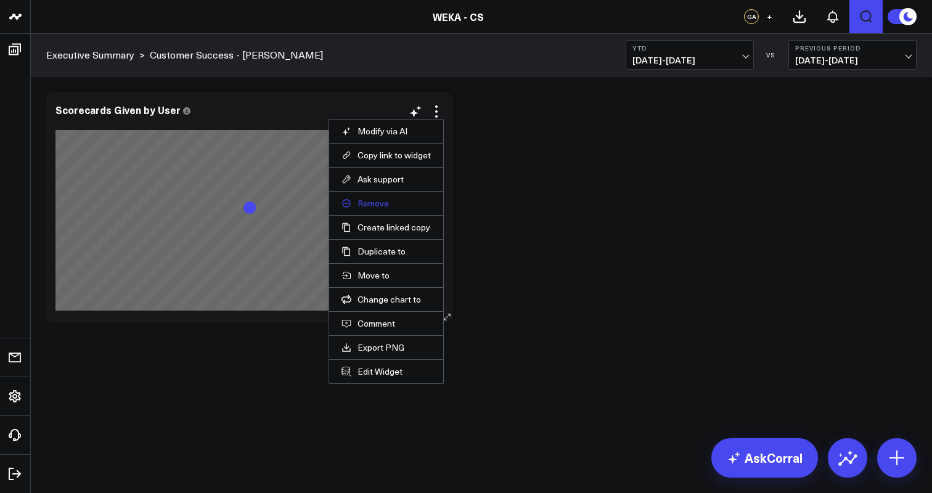
click at [397, 205] on button "Remove" at bounding box center [385, 203] width 89 height 11
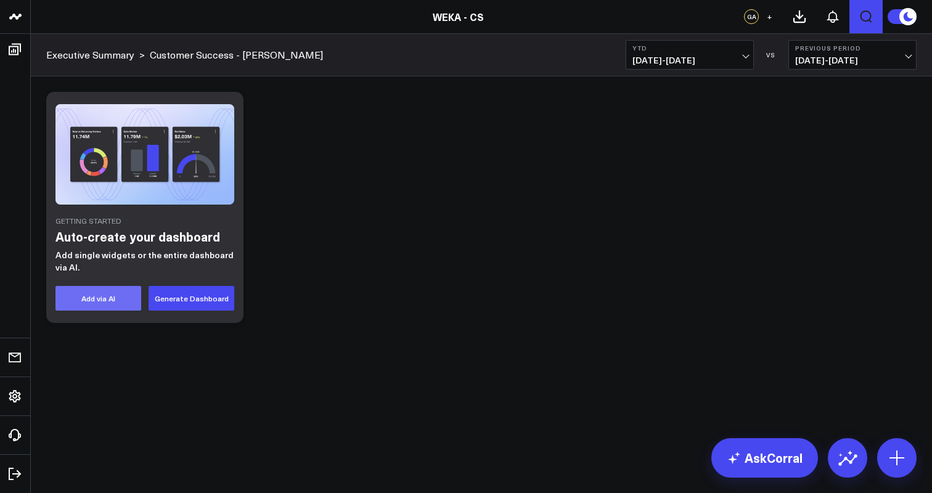
click at [116, 302] on button "Add via AI" at bounding box center [98, 298] width 86 height 25
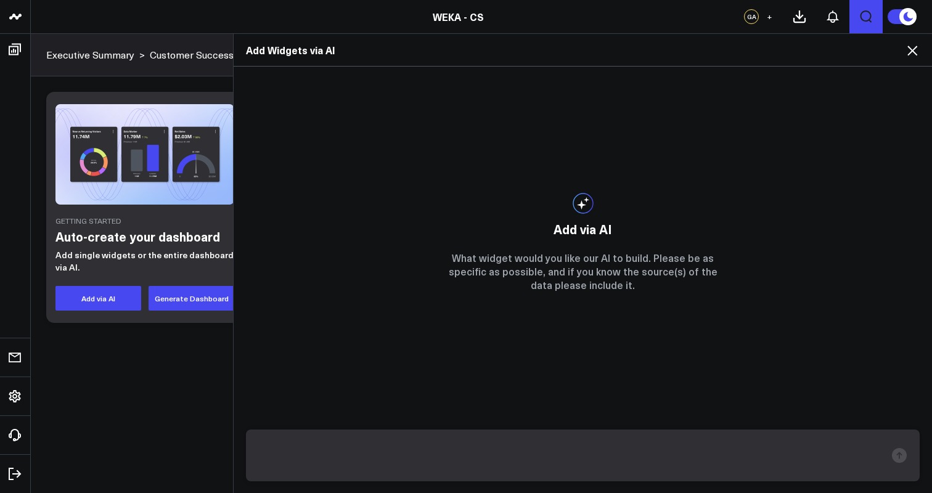
click at [170, 409] on div "Add Widgets via AI Add via AI What widget would you like our AI to build. Pleas…" at bounding box center [466, 263] width 932 height 460
click at [918, 54] on icon at bounding box center [912, 50] width 15 height 15
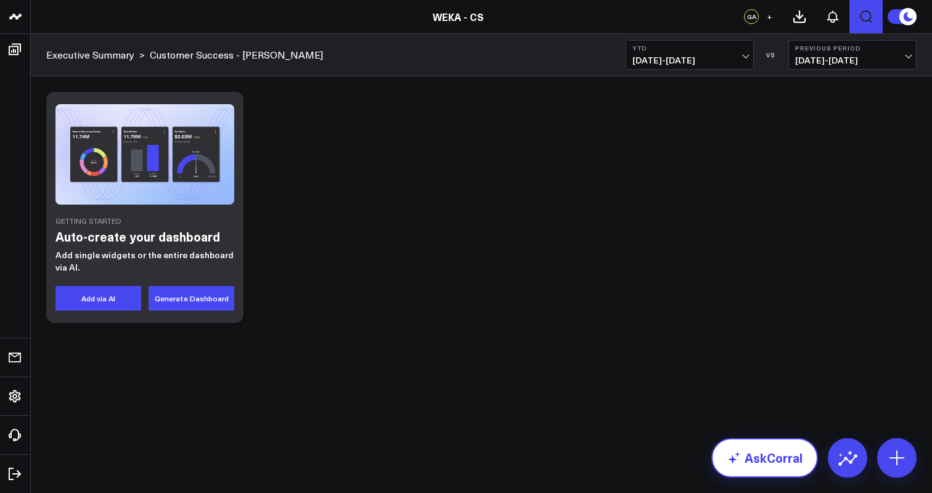
click at [786, 446] on link "AskCorral" at bounding box center [764, 457] width 107 height 39
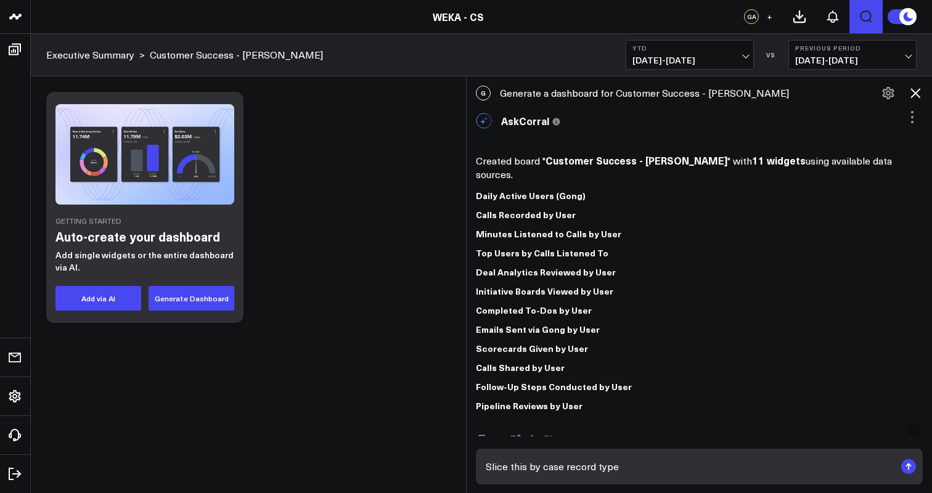
scroll to position [34, 0]
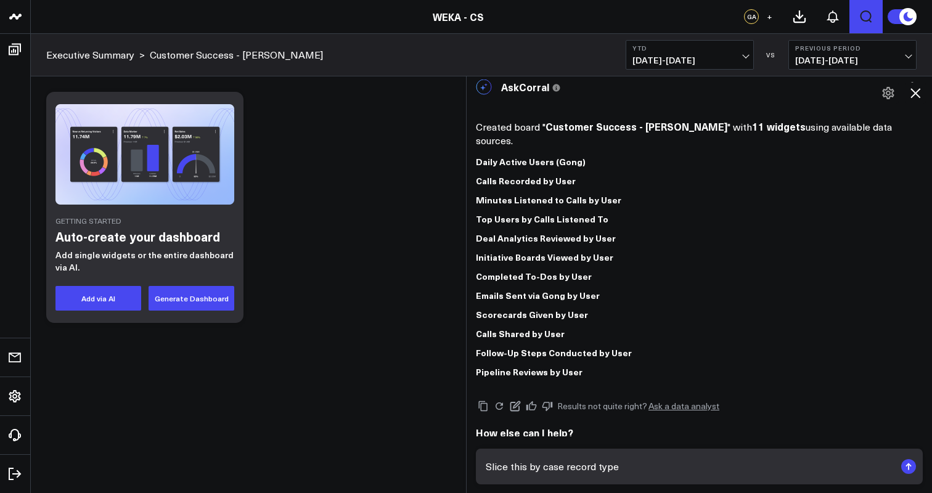
click at [638, 470] on textarea "Slice this by case record type" at bounding box center [689, 466] width 412 height 22
click at [912, 102] on button at bounding box center [915, 93] width 21 height 21
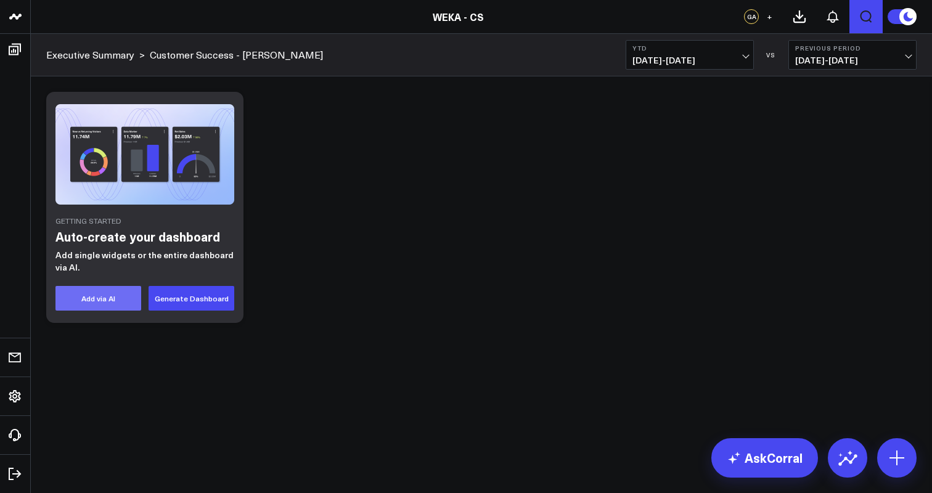
click at [126, 304] on button "Add via AI" at bounding box center [98, 298] width 86 height 25
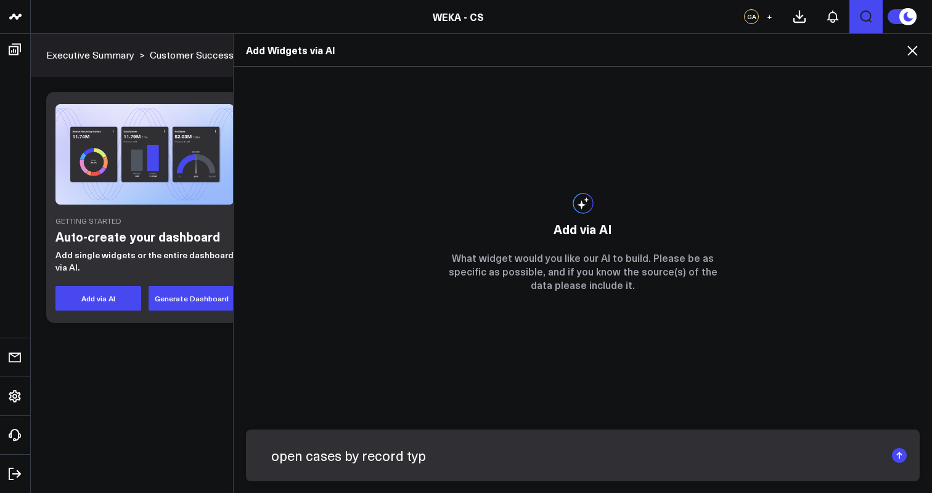
type textarea "open cases by record type"
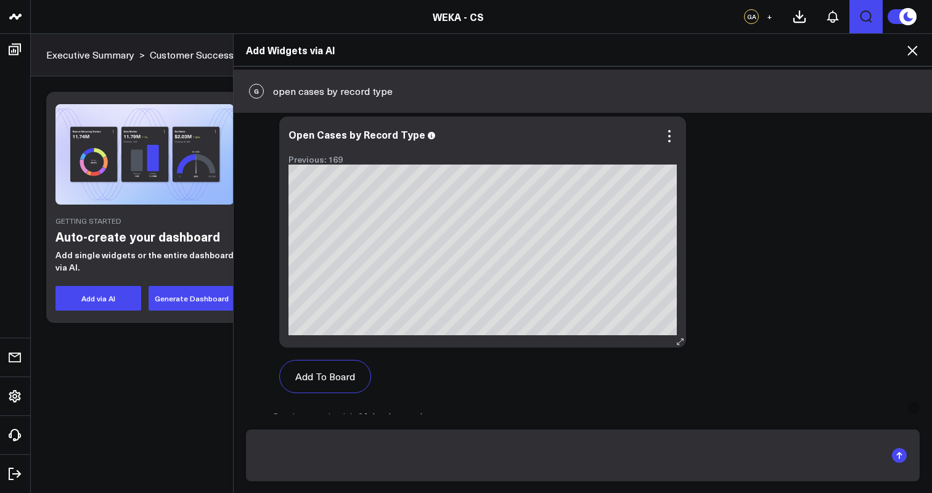
scroll to position [686, 0]
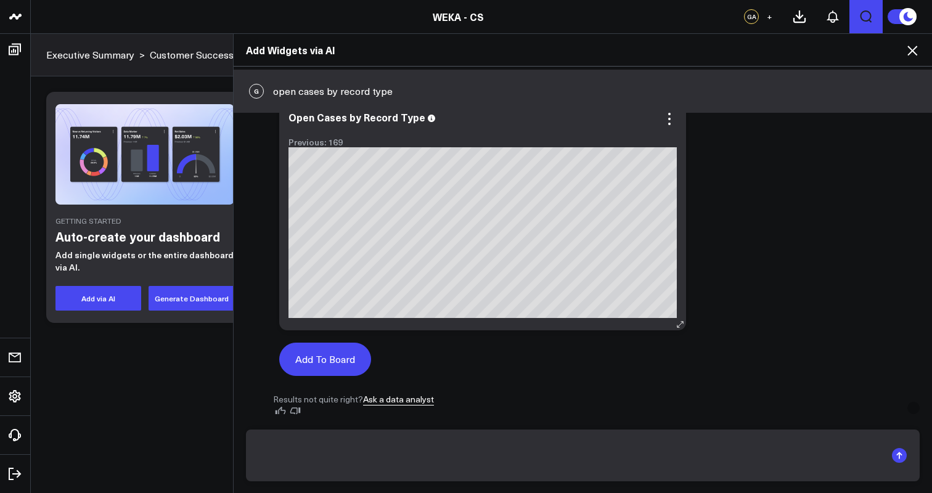
click at [327, 359] on button "Add To Board" at bounding box center [325, 359] width 92 height 33
click at [913, 52] on icon at bounding box center [912, 51] width 10 height 10
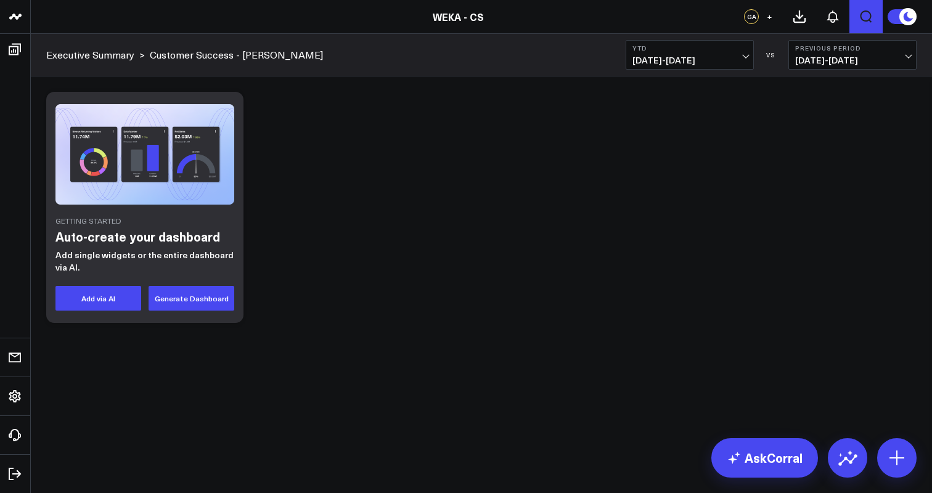
scroll to position [34, 0]
click at [767, 441] on link "AskCorral" at bounding box center [764, 457] width 107 height 39
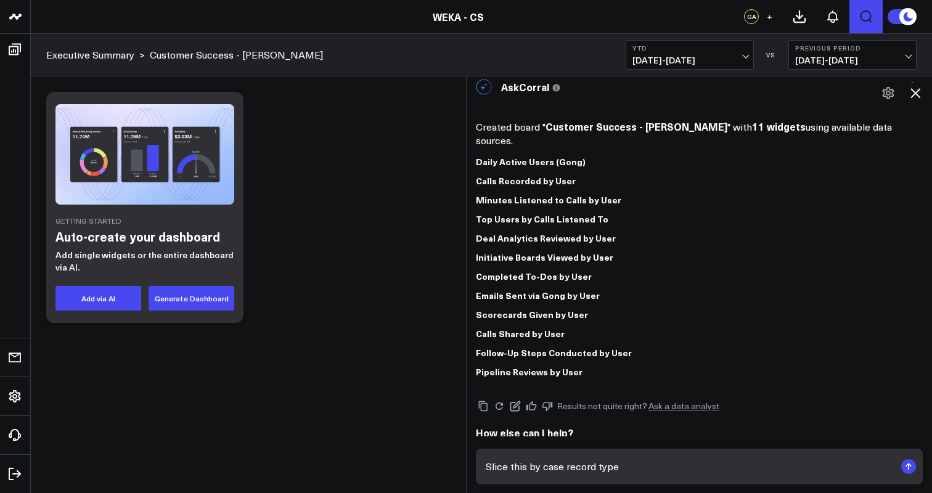
click at [323, 340] on div "Getting Started Auto-create your dashboard Add single widgets or the entire das…" at bounding box center [481, 239] width 901 height 327
click at [99, 300] on button "Add via AI" at bounding box center [98, 298] width 86 height 25
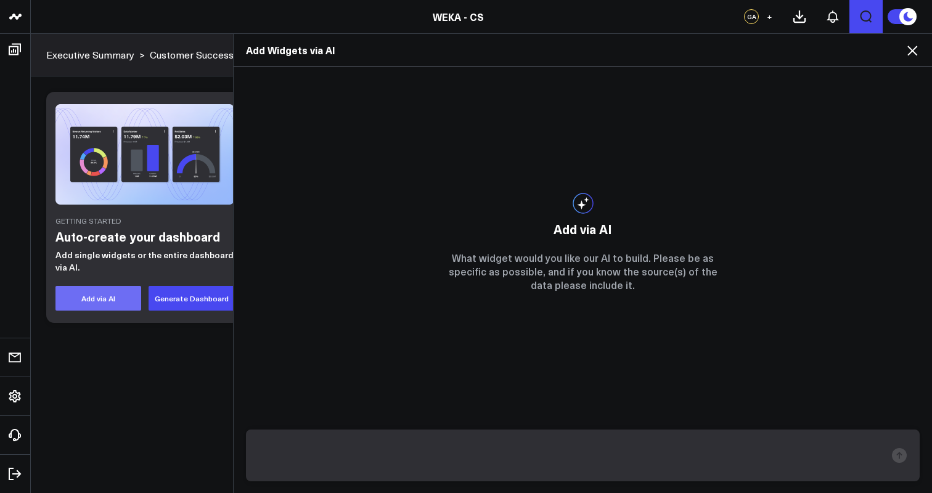
scroll to position [10, 0]
type textarea "open cases by record type"
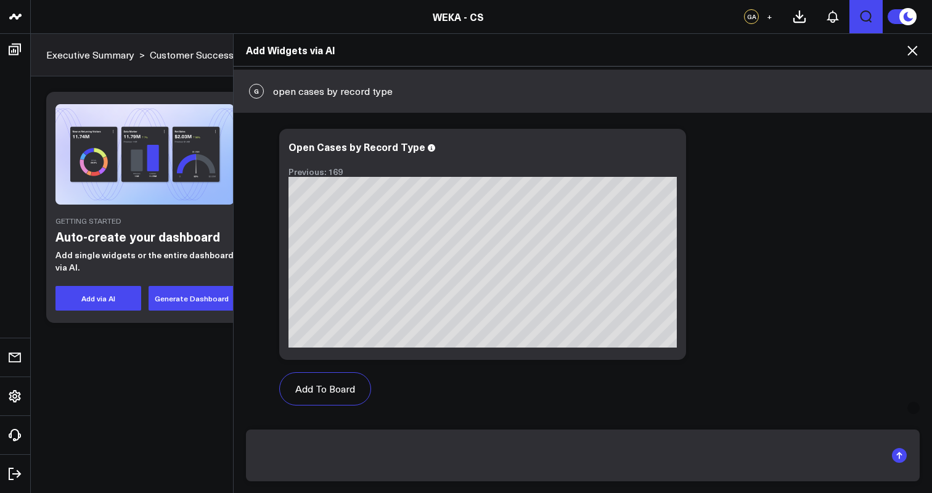
scroll to position [658, 0]
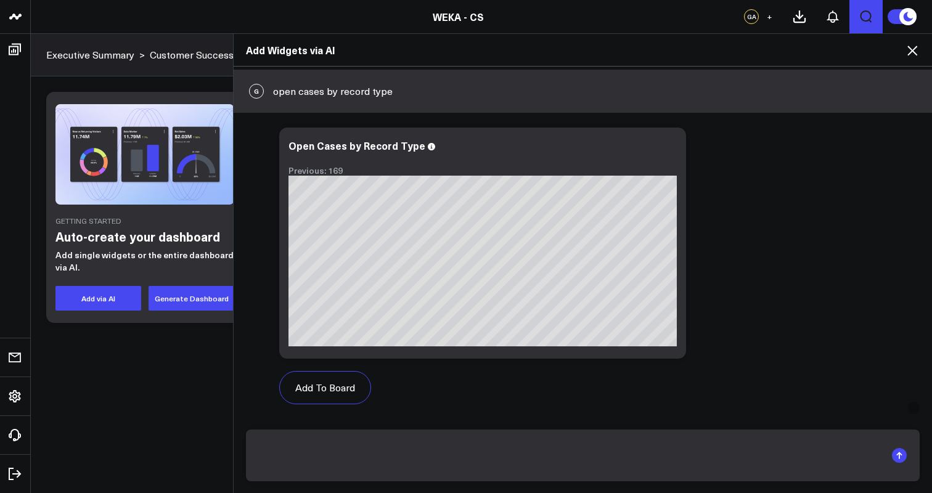
click at [545, 441] on textarea at bounding box center [572, 455] width 627 height 32
click at [182, 470] on div "Add Widgets via AI G open cases by record type AskCorral This feature is experi…" at bounding box center [466, 263] width 932 height 460
click at [342, 383] on button "Add To Board" at bounding box center [325, 387] width 92 height 33
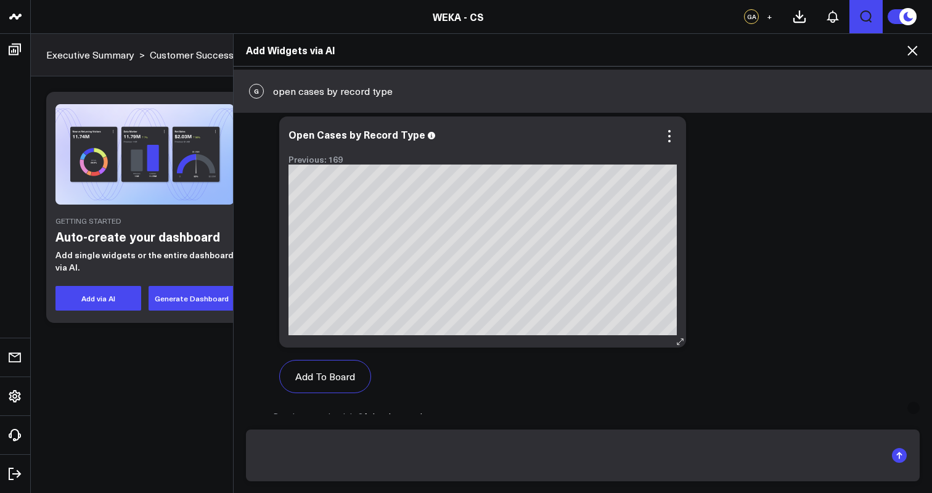
scroll to position [691, 0]
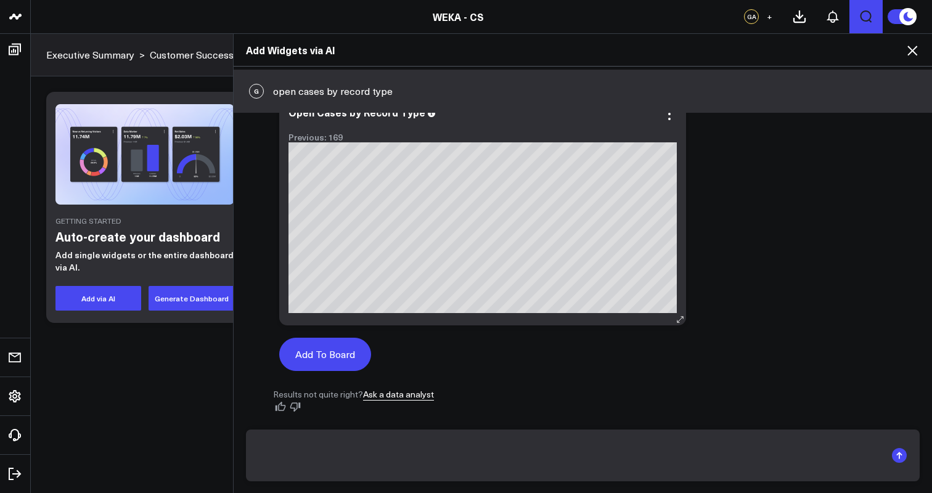
click at [359, 354] on button "Add To Board" at bounding box center [325, 354] width 92 height 33
click at [329, 353] on button "Add To Board" at bounding box center [325, 354] width 92 height 33
drag, startPoint x: 326, startPoint y: 353, endPoint x: 132, endPoint y: 333, distance: 195.2
click at [132, 334] on div "Add Widgets via AI G open cases by record type AskCorral This feature is experi…" at bounding box center [466, 263] width 932 height 460
click at [20, 301] on div "Add Widgets via AI G open cases by record type AskCorral This feature is experi…" at bounding box center [466, 263] width 932 height 460
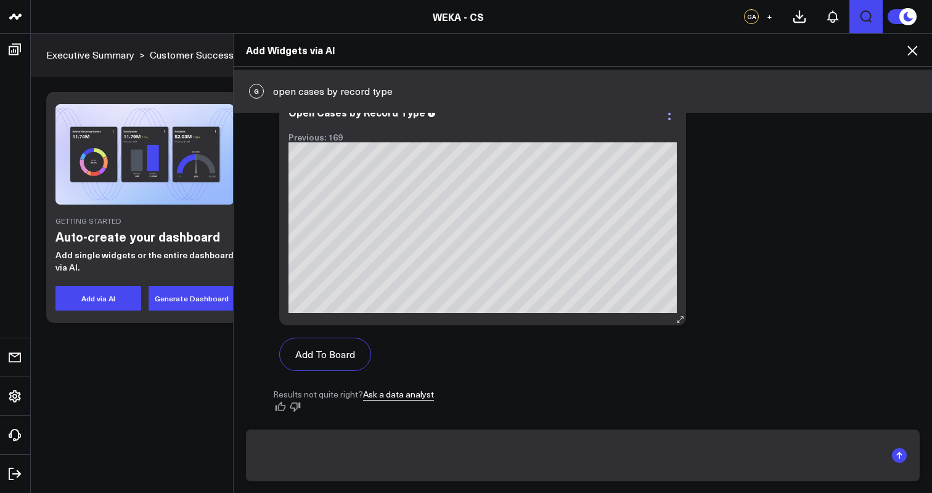
click at [674, 117] on icon at bounding box center [669, 114] width 15 height 15
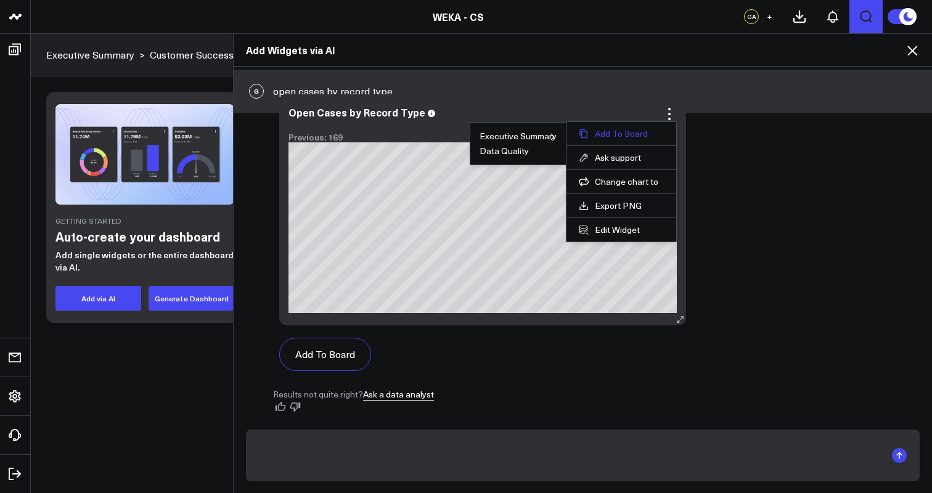
click at [658, 135] on button "Add To Board" at bounding box center [621, 133] width 85 height 11
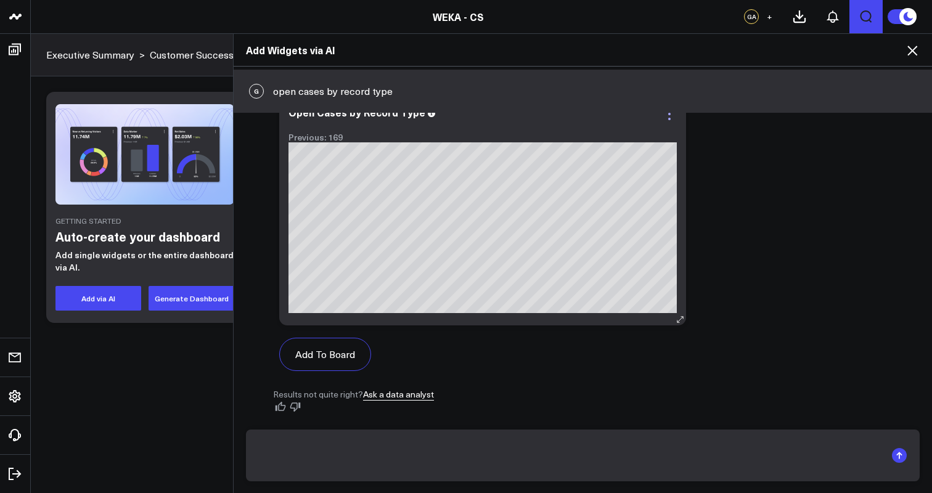
click at [667, 116] on icon at bounding box center [669, 114] width 15 height 15
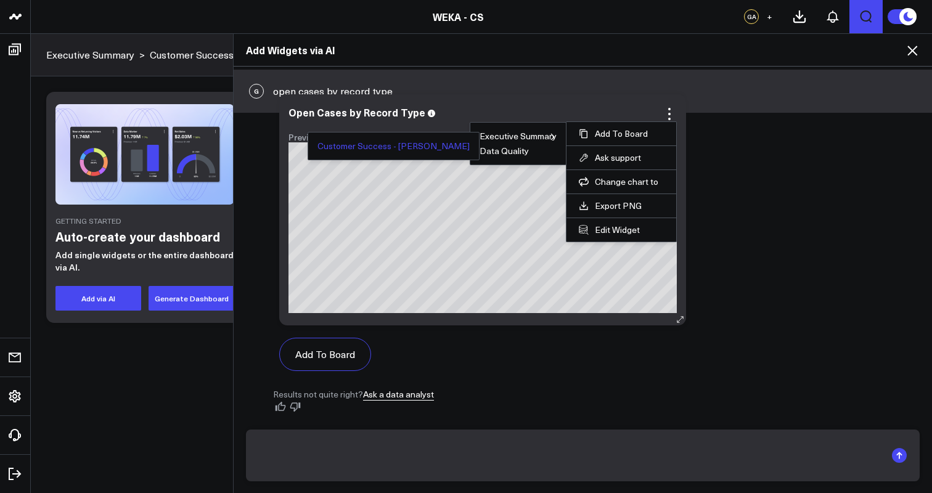
click at [454, 145] on button "Customer Success - [PERSON_NAME]" at bounding box center [393, 146] width 152 height 9
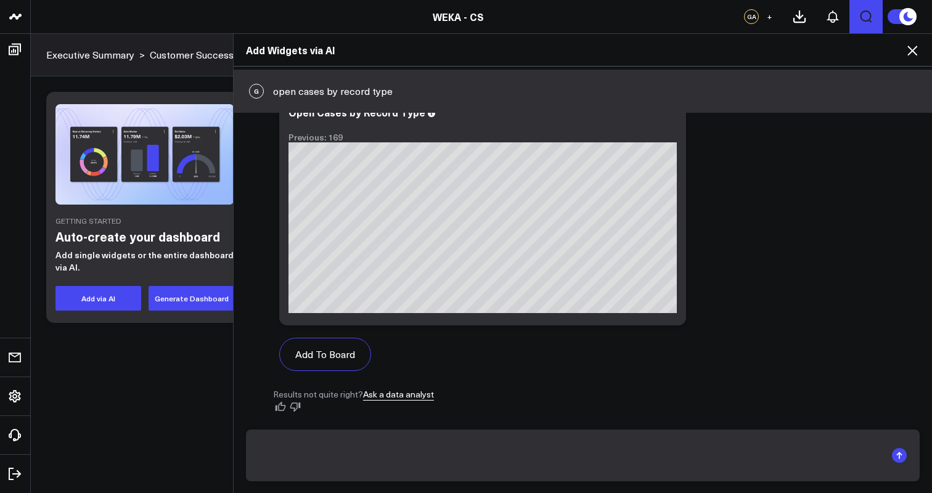
click at [914, 54] on icon at bounding box center [912, 50] width 15 height 15
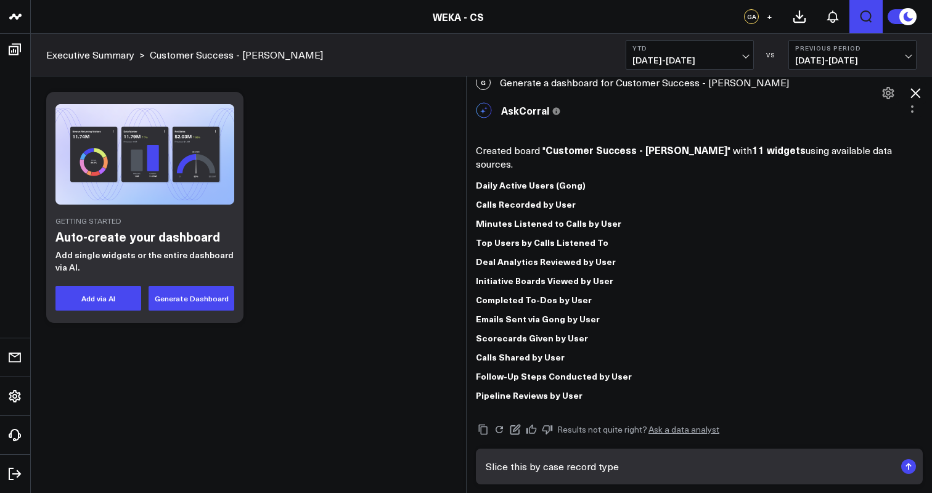
scroll to position [34, 0]
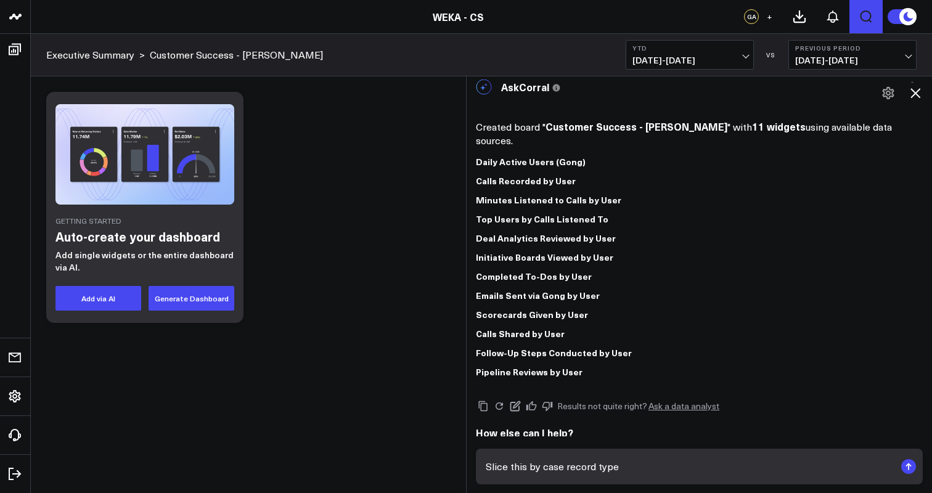
click at [916, 90] on icon at bounding box center [915, 93] width 15 height 15
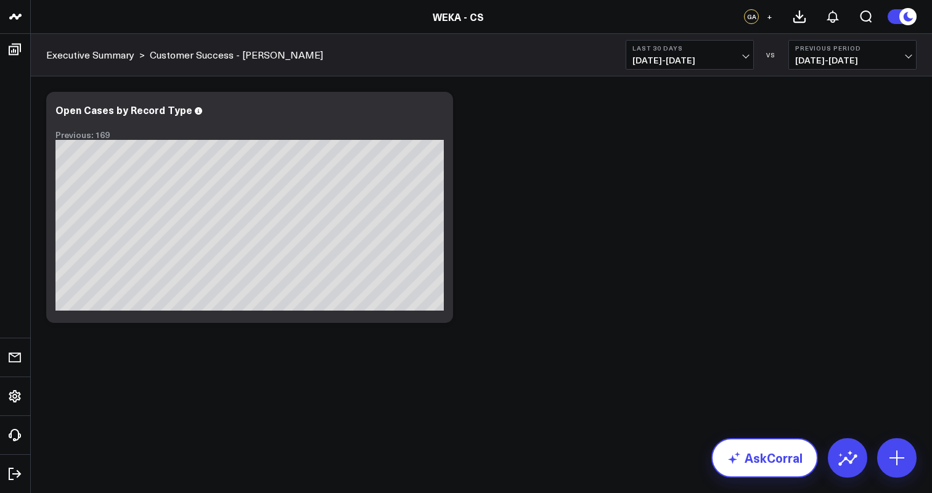
click at [770, 451] on link "AskCorral" at bounding box center [764, 457] width 107 height 39
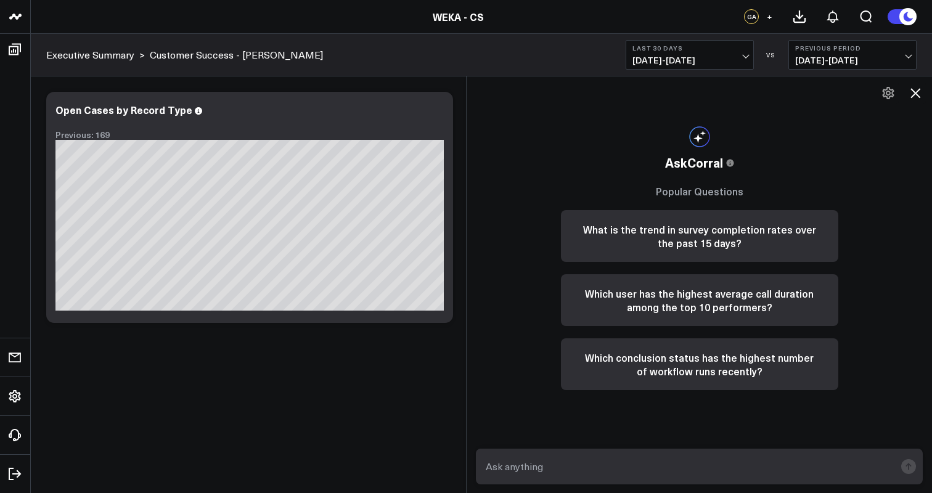
click at [673, 452] on form at bounding box center [699, 467] width 447 height 36
click at [670, 462] on textarea at bounding box center [689, 466] width 412 height 22
type textarea "for support open cases, show aging"
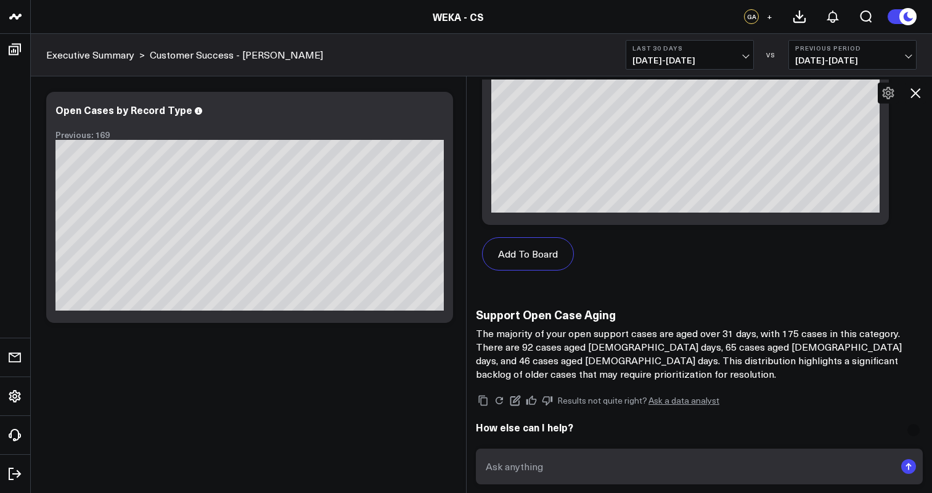
scroll to position [1183, 0]
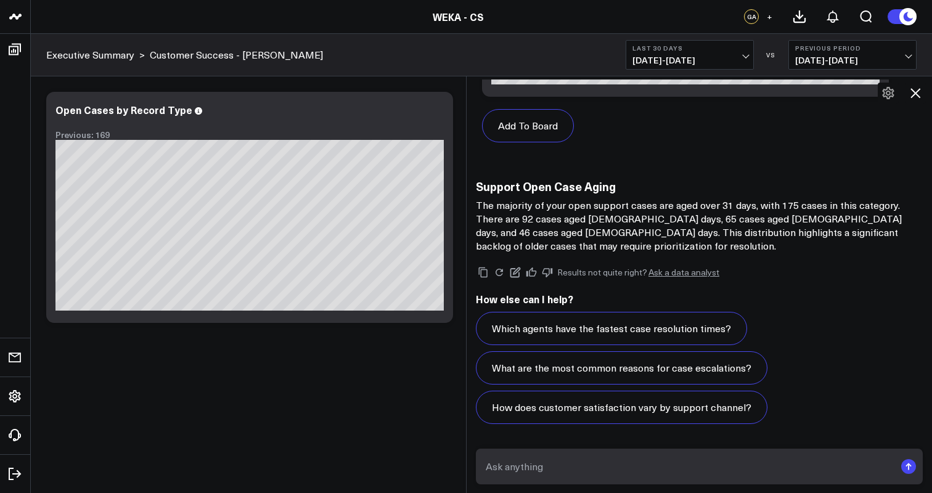
click at [587, 462] on textarea at bounding box center [689, 466] width 412 height 22
type textarea "s"
type textarea "filter by support case record type"
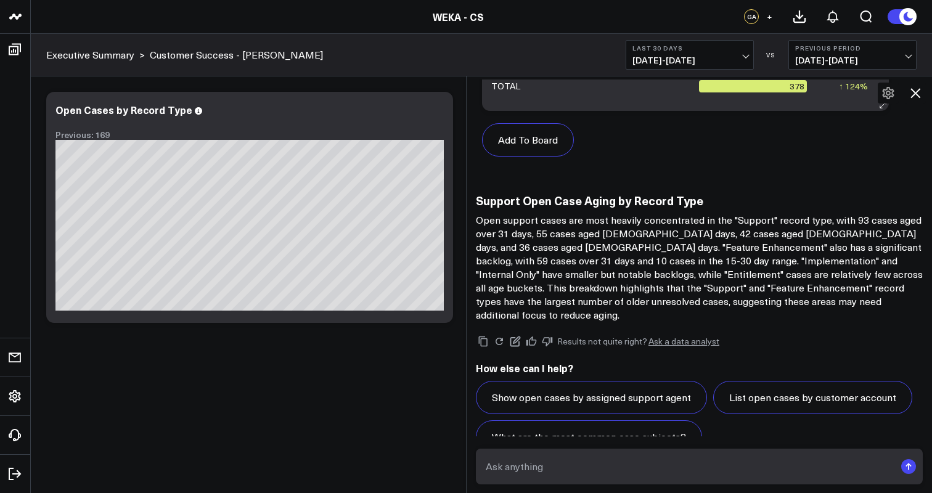
scroll to position [1934, 0]
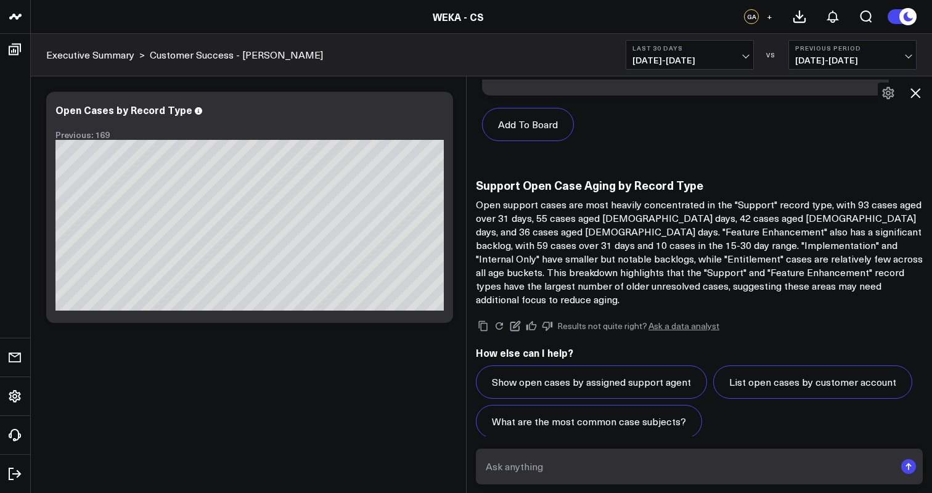
click at [686, 465] on textarea at bounding box center [689, 466] width 412 height 22
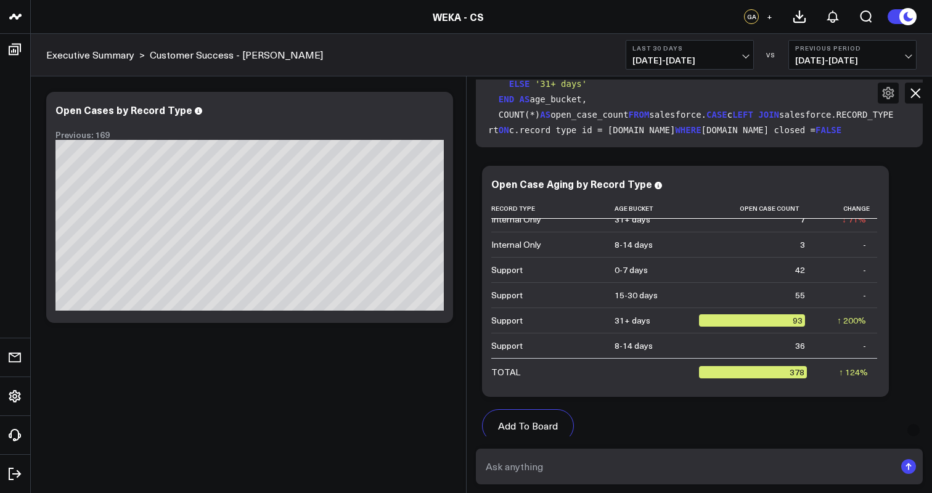
scroll to position [1629, 0]
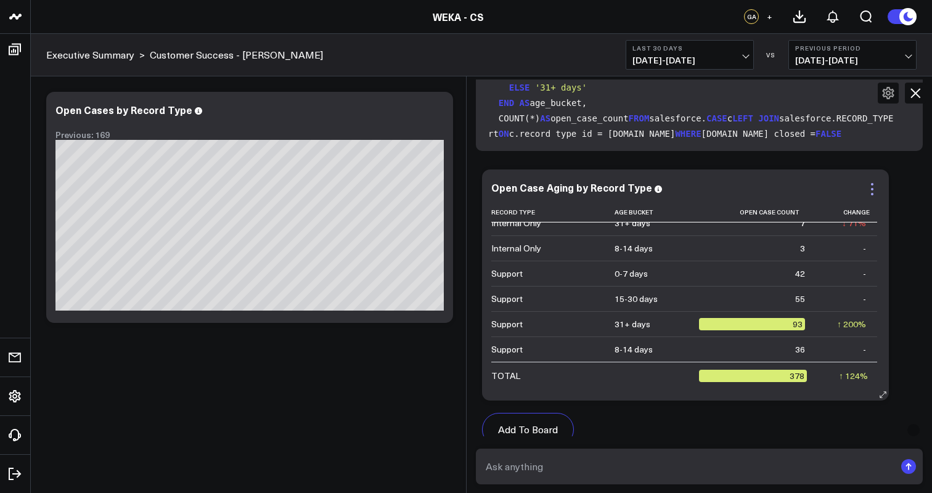
click at [873, 186] on icon at bounding box center [872, 189] width 15 height 15
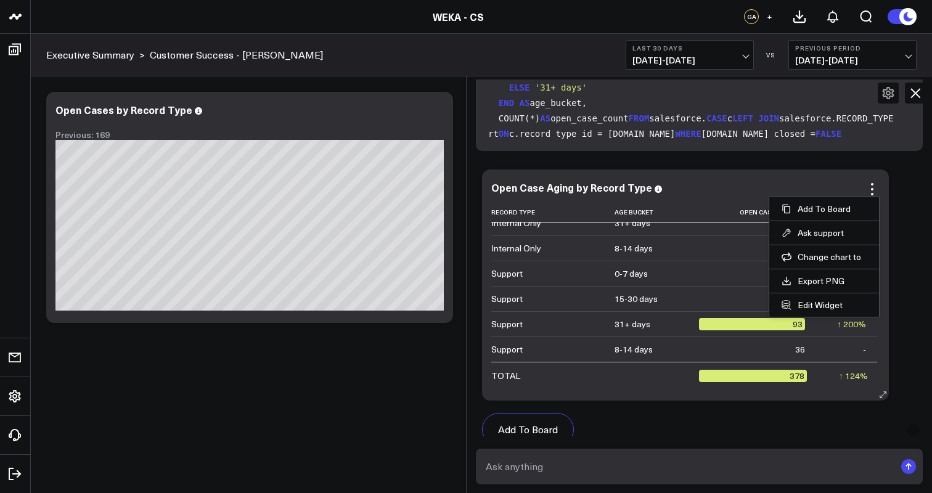
click at [845, 173] on div "Open Case Aging by Record Type Record Type Age Bucket Open Case Count Change En…" at bounding box center [685, 284] width 407 height 231
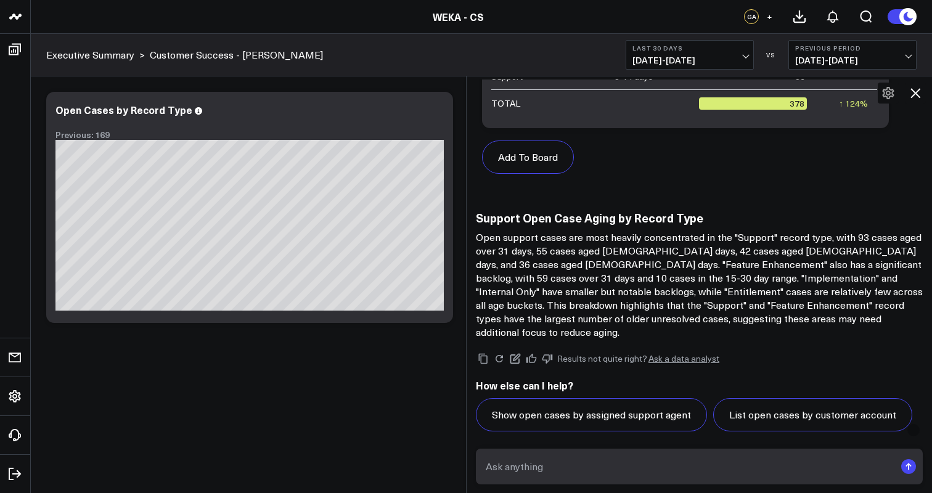
scroll to position [1934, 0]
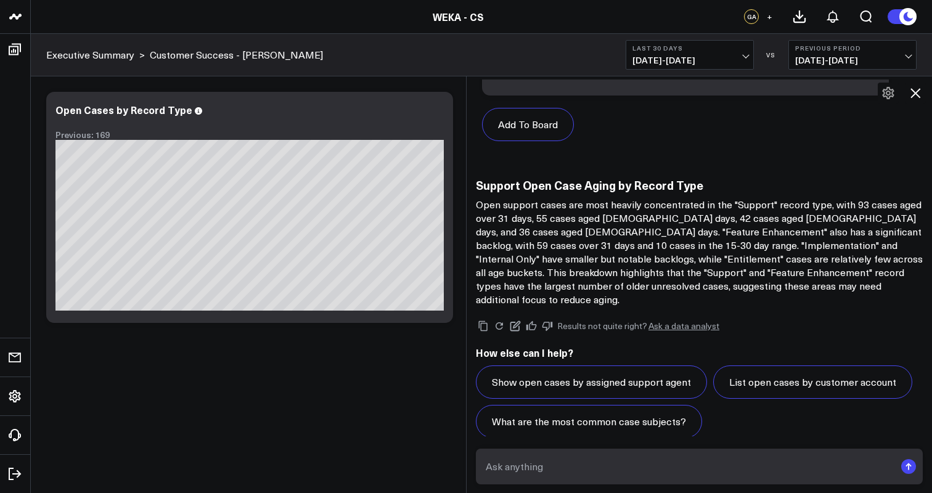
click at [692, 471] on textarea at bounding box center [689, 466] width 412 height 22
type textarea "g"
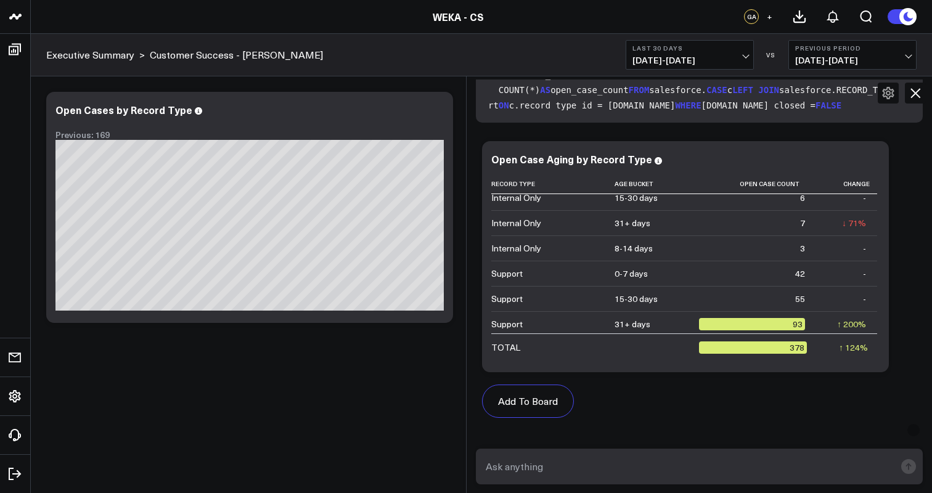
scroll to position [334, 0]
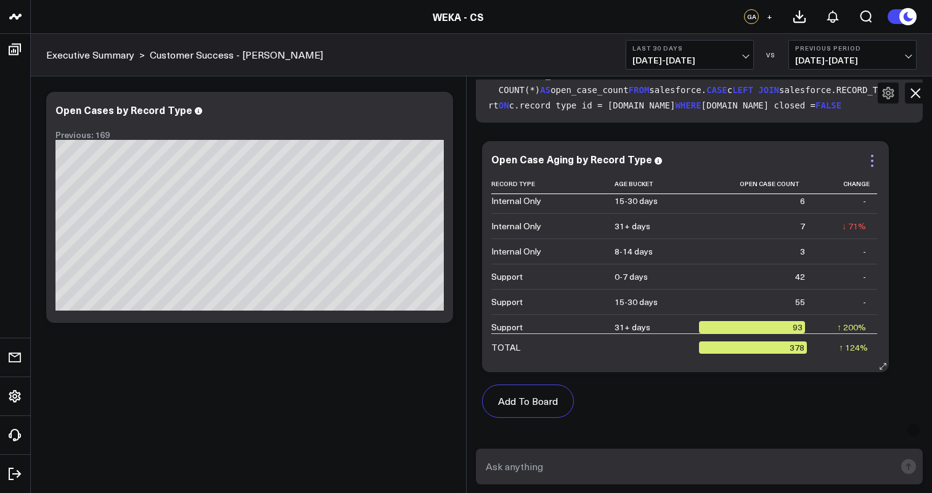
click at [872, 163] on icon at bounding box center [872, 160] width 15 height 15
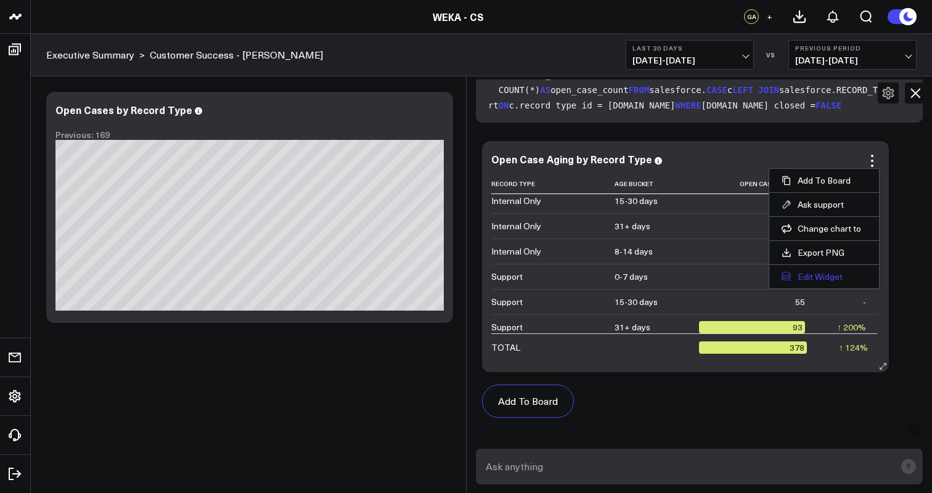
click at [841, 279] on button "Edit Widget" at bounding box center [823, 276] width 85 height 11
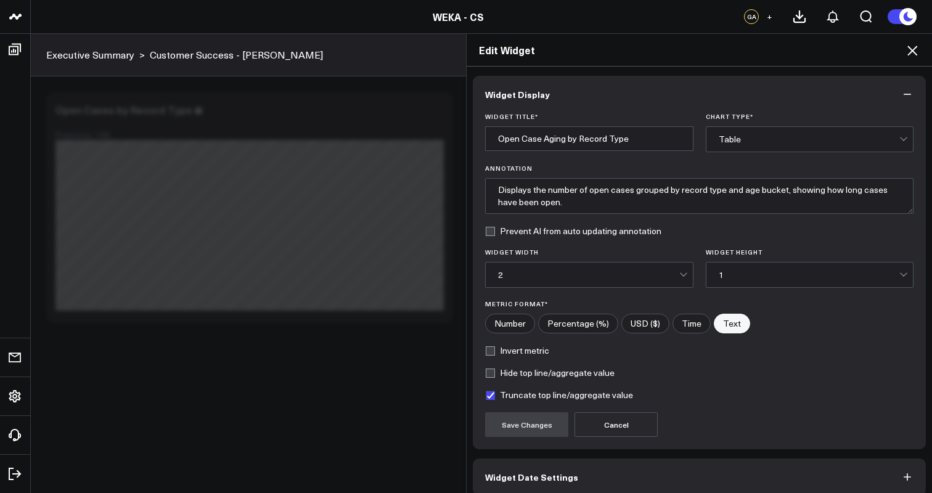
scroll to position [57, 0]
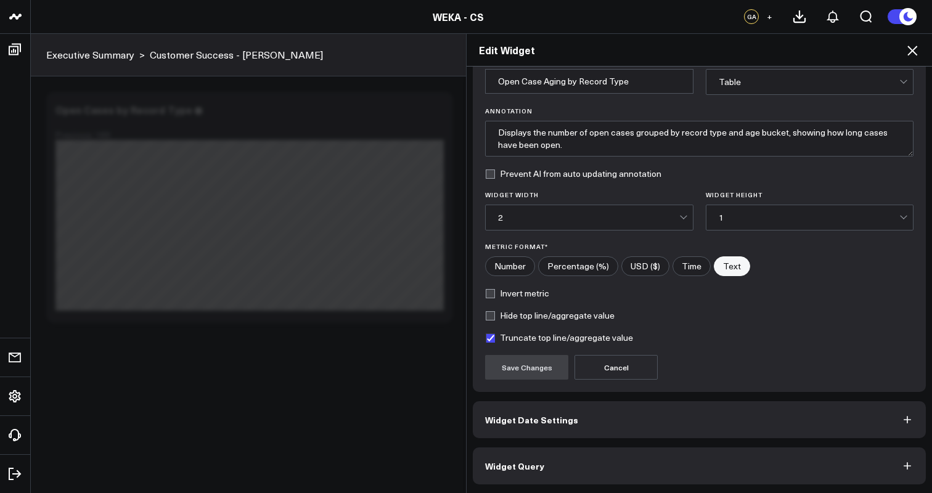
click at [693, 470] on button "Widget Query" at bounding box center [699, 465] width 453 height 37
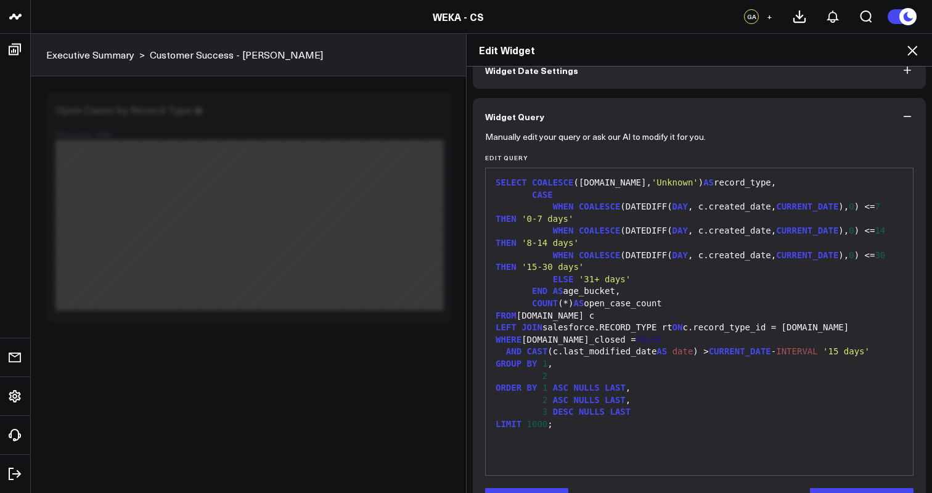
scroll to position [111, 0]
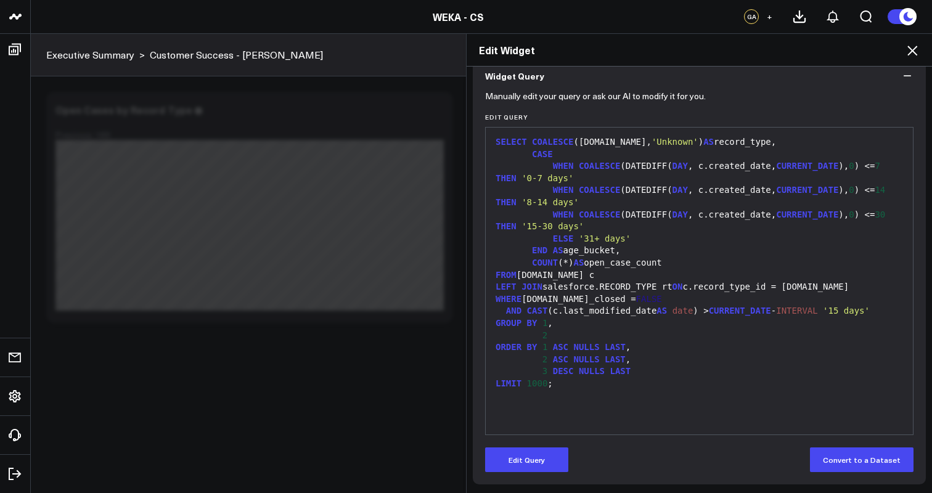
click at [913, 48] on icon at bounding box center [912, 50] width 15 height 15
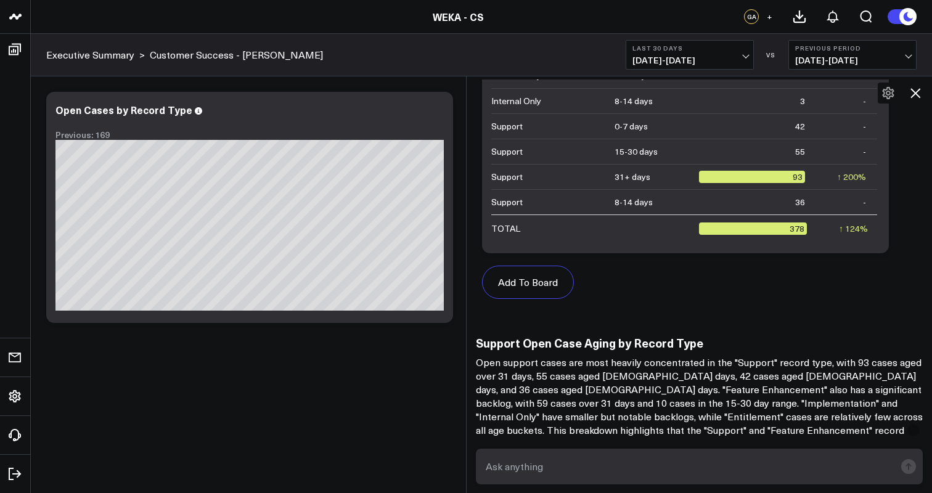
scroll to position [1934, 0]
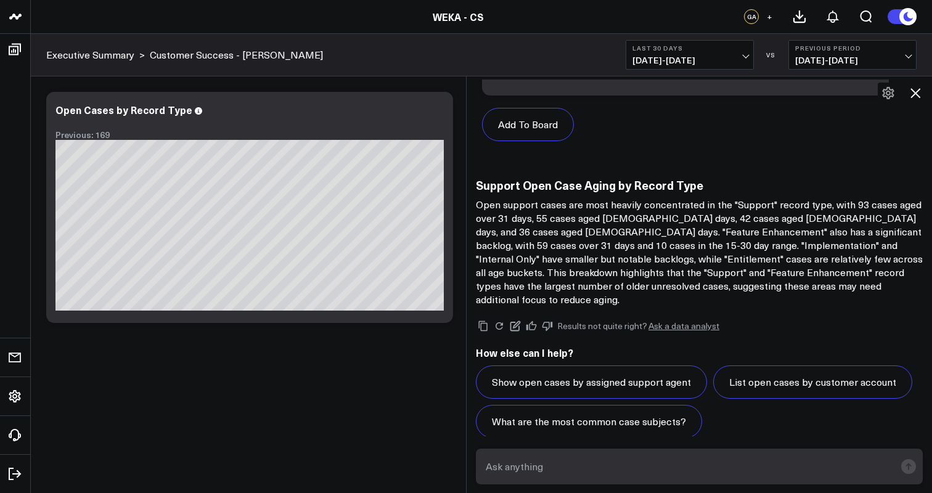
click at [643, 461] on textarea at bounding box center [689, 466] width 412 height 22
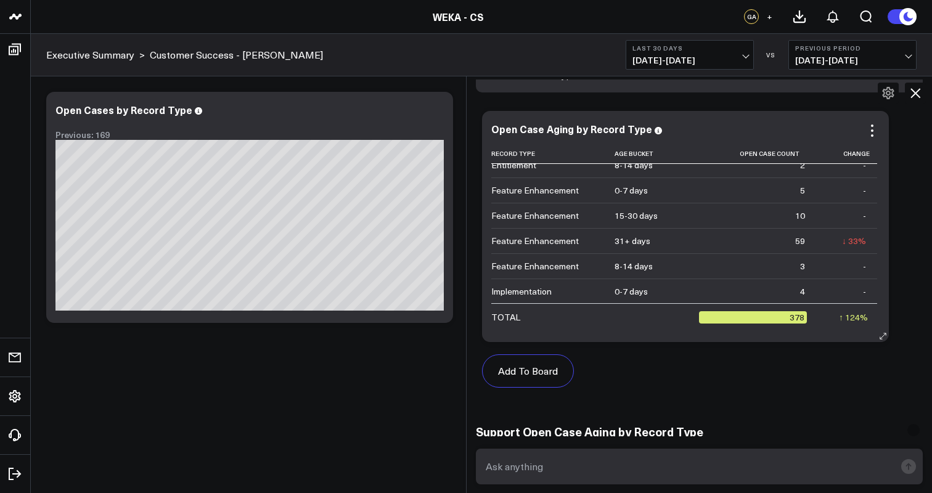
scroll to position [84, 0]
click at [872, 134] on icon at bounding box center [872, 135] width 2 height 2
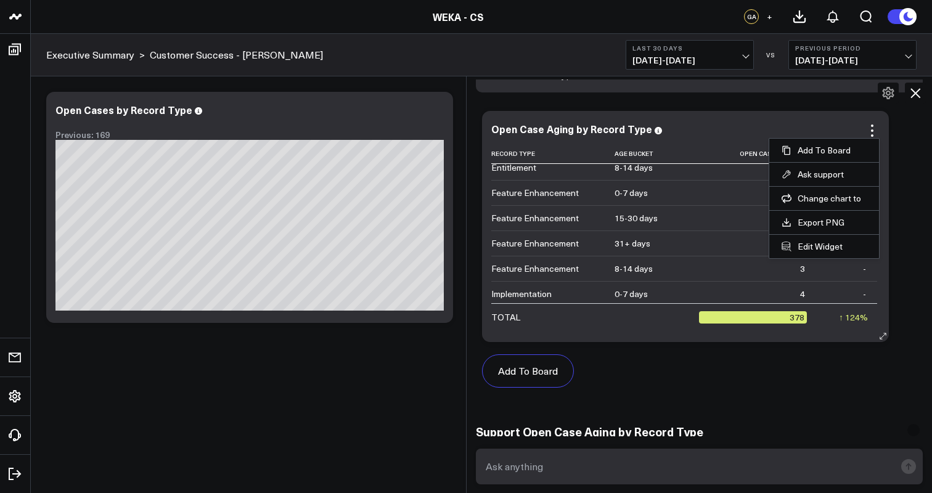
click at [709, 127] on div "Open Case Aging by Record Type" at bounding box center [685, 128] width 388 height 11
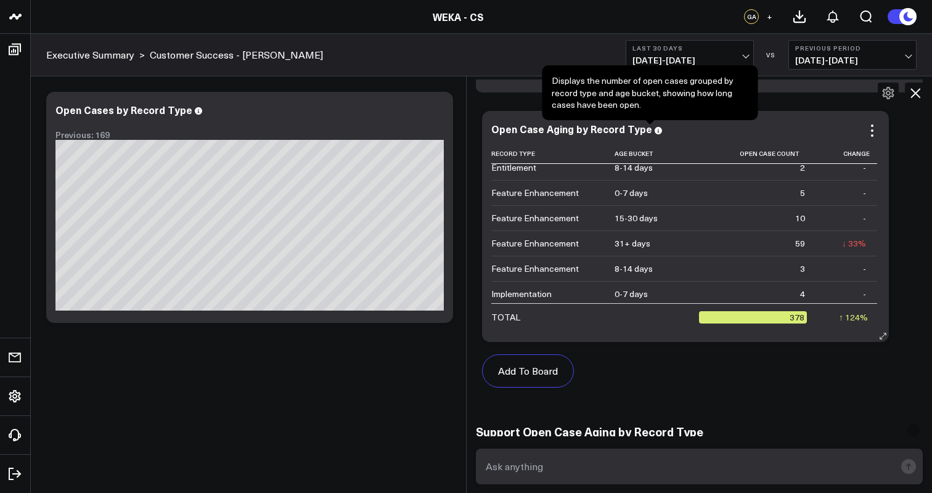
click at [655, 128] on icon at bounding box center [658, 130] width 7 height 7
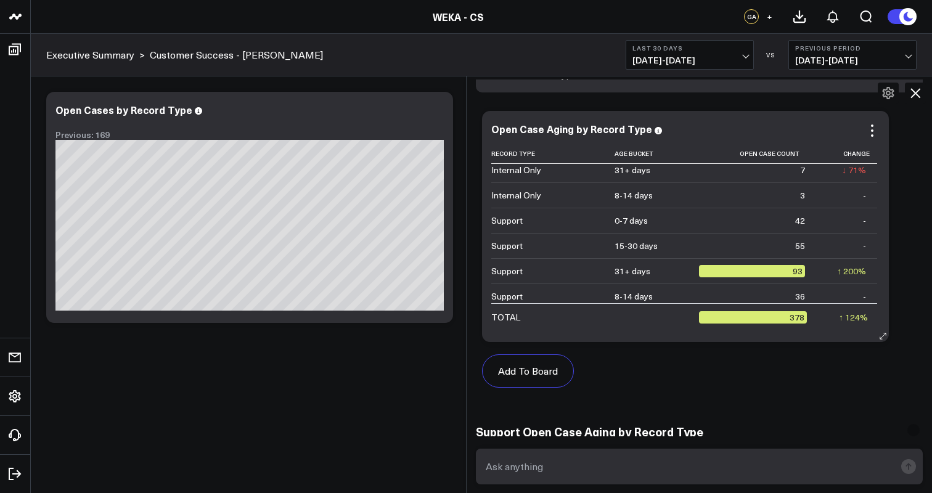
scroll to position [365, 0]
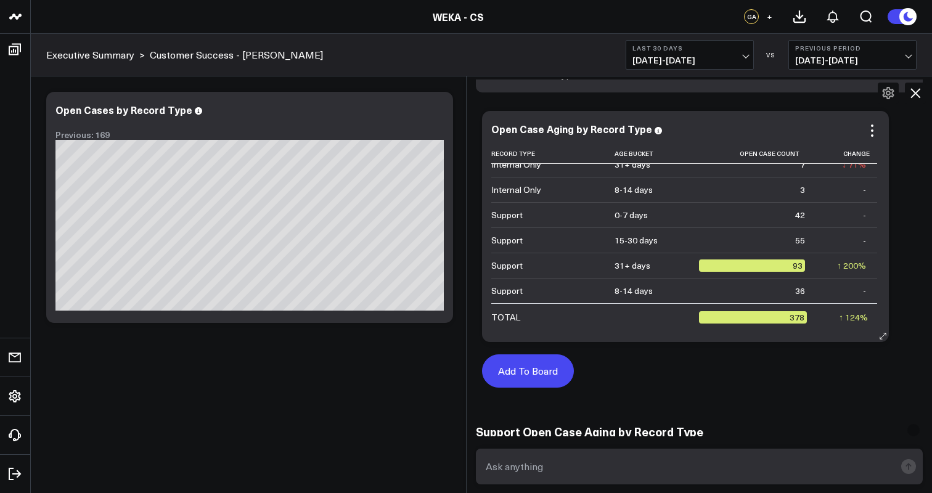
click at [557, 365] on button "Add To Board" at bounding box center [528, 370] width 92 height 33
click at [916, 91] on icon at bounding box center [915, 93] width 15 height 15
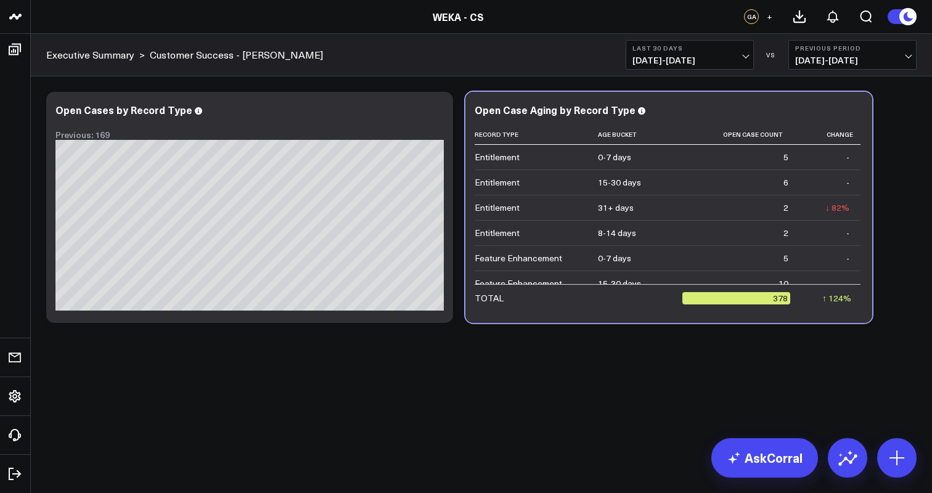
click at [681, 395] on div "Modify via AI Copy link to widget Ask support Remove Create linked copy Executi…" at bounding box center [481, 239] width 901 height 327
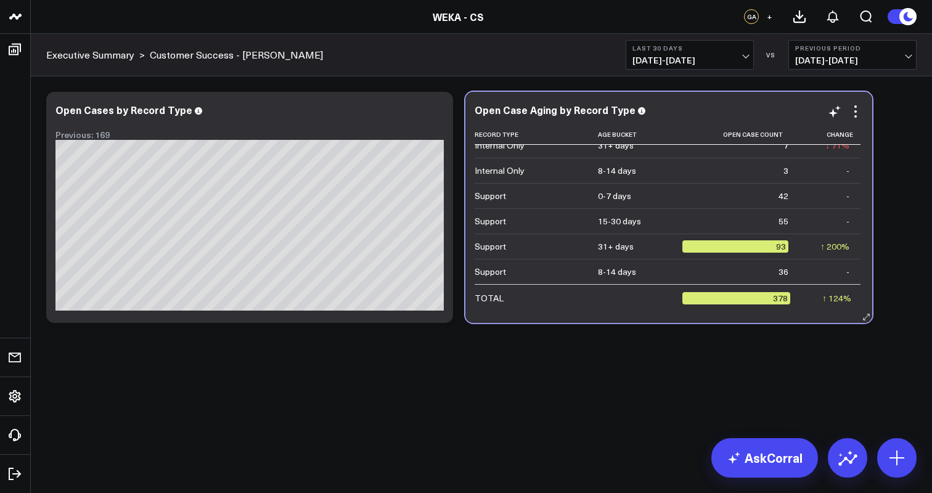
click at [744, 251] on div "93" at bounding box center [734, 246] width 105 height 12
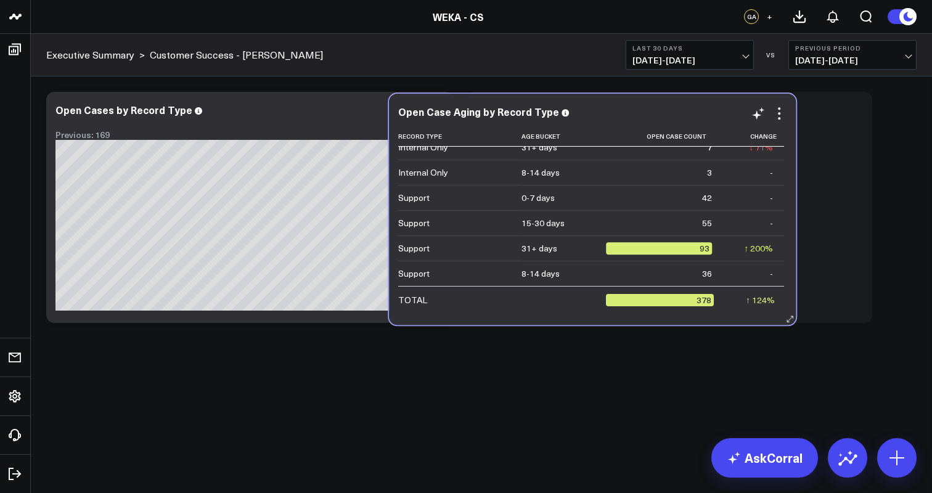
click at [671, 251] on div "93" at bounding box center [658, 248] width 105 height 12
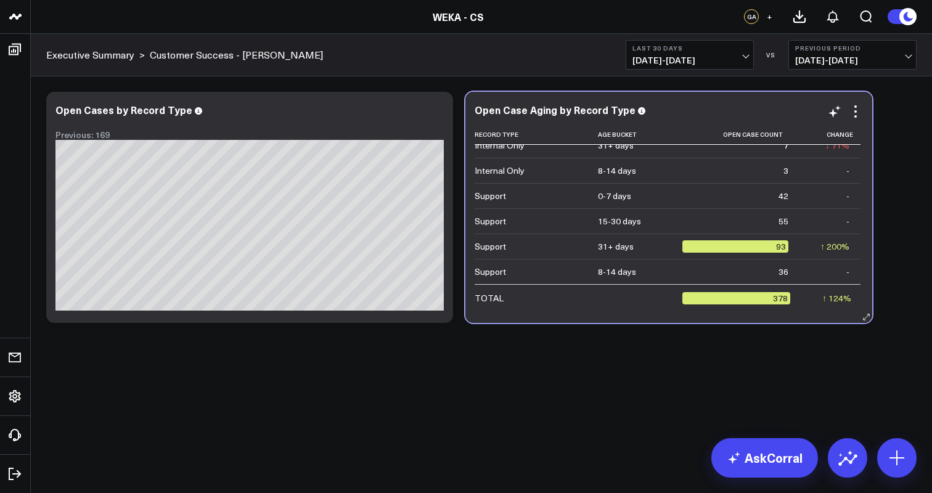
click at [710, 247] on div "93" at bounding box center [734, 246] width 105 height 12
click at [617, 251] on div "31+ days" at bounding box center [616, 246] width 36 height 12
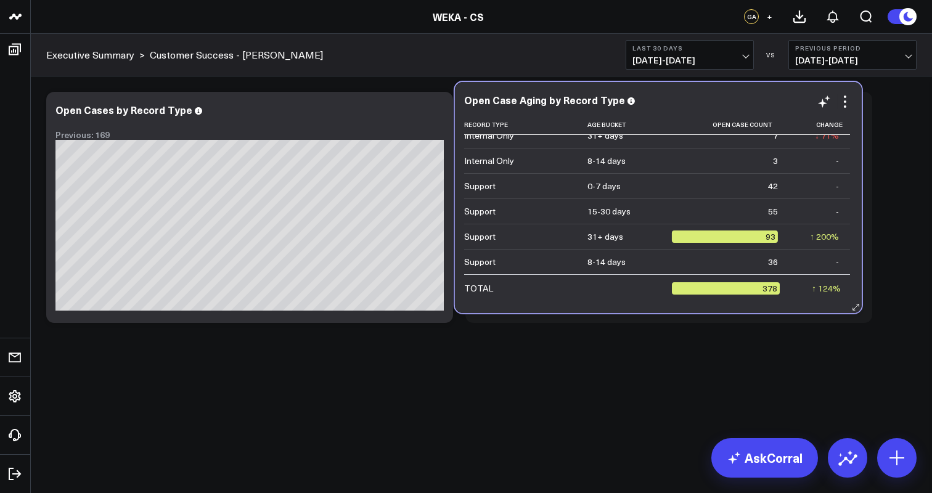
click at [606, 242] on div "31+ days" at bounding box center [605, 237] width 36 height 12
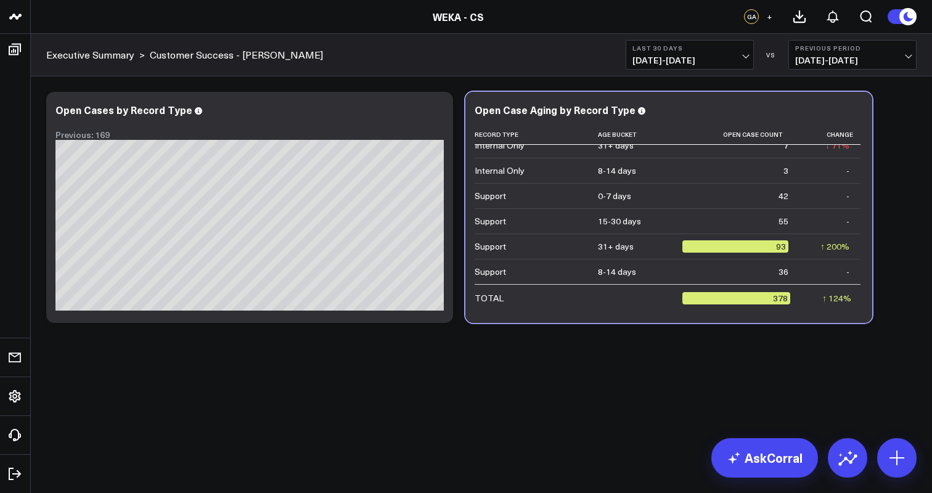
click at [595, 357] on div "Modify via AI Copy link to widget Ask support Remove Create linked copy Executi…" at bounding box center [481, 239] width 901 height 327
click at [552, 385] on div "Modify via AI Copy link to widget Ask support Remove Create linked copy Executi…" at bounding box center [481, 239] width 901 height 327
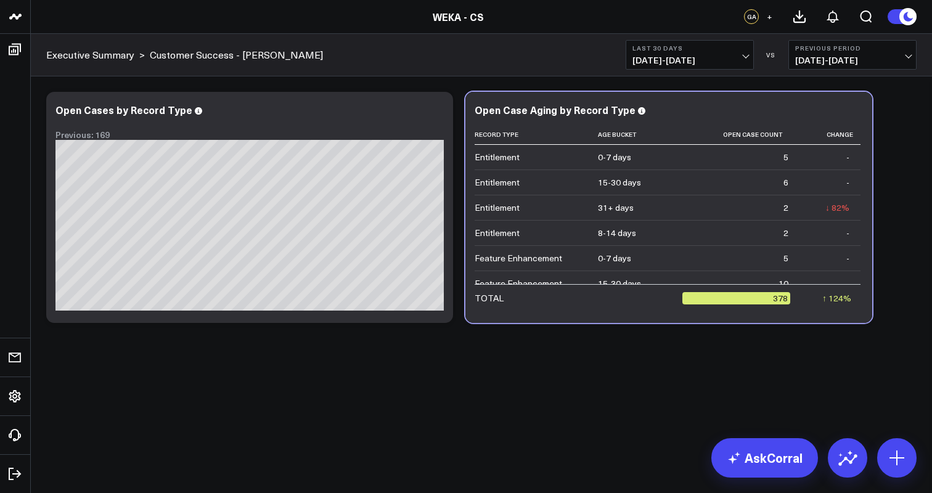
click at [648, 383] on div "Modify via AI Copy link to widget Ask support Remove Create linked copy Executi…" at bounding box center [481, 239] width 901 height 327
click at [582, 394] on div "Modify via AI Copy link to widget Ask support Remove Create linked copy Executi…" at bounding box center [481, 239] width 901 height 327
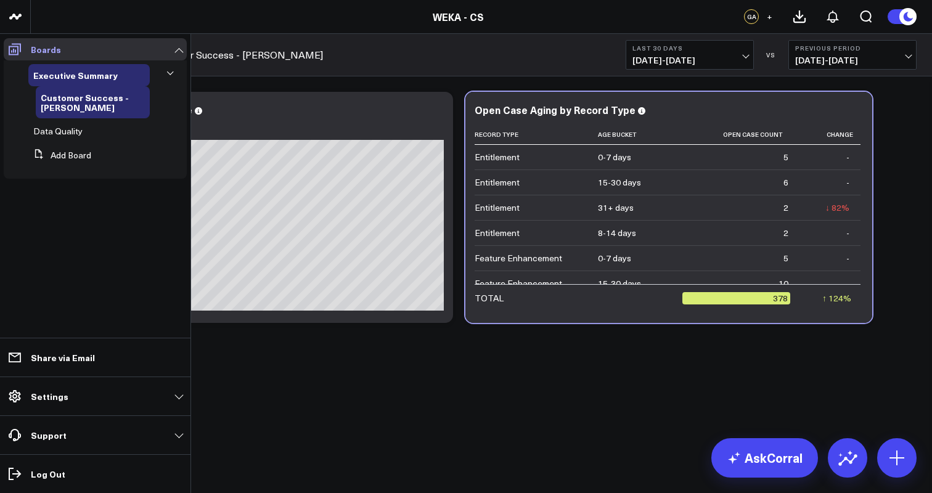
click at [182, 54] on link "Boards" at bounding box center [95, 49] width 183 height 22
click at [177, 396] on link "Settings" at bounding box center [95, 396] width 183 height 22
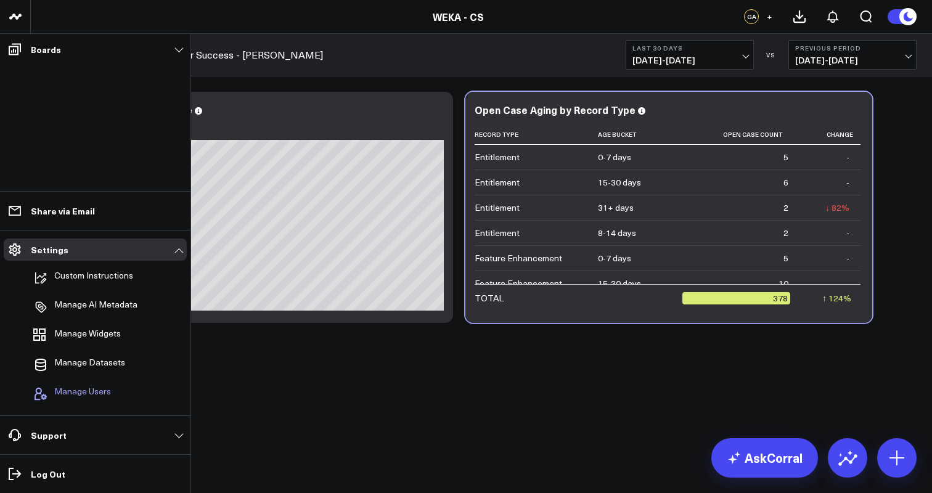
click at [81, 389] on span "Manage Users" at bounding box center [82, 393] width 57 height 15
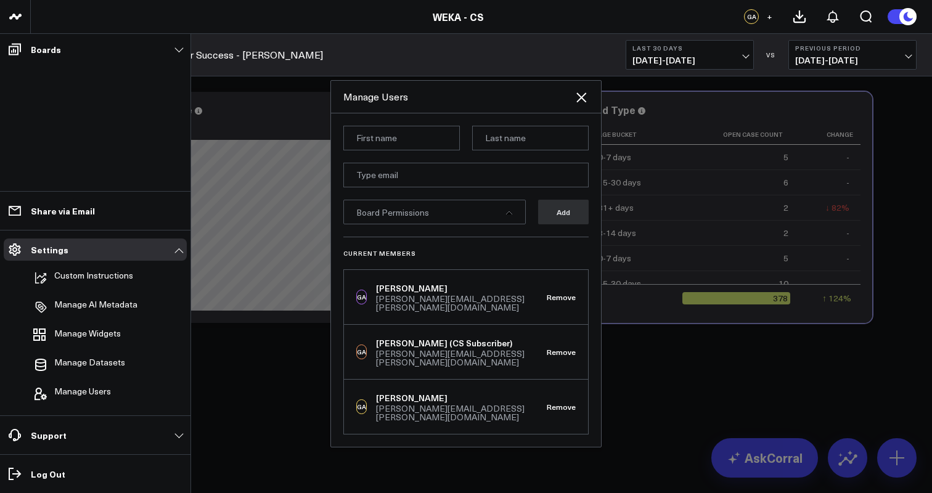
click at [423, 147] on input at bounding box center [401, 138] width 116 height 25
click at [569, 402] on button "Remove" at bounding box center [561, 406] width 29 height 9
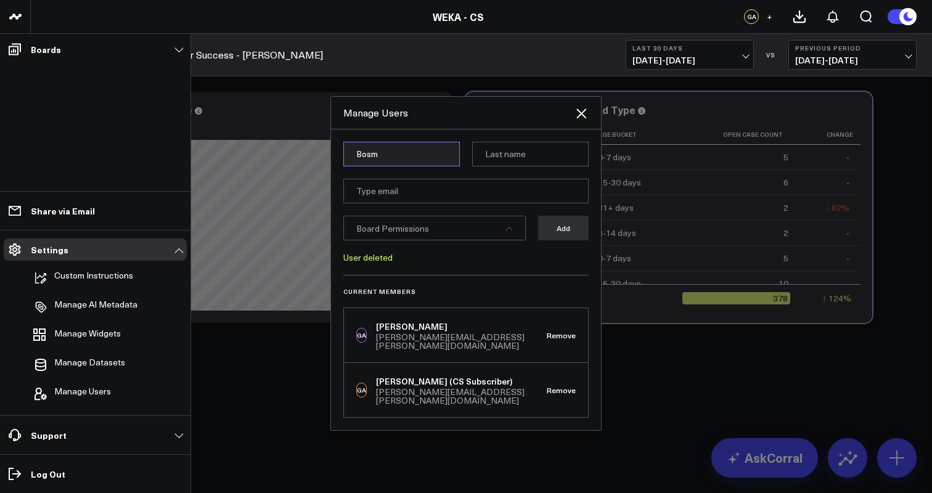
click at [441, 163] on input "Bosm" at bounding box center [401, 154] width 116 height 25
type input "Bosmat"
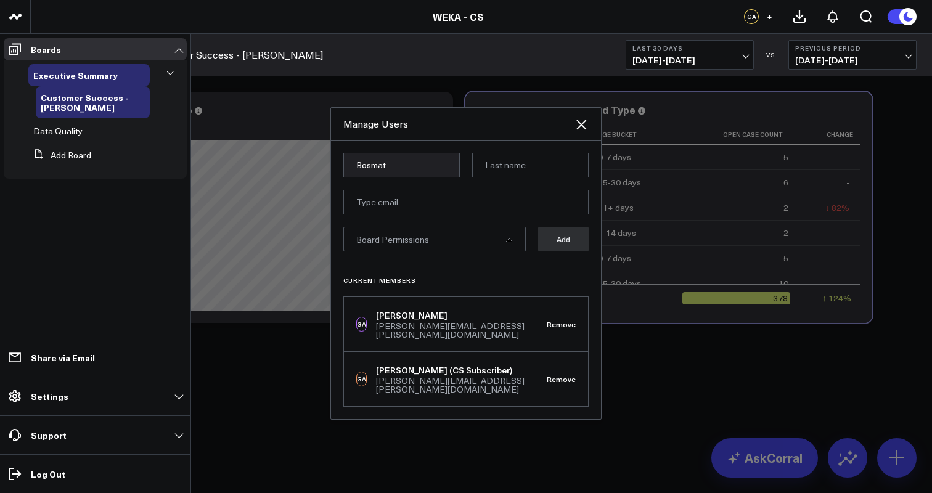
click at [542, 131] on div "Manage Users" at bounding box center [458, 124] width 231 height 14
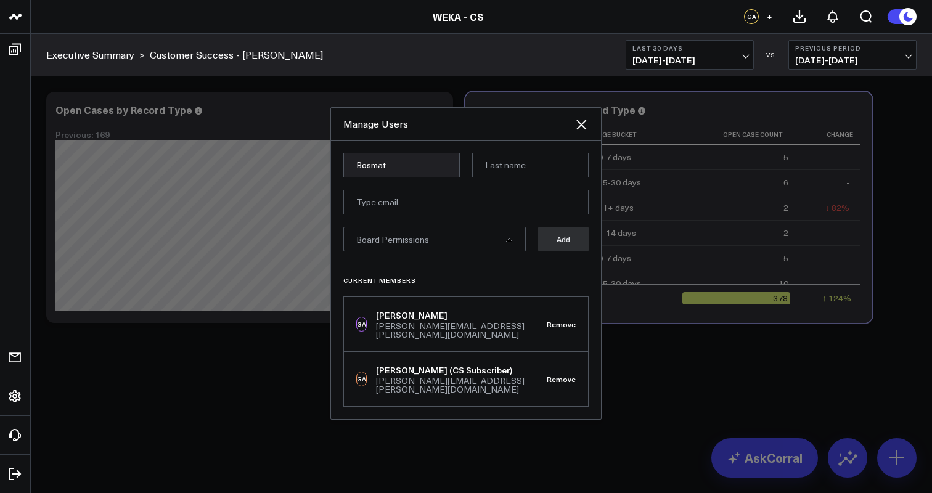
click at [560, 70] on div "Executive Summary > Customer Success - Glenn Last 30 Days 07/27/25 - 08/25/25 V…" at bounding box center [481, 55] width 901 height 43
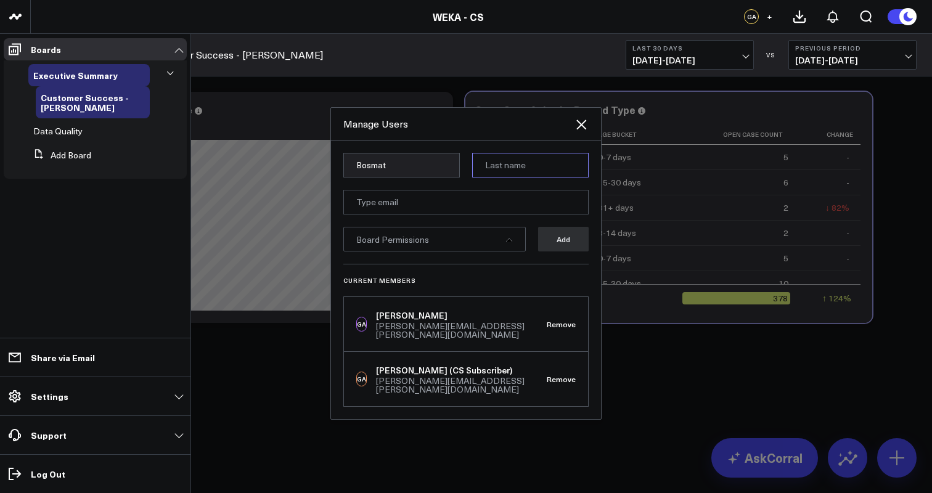
click at [545, 177] on input at bounding box center [530, 165] width 116 height 25
